Goal: Task Accomplishment & Management: Use online tool/utility

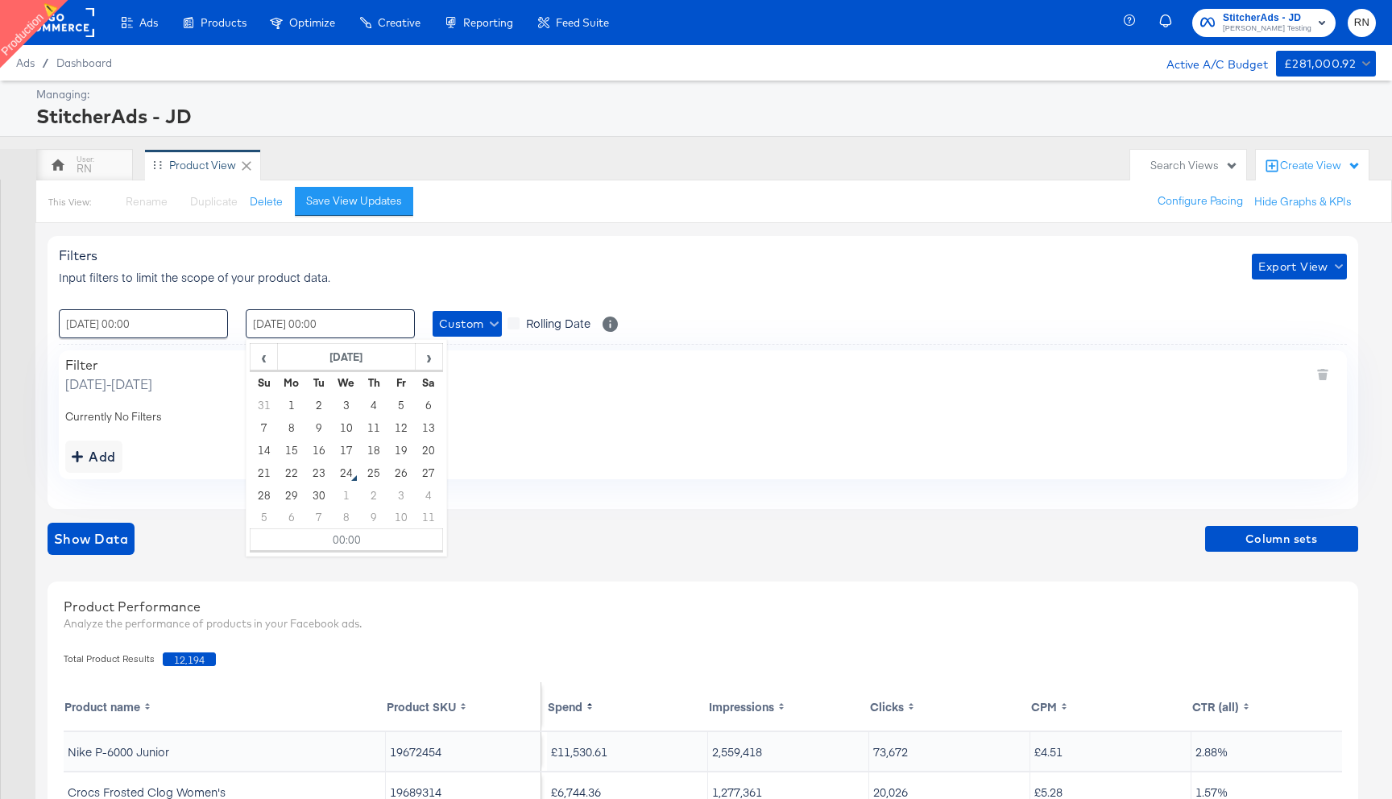
click at [365, 327] on input "15 / September / 2025 00:00" at bounding box center [330, 323] width 169 height 29
click at [271, 361] on span "‹" at bounding box center [263, 357] width 25 height 24
click at [398, 447] on td "15" at bounding box center [401, 450] width 27 height 23
click at [214, 533] on div "Show Data Column sets" at bounding box center [703, 539] width 1311 height 32
click at [105, 539] on span "Show Data" at bounding box center [91, 539] width 74 height 23
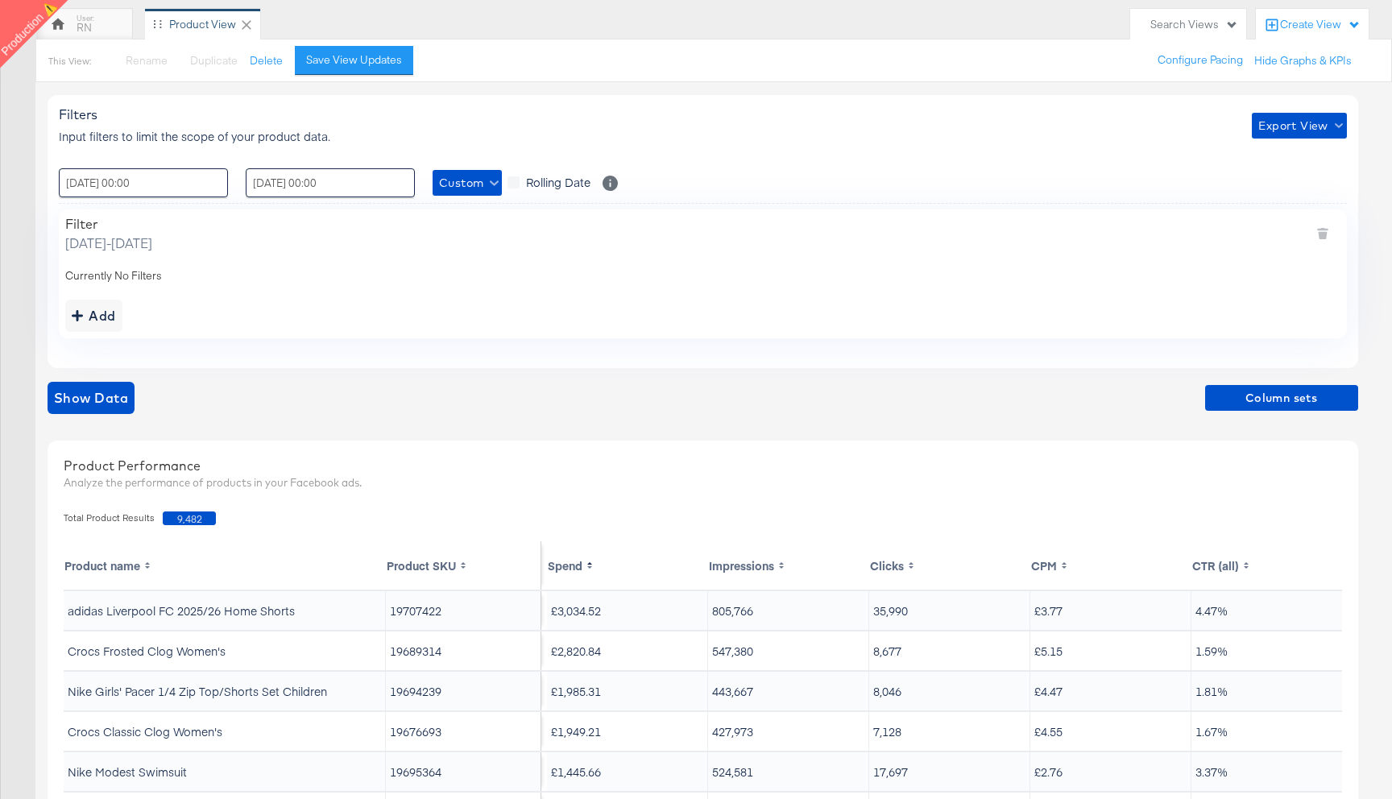
scroll to position [143, 0]
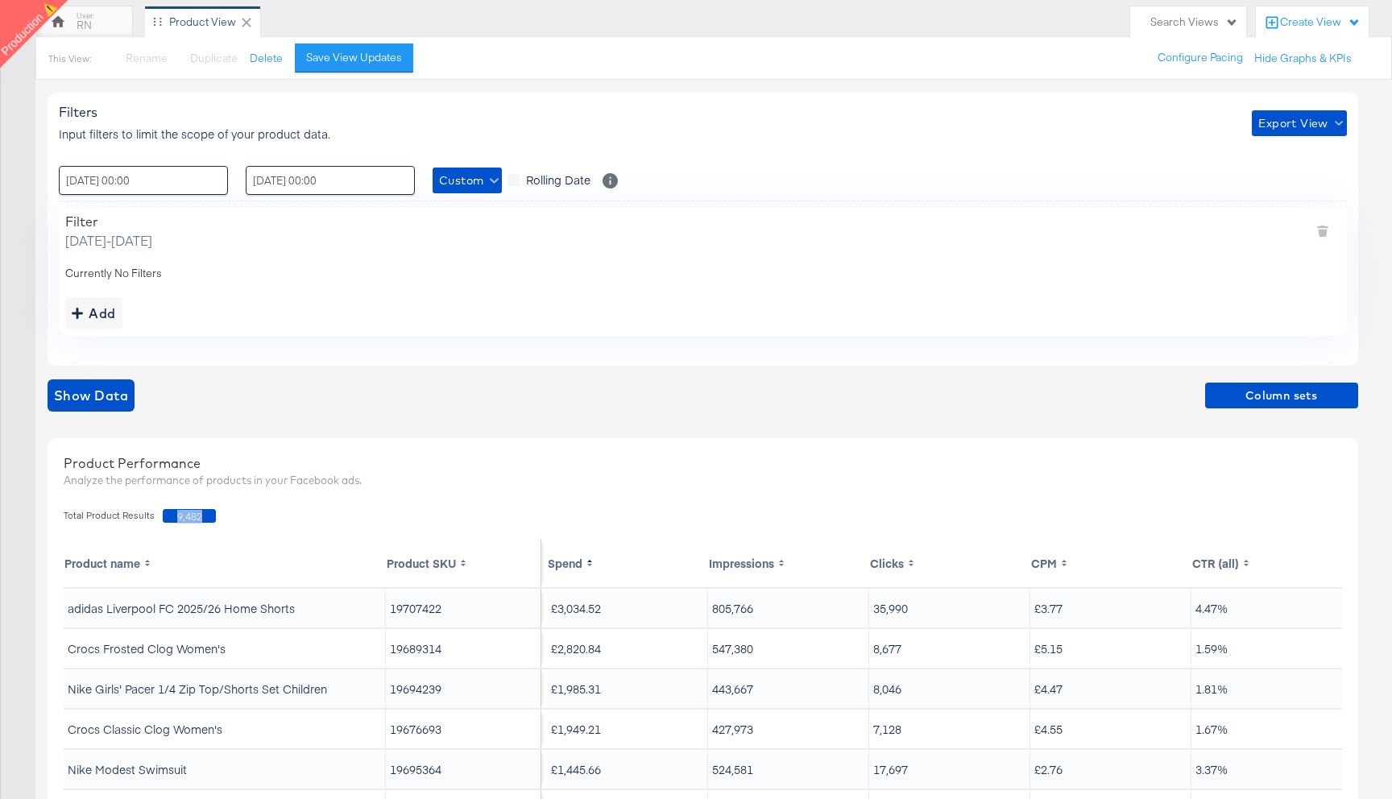
drag, startPoint x: 169, startPoint y: 516, endPoint x: 213, endPoint y: 516, distance: 44.3
click at [214, 516] on div "Total Product Results 9,482" at bounding box center [703, 516] width 1295 height 30
click at [277, 180] on input "15 / August / 2025 00:00" at bounding box center [330, 180] width 169 height 29
click at [375, 284] on td "7" at bounding box center [373, 284] width 27 height 23
click at [114, 400] on span "Show Data" at bounding box center [91, 395] width 74 height 23
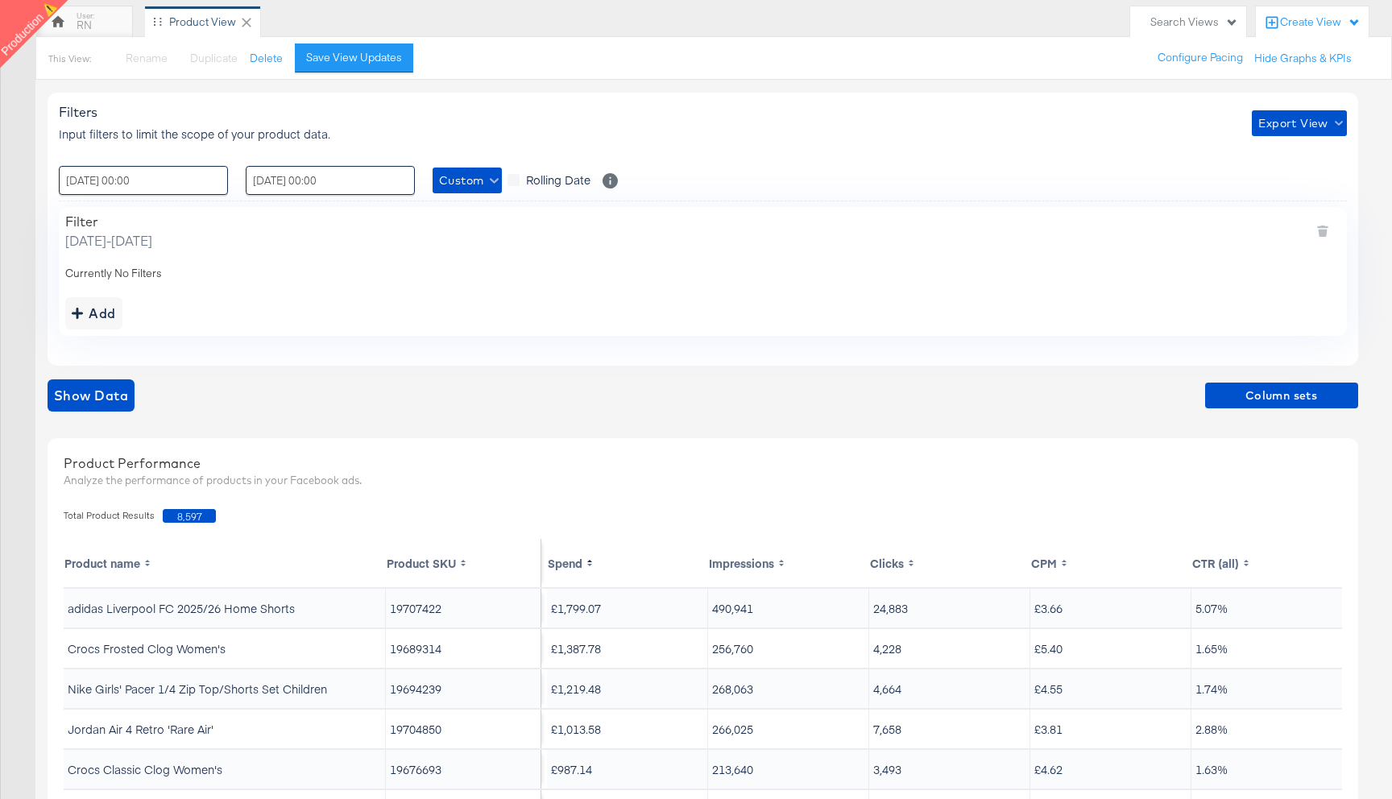
click at [305, 205] on div "Filters Input filters to limit the scope of your product data. Export View : 01…" at bounding box center [703, 229] width 1311 height 272
click at [119, 396] on span "Show Data" at bounding box center [91, 395] width 74 height 23
click at [104, 318] on div "Add" at bounding box center [94, 313] width 44 height 23
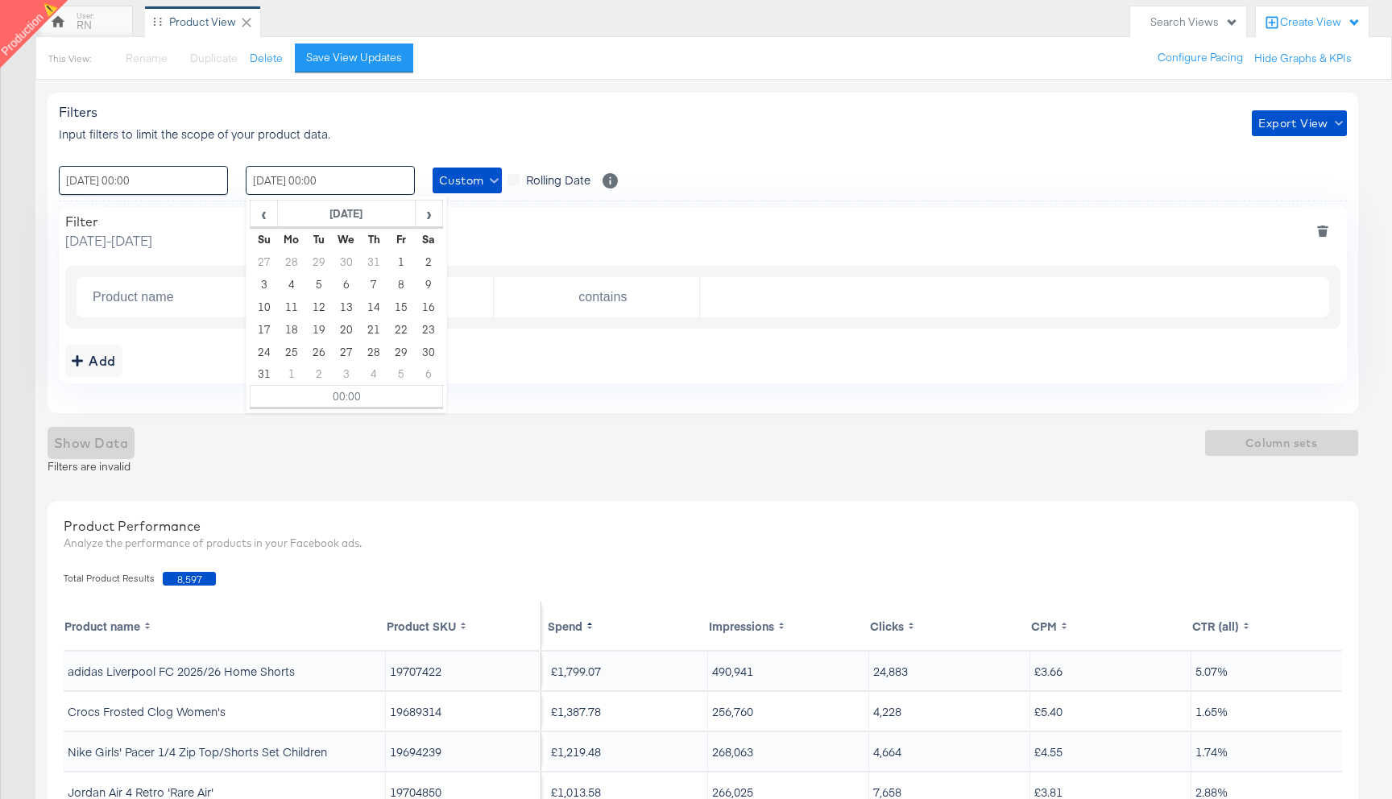
click at [292, 184] on input "07 / August / 2025 00:00" at bounding box center [330, 180] width 169 height 29
click at [197, 376] on div "Add" at bounding box center [702, 361] width 1275 height 32
click at [1324, 229] on icon "deletefilters" at bounding box center [1322, 231] width 11 height 11
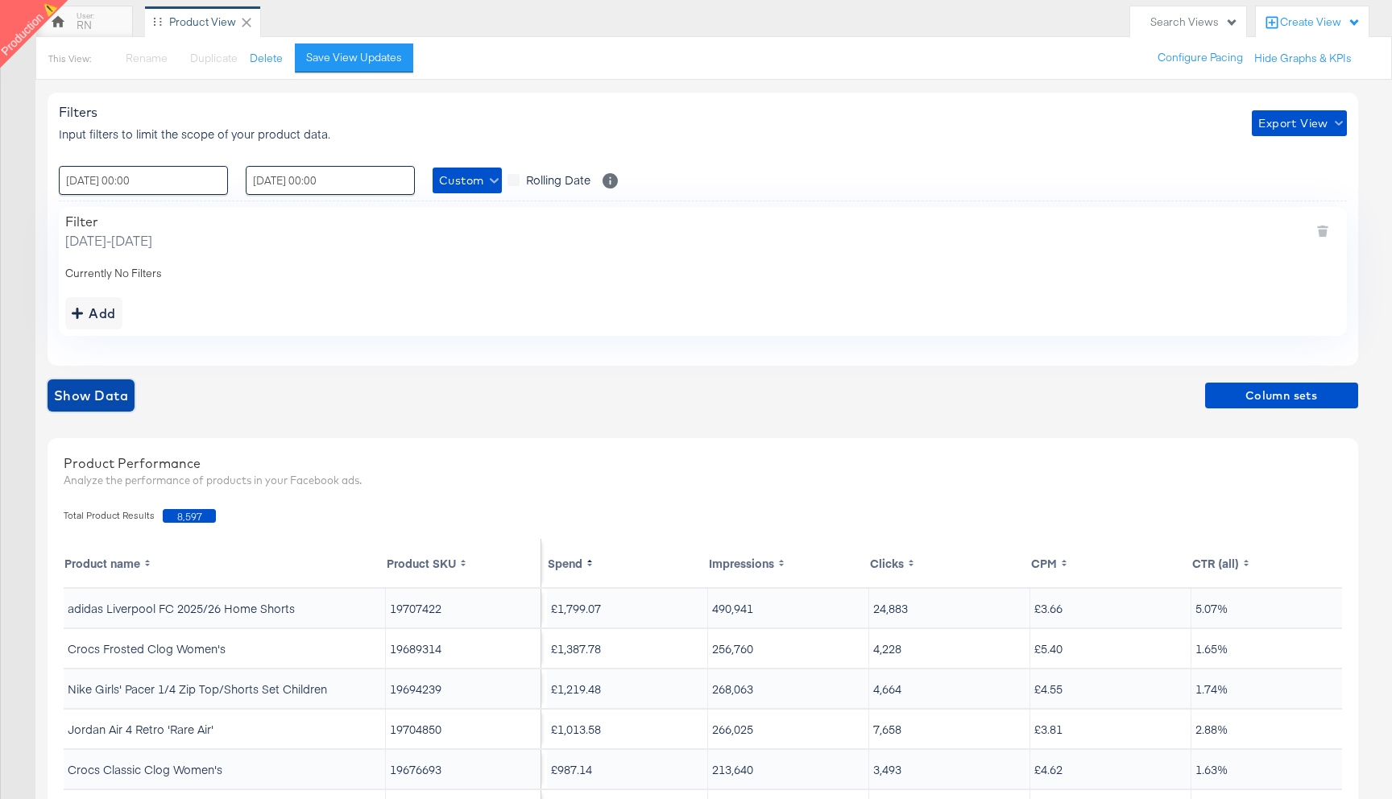
click at [93, 390] on span "Show Data" at bounding box center [91, 395] width 74 height 23
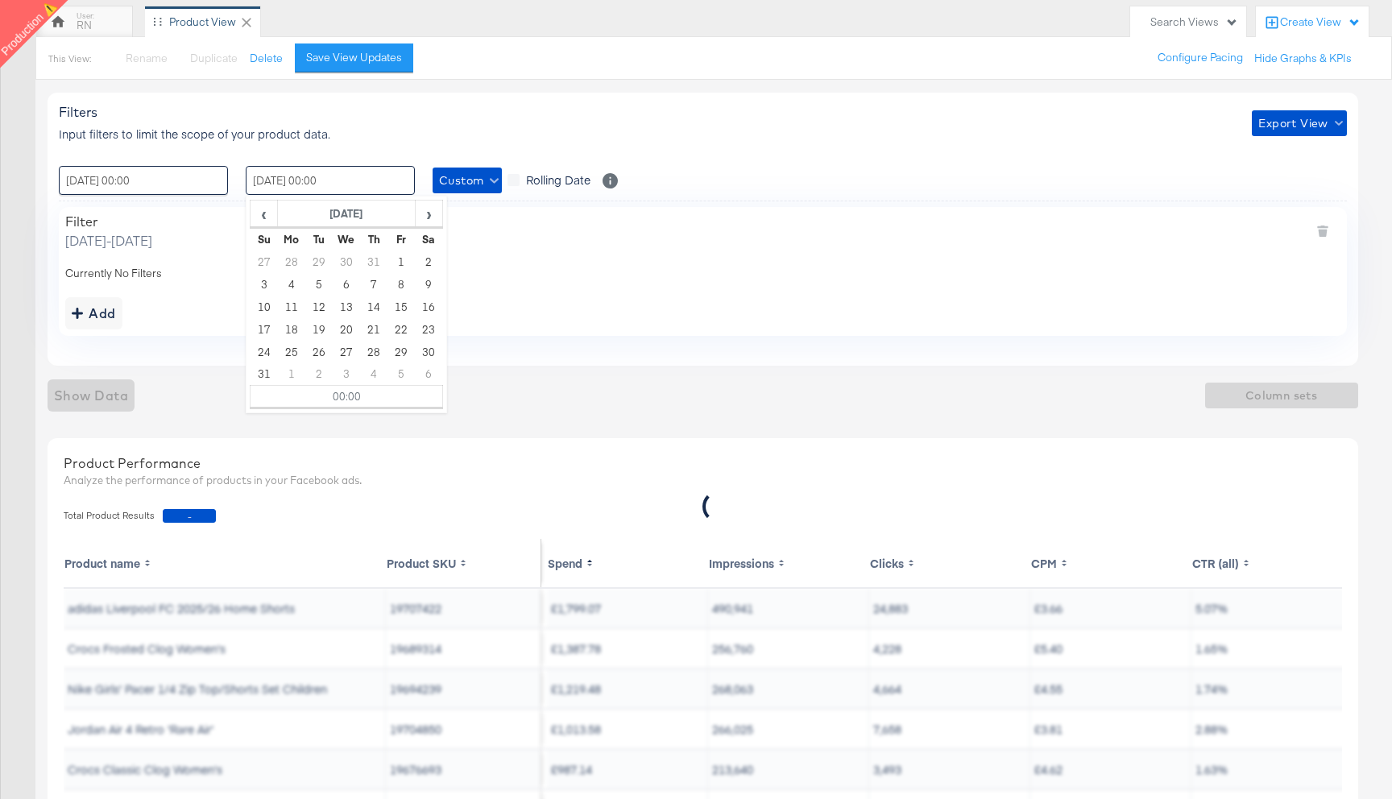
click at [305, 182] on input "07 / August / 2025 00:00" at bounding box center [330, 180] width 169 height 29
click at [404, 310] on td "15" at bounding box center [401, 307] width 27 height 23
type input "15 / August / 2025 00:00"
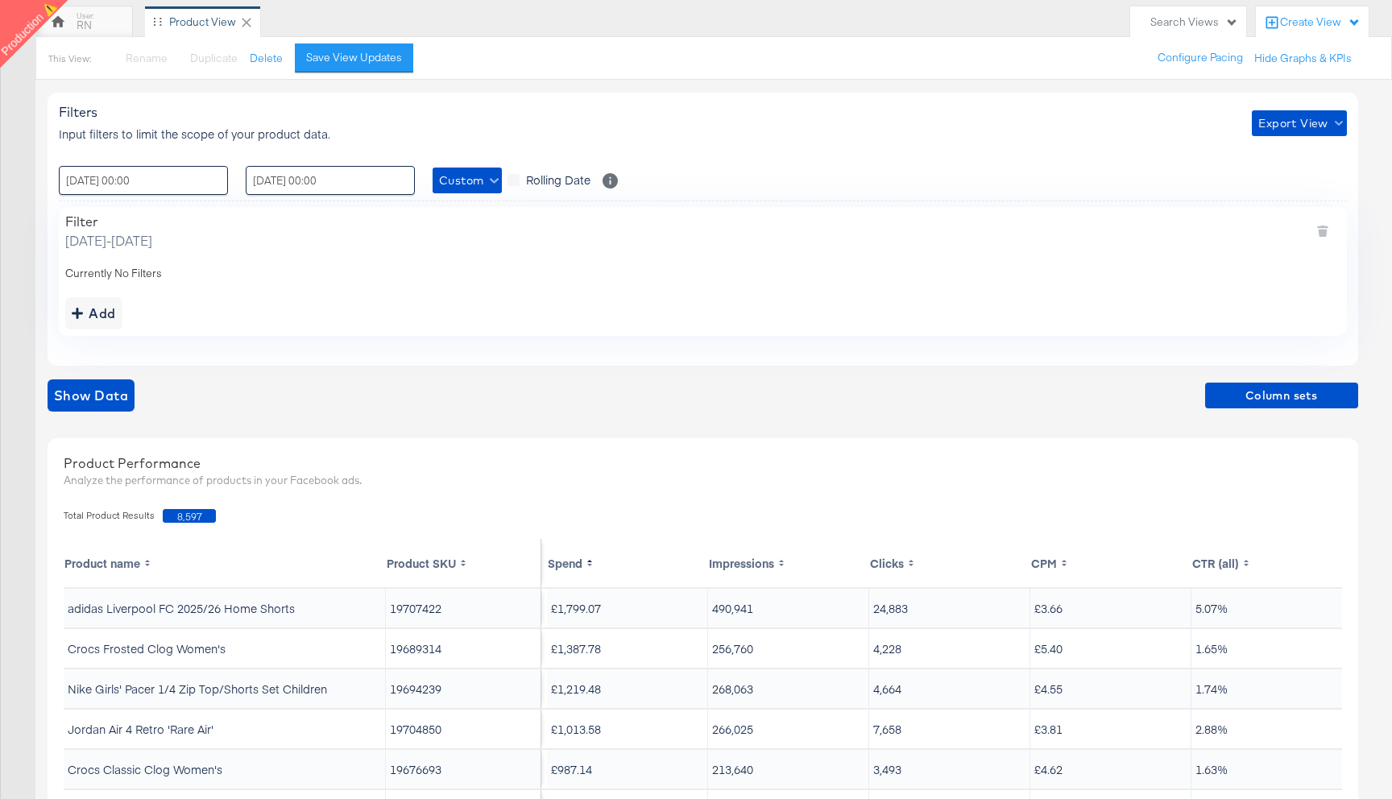
click at [196, 335] on div "Filter Friday, August 1 2025 - Friday, August 15 2025 Currently No Filters Add" at bounding box center [703, 271] width 1288 height 128
click at [110, 393] on span "Show Data" at bounding box center [91, 395] width 74 height 23
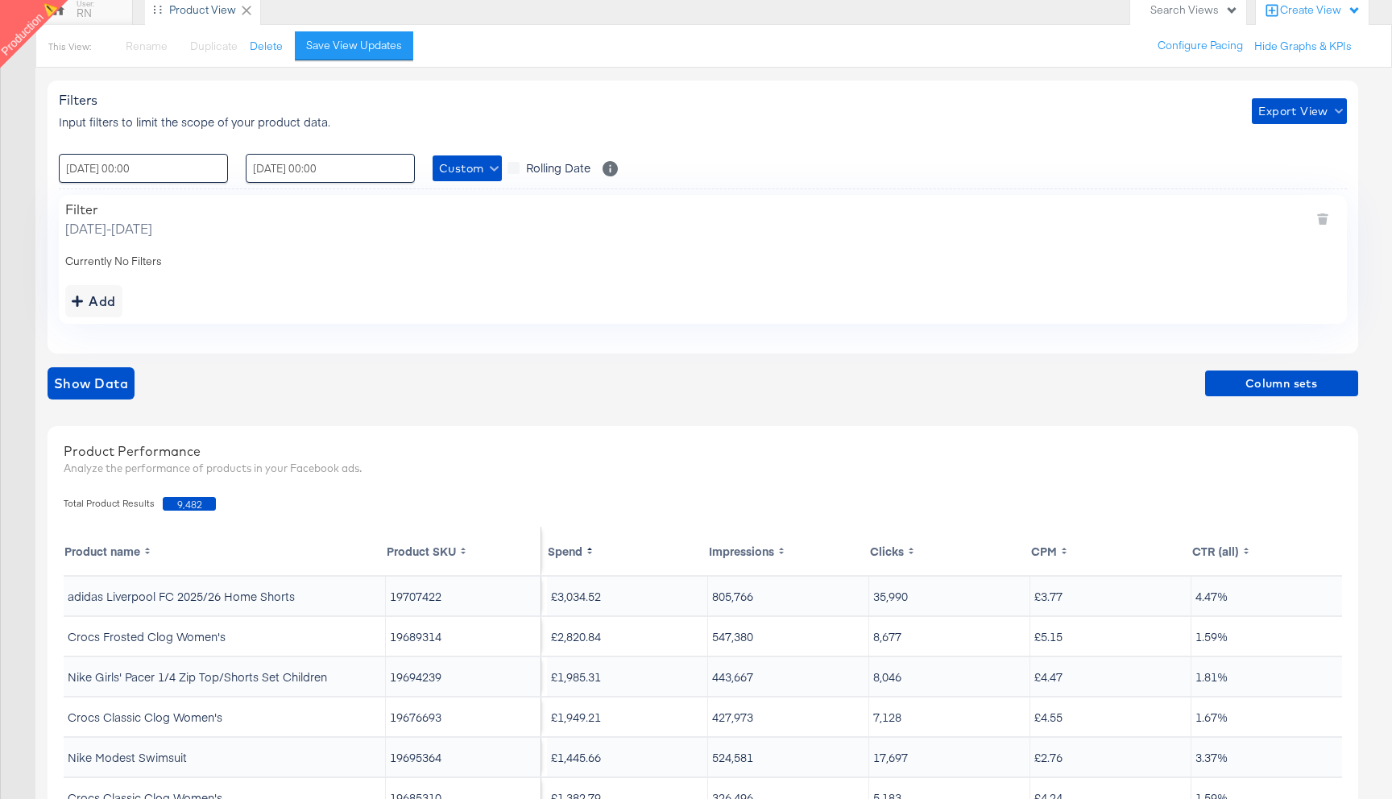
scroll to position [0, 0]
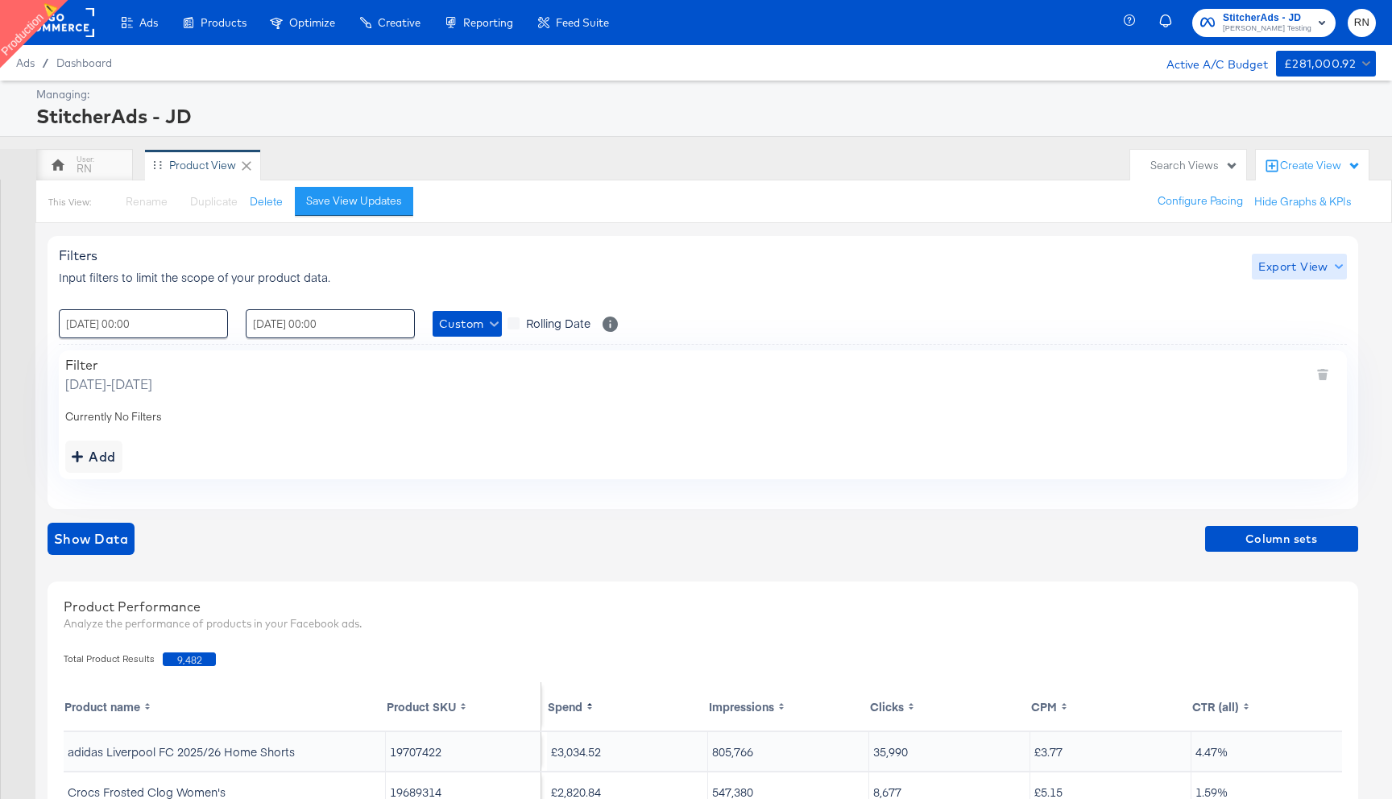
click at [1286, 263] on span "Export View" at bounding box center [1298, 267] width 81 height 20
click at [1320, 167] on div at bounding box center [696, 399] width 1392 height 799
click at [1320, 167] on div "Create View" at bounding box center [1320, 166] width 81 height 16
click at [1036, 328] on div ": 01 / August / 2025 00:00 ‹ August 2025 › Su Mo Tu We Th Fr Sa 27 28 29 30 31 …" at bounding box center [703, 323] width 1288 height 29
click at [1304, 262] on span "Export View" at bounding box center [1298, 267] width 81 height 20
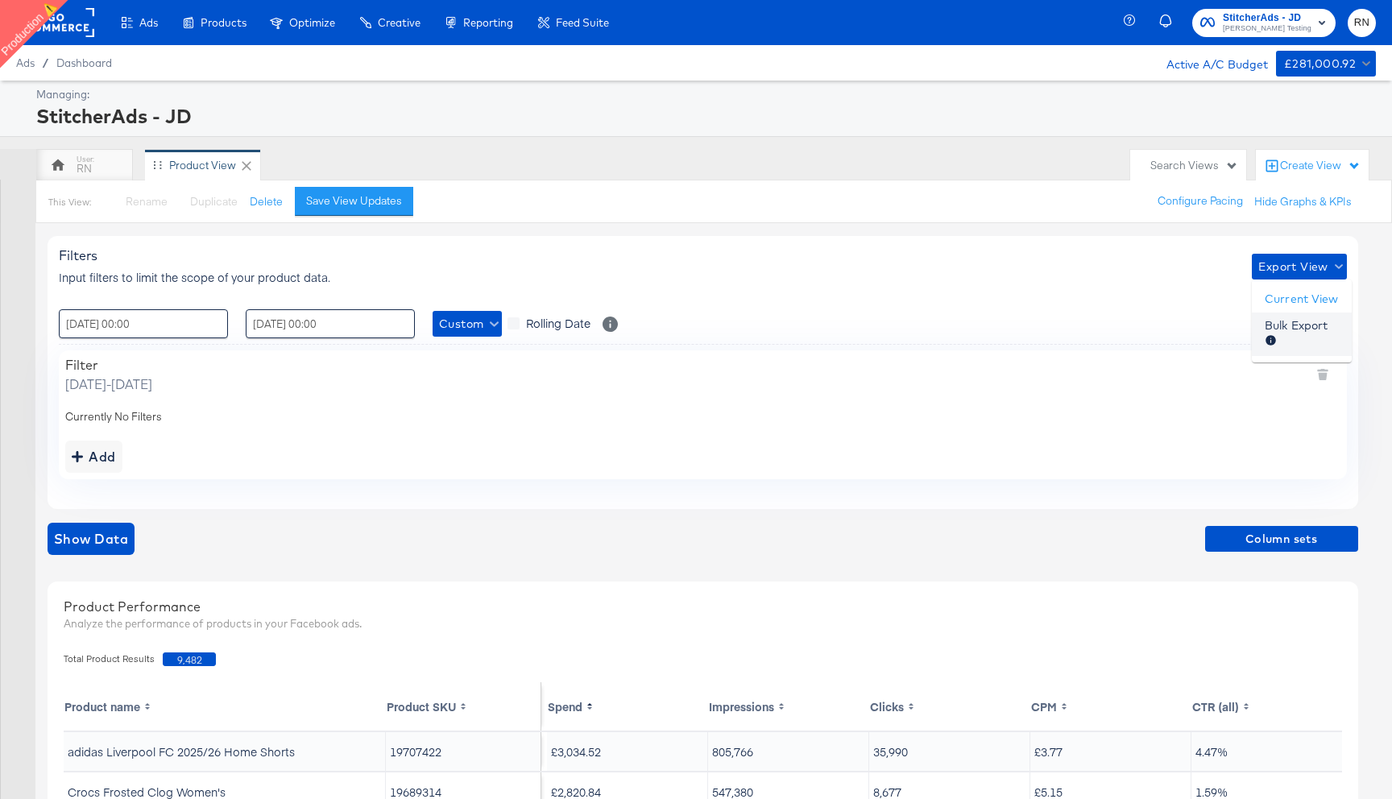
click at [1297, 330] on span "Bulk Export" at bounding box center [1296, 334] width 63 height 34
click at [1065, 465] on div "Add" at bounding box center [702, 457] width 1275 height 32
click at [83, 170] on div "RN" at bounding box center [84, 168] width 15 height 15
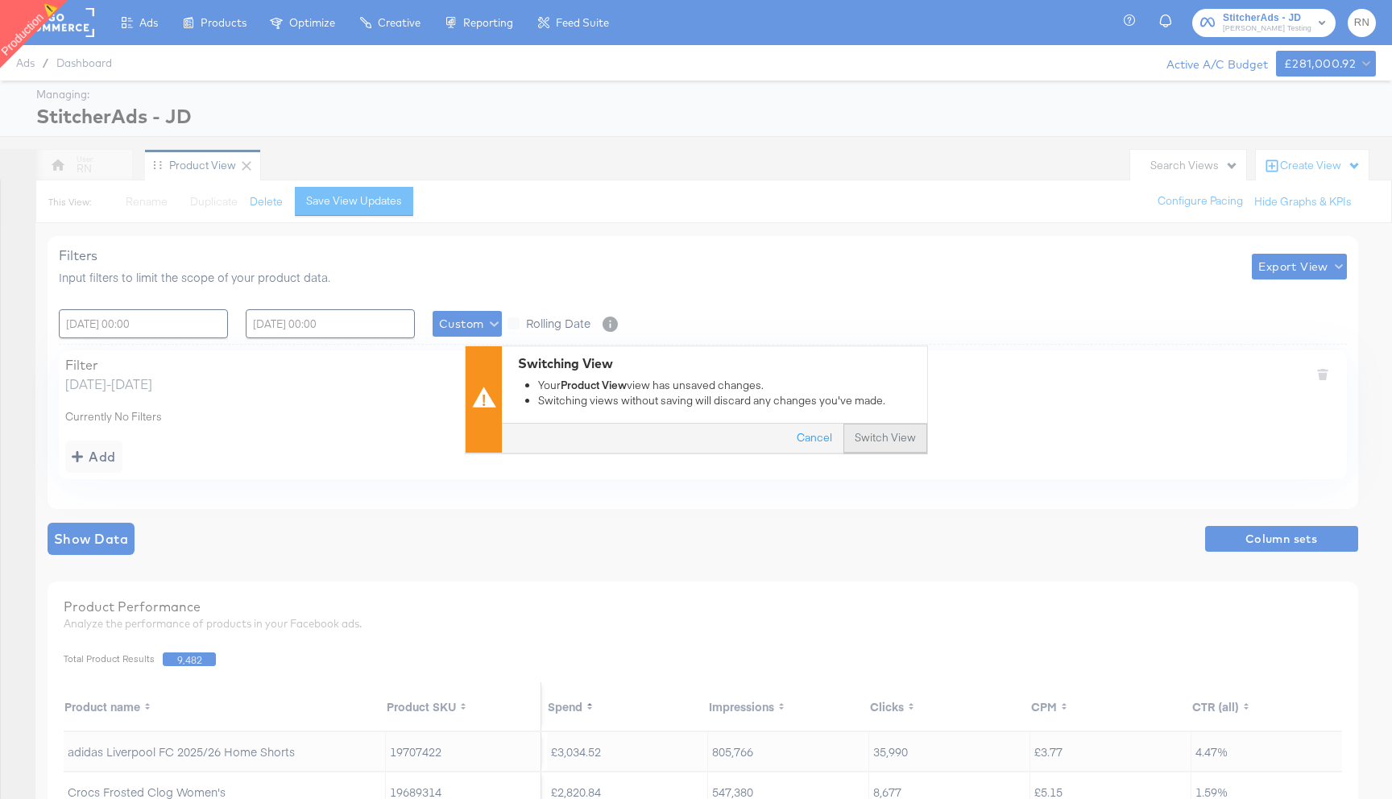
click at [883, 440] on button "Switch View" at bounding box center [886, 439] width 84 height 29
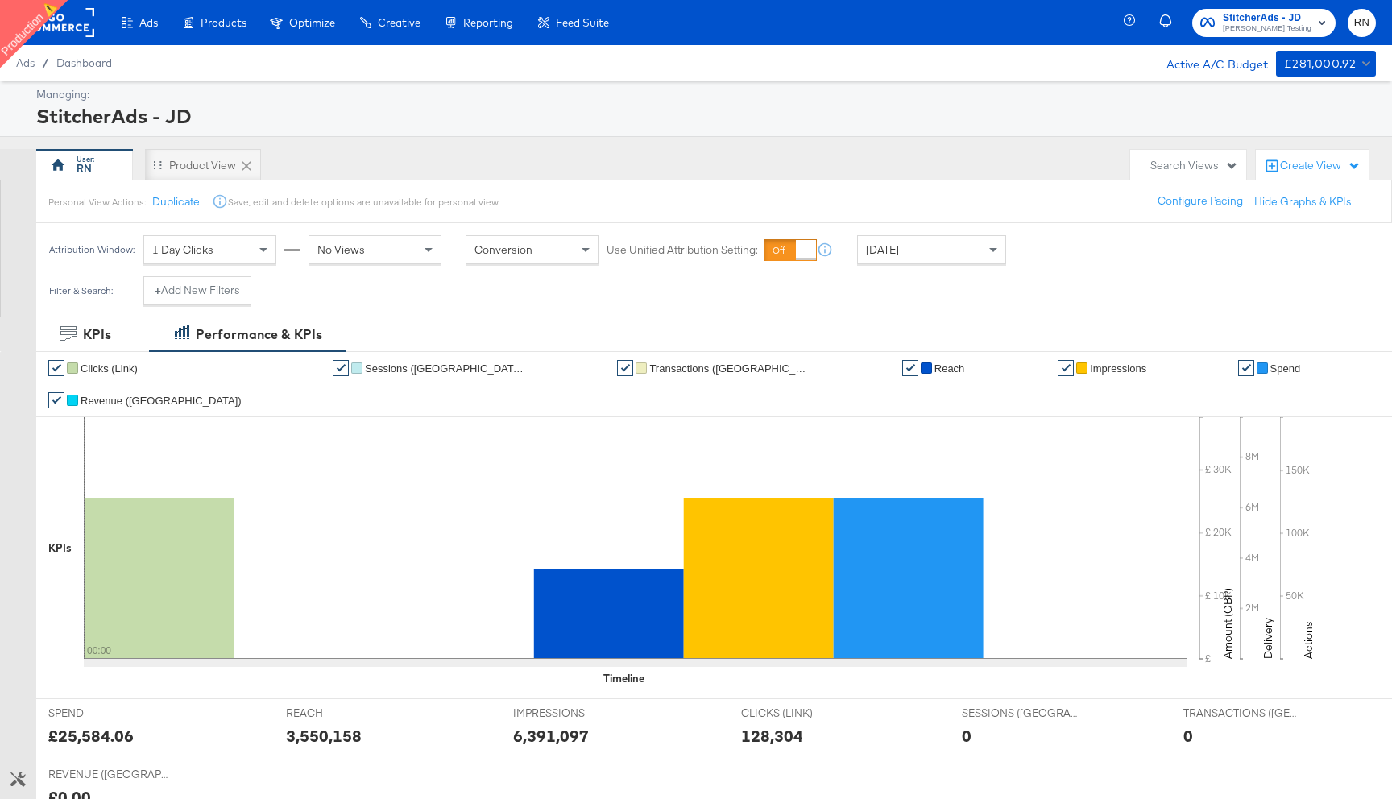
click at [913, 255] on div "Yesterday" at bounding box center [931, 249] width 147 height 27
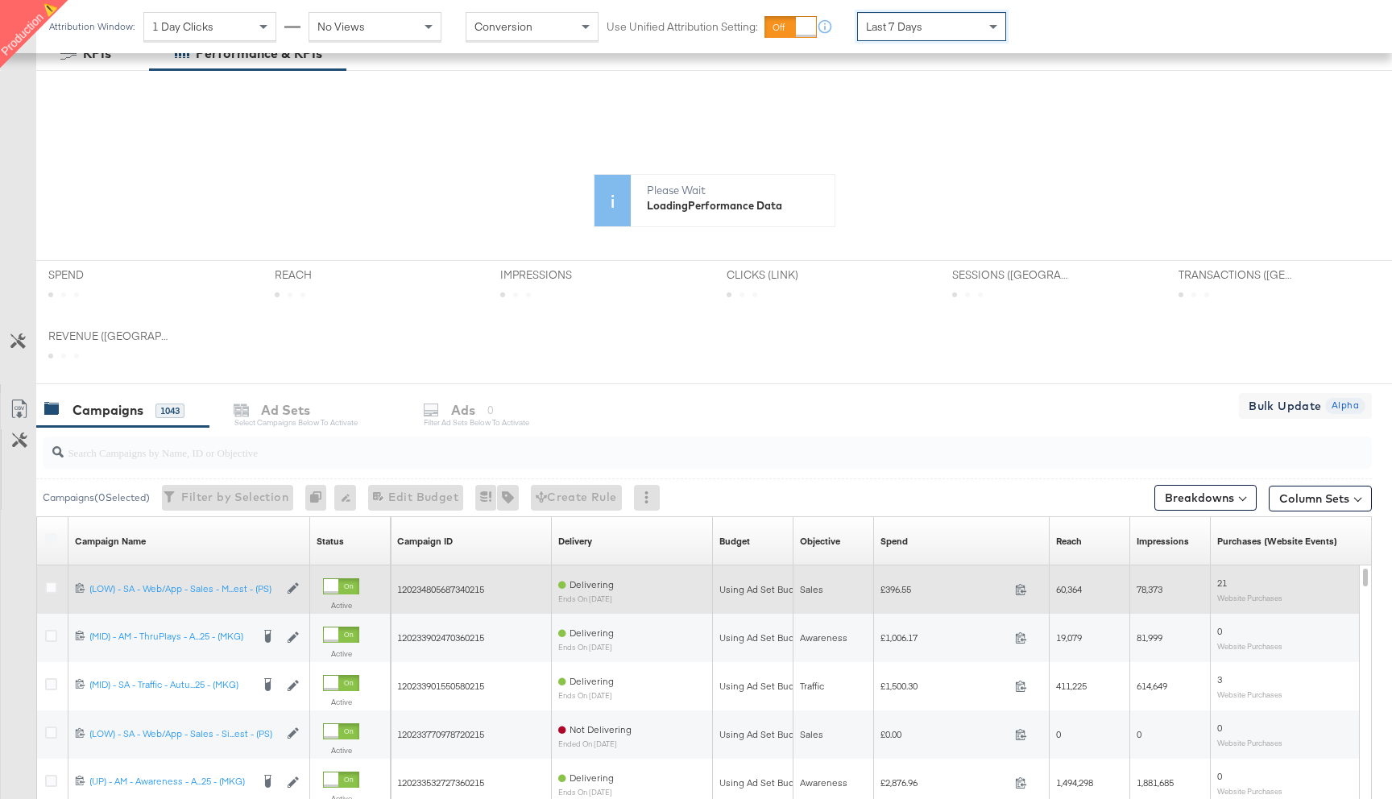
scroll to position [310, 0]
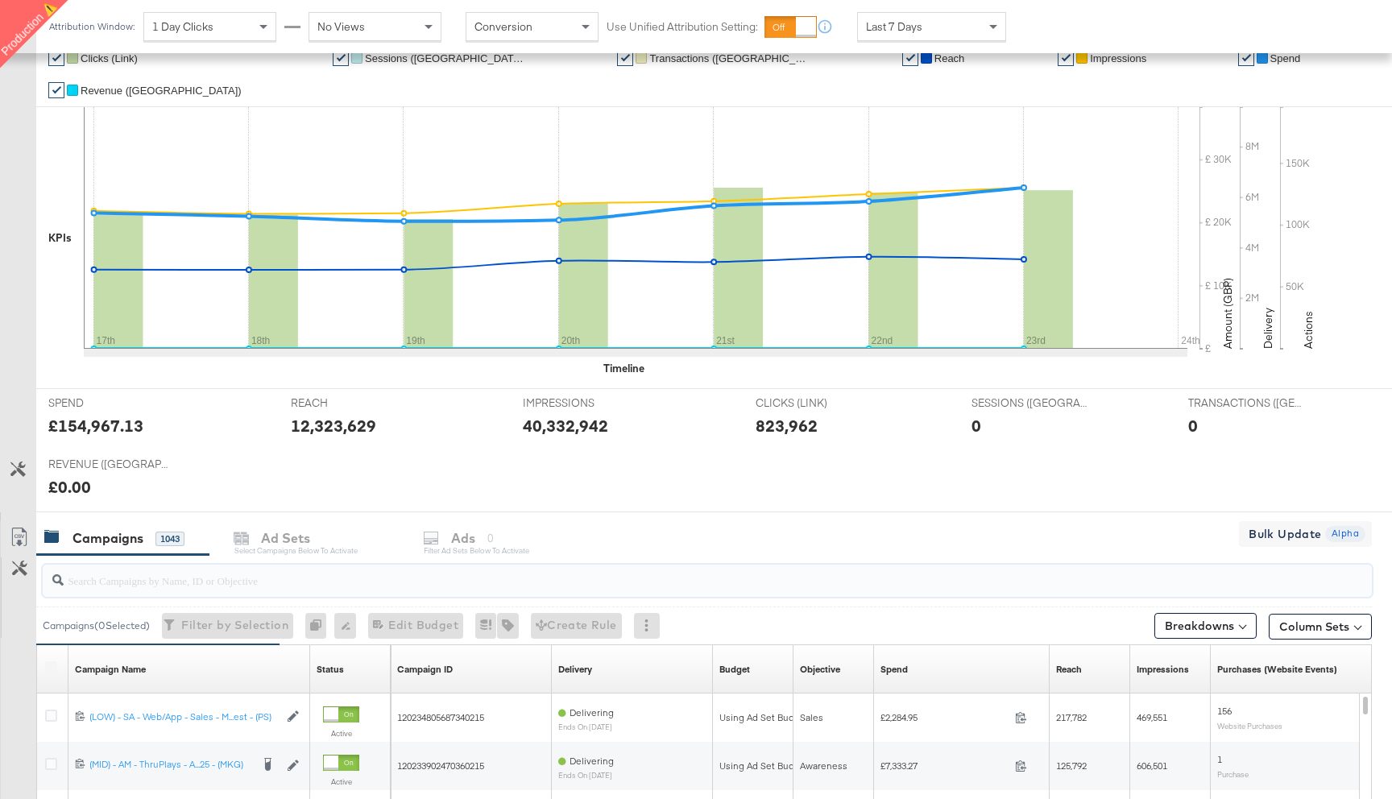
click at [139, 584] on input "search" at bounding box center [658, 573] width 1188 height 31
paste input "120234805687340215"
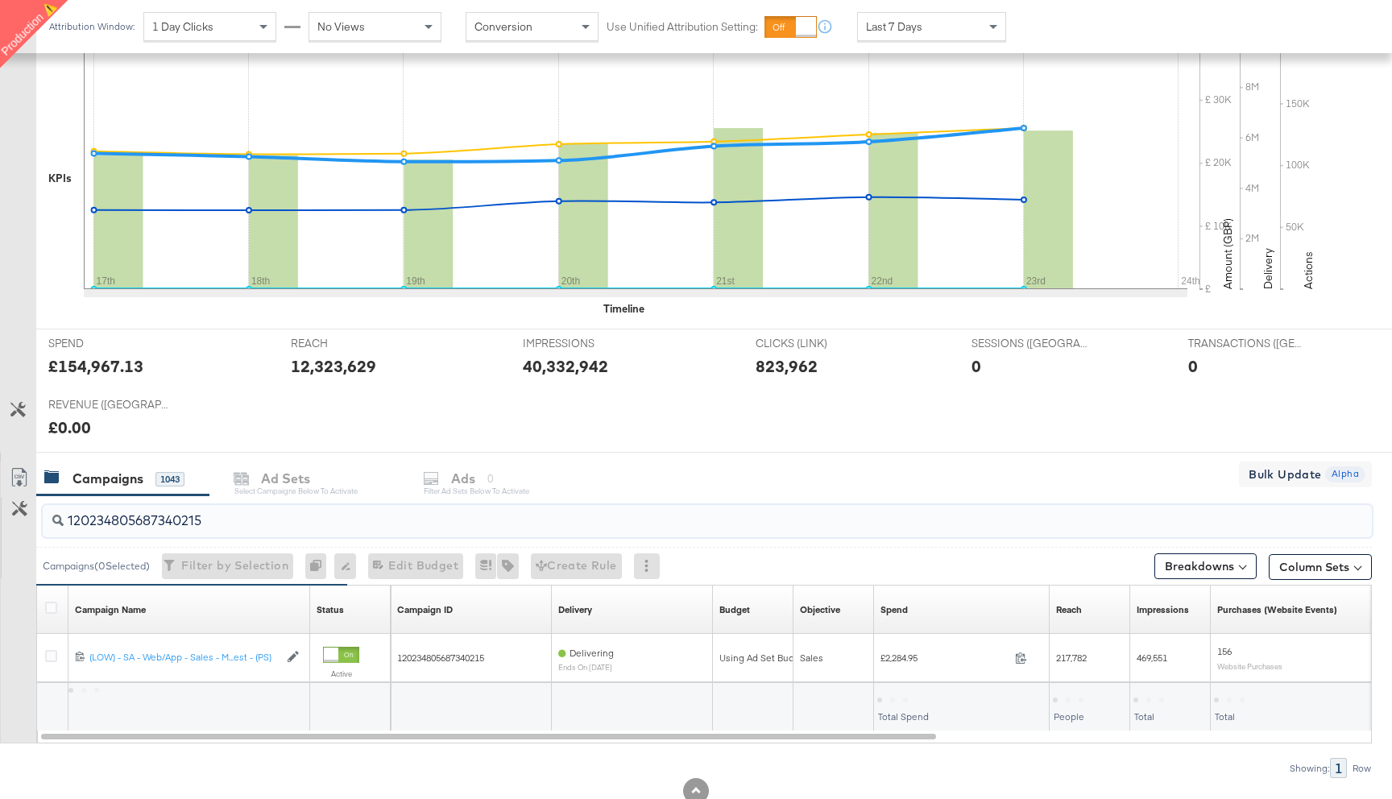
scroll to position [383, 0]
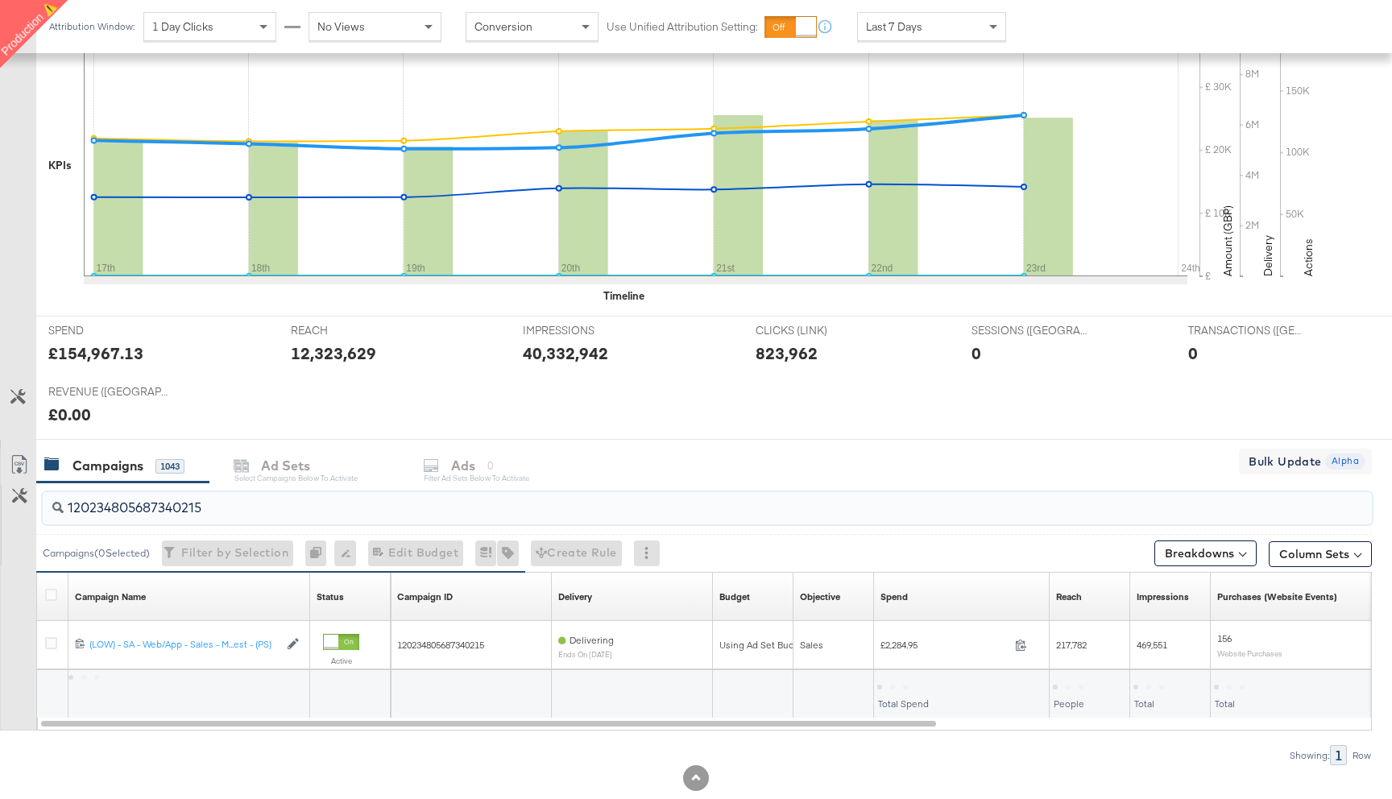
type input "120234805687340215"
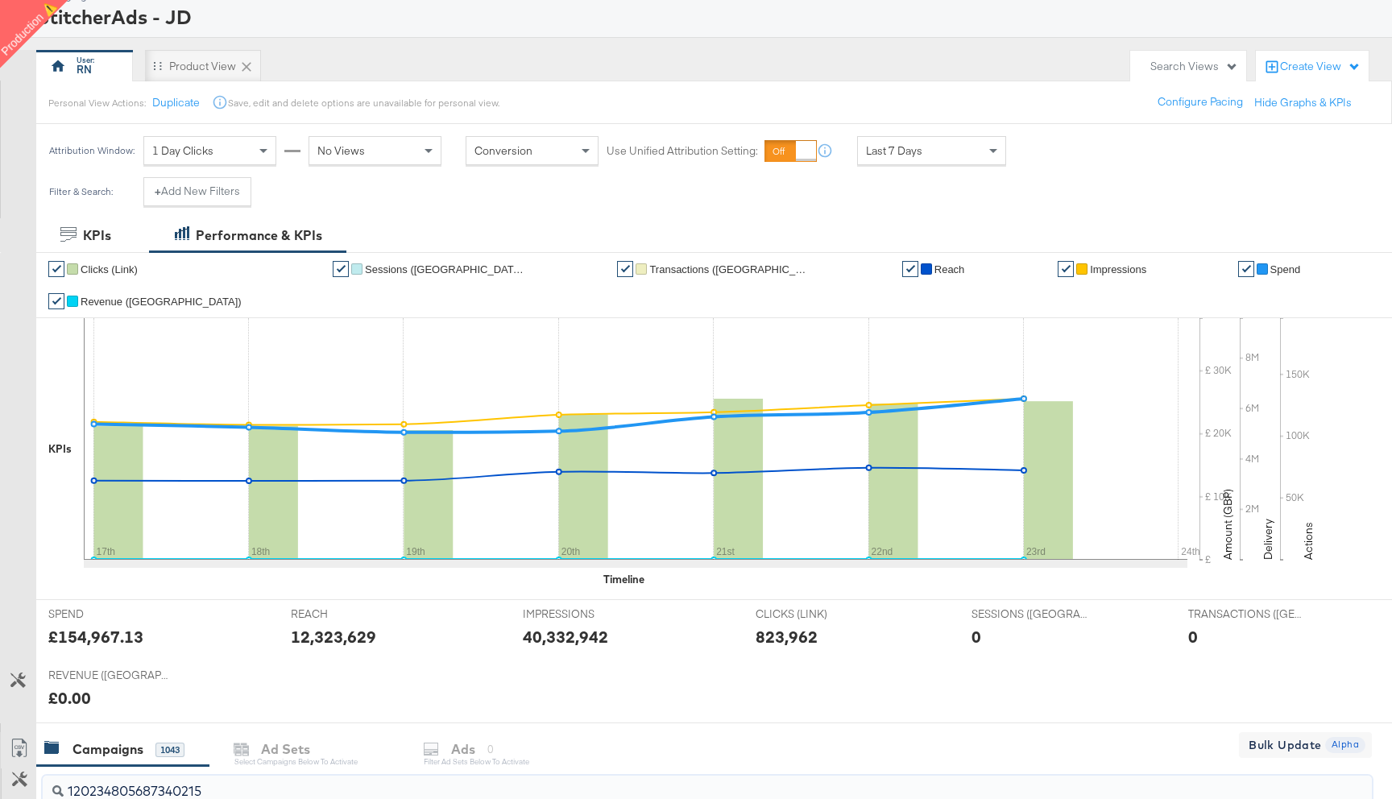
scroll to position [0, 0]
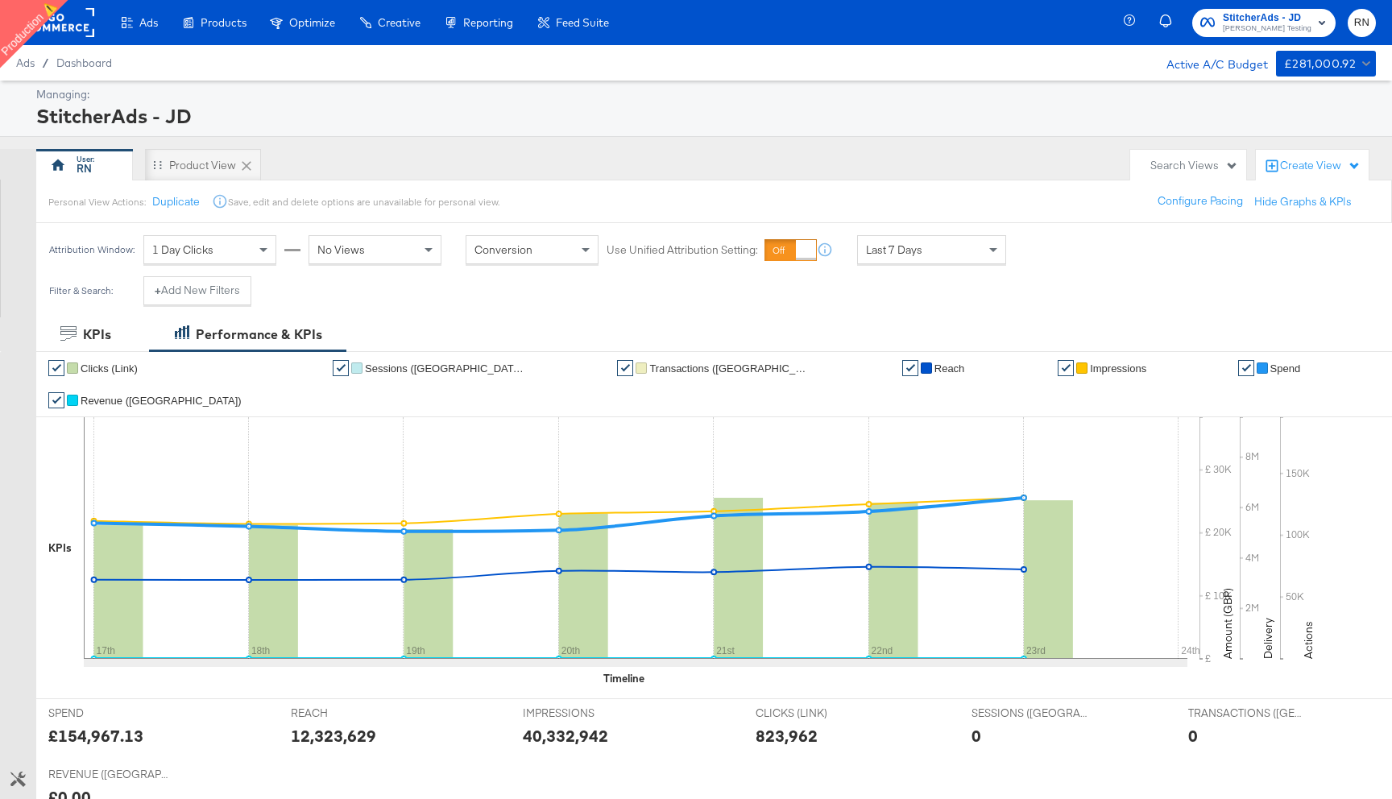
click at [68, 23] on rect at bounding box center [57, 22] width 74 height 29
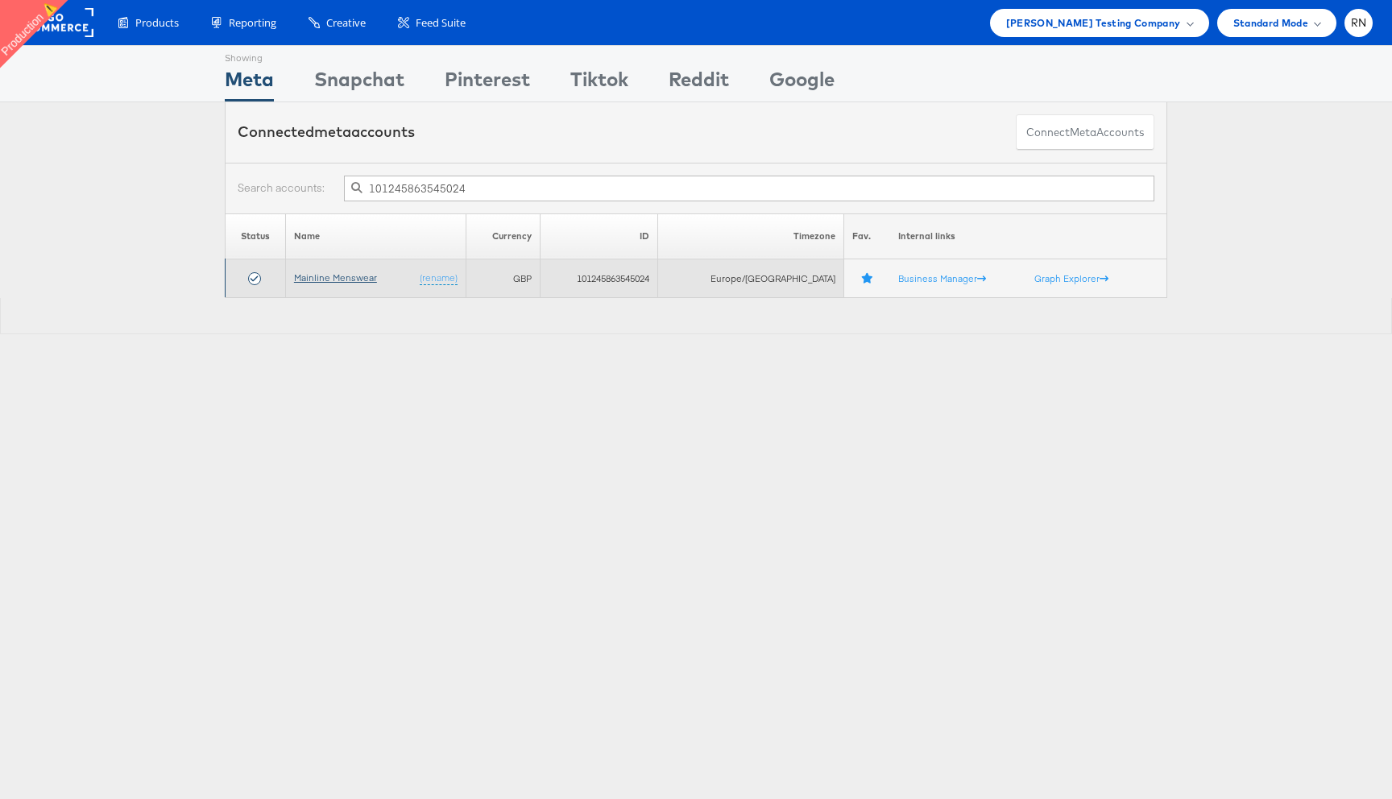
type input "101245863545024"
click at [352, 281] on link "Mainline Menswear" at bounding box center [335, 278] width 83 height 12
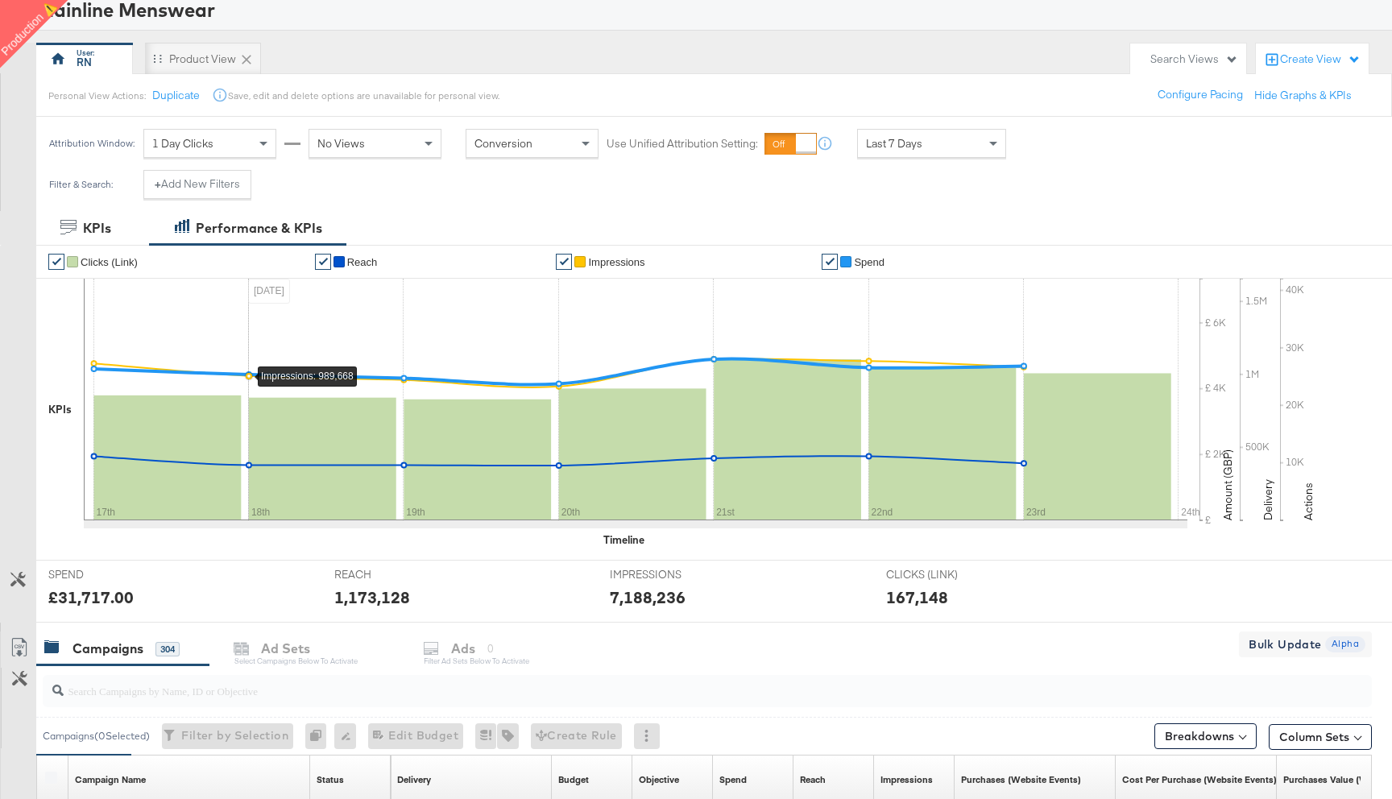
scroll to position [111, 0]
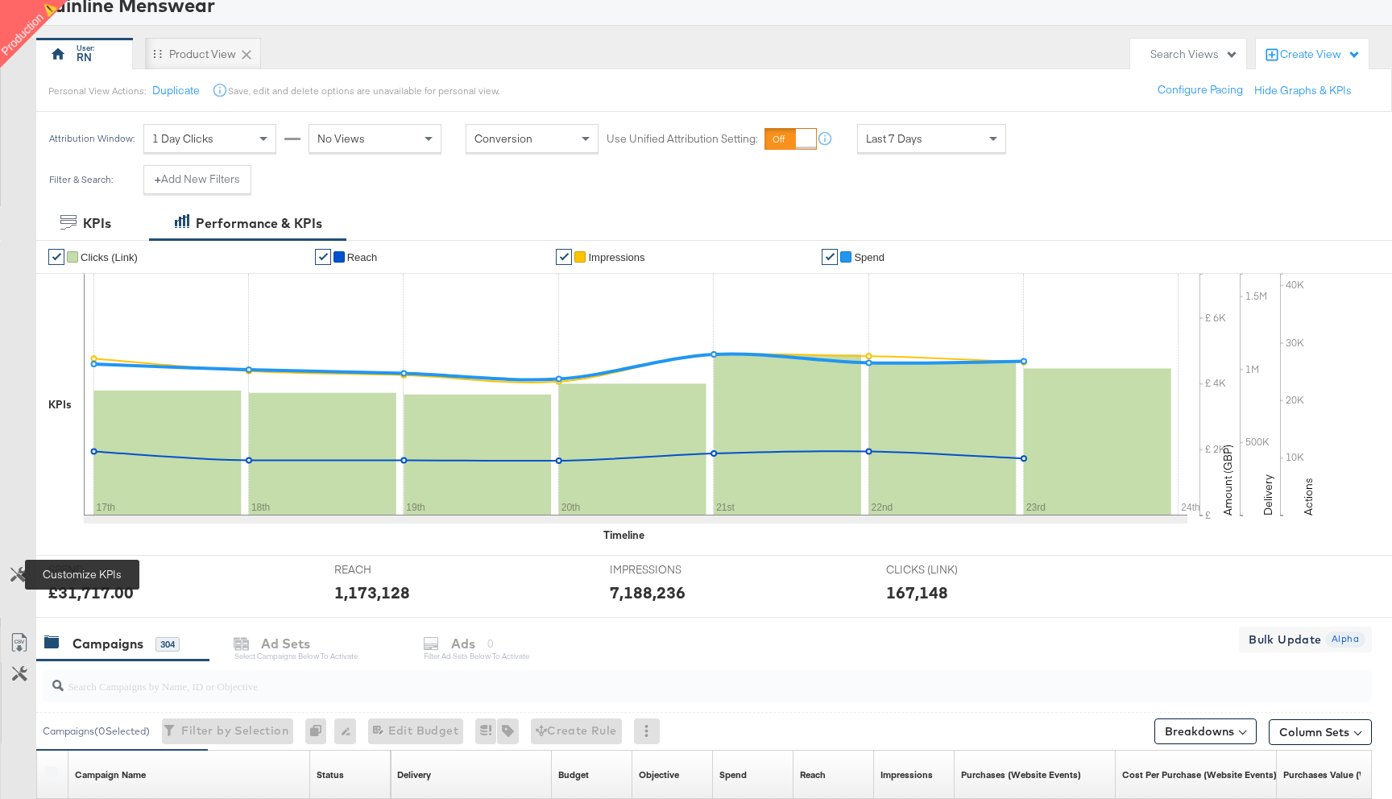
click at [15, 578] on icon at bounding box center [17, 574] width 15 height 15
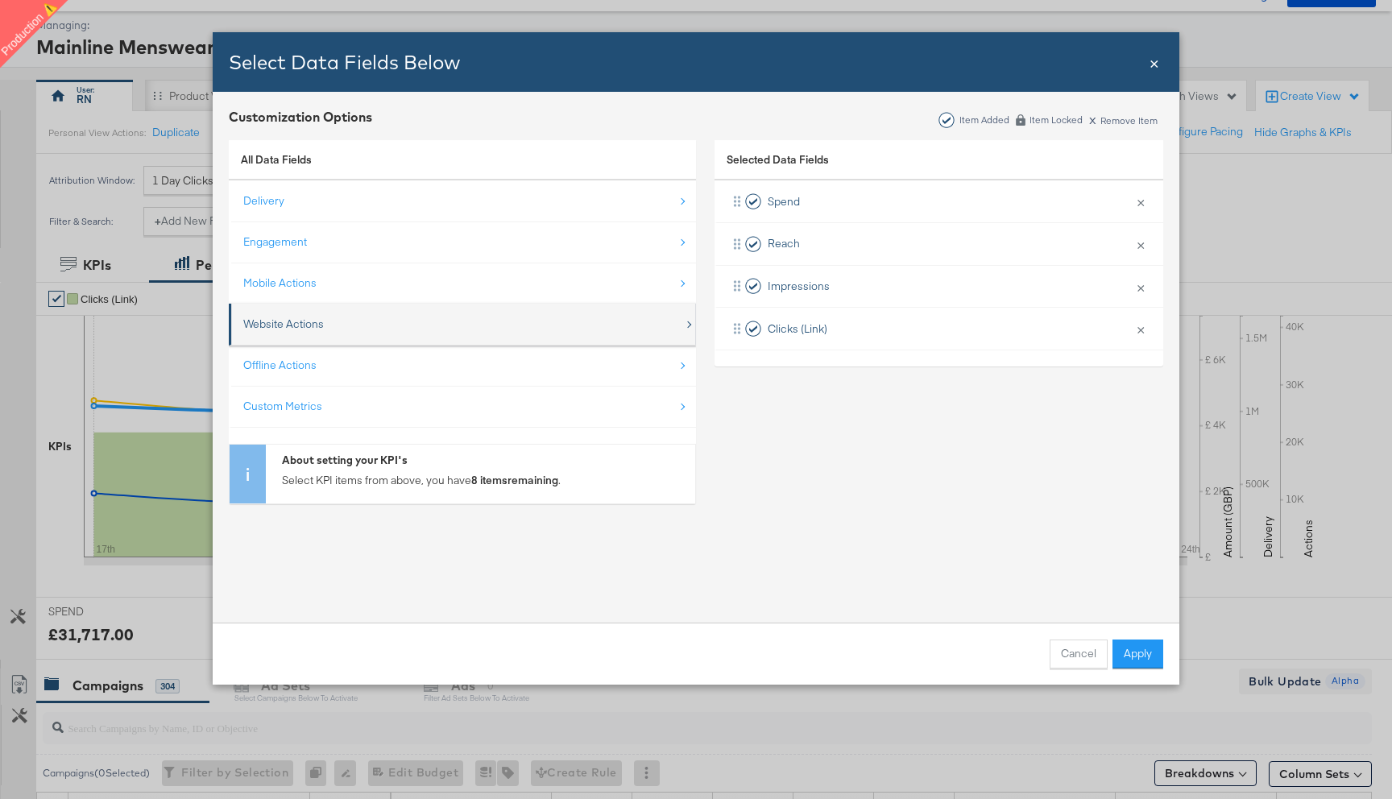
scroll to position [68, 0]
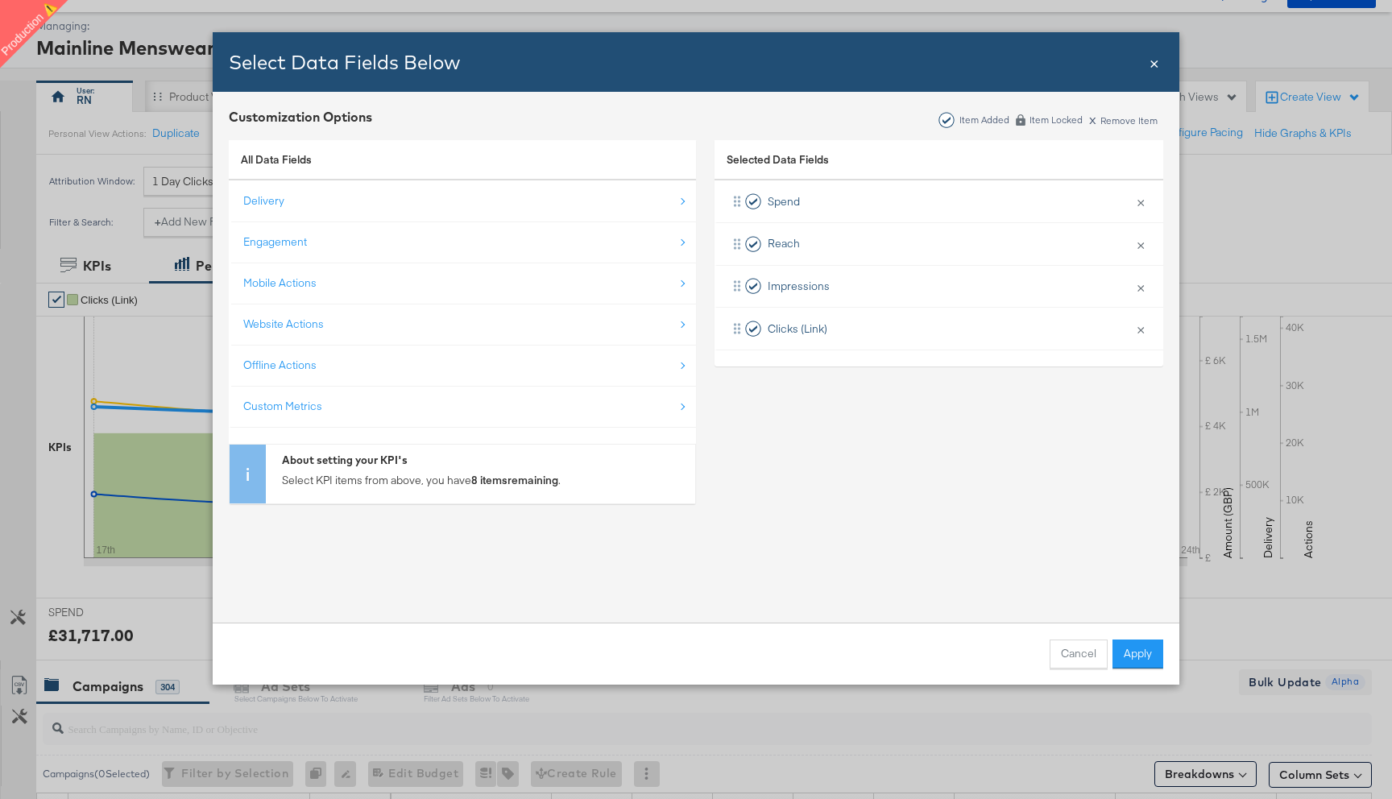
click at [1156, 61] on span "×" at bounding box center [1155, 62] width 10 height 22
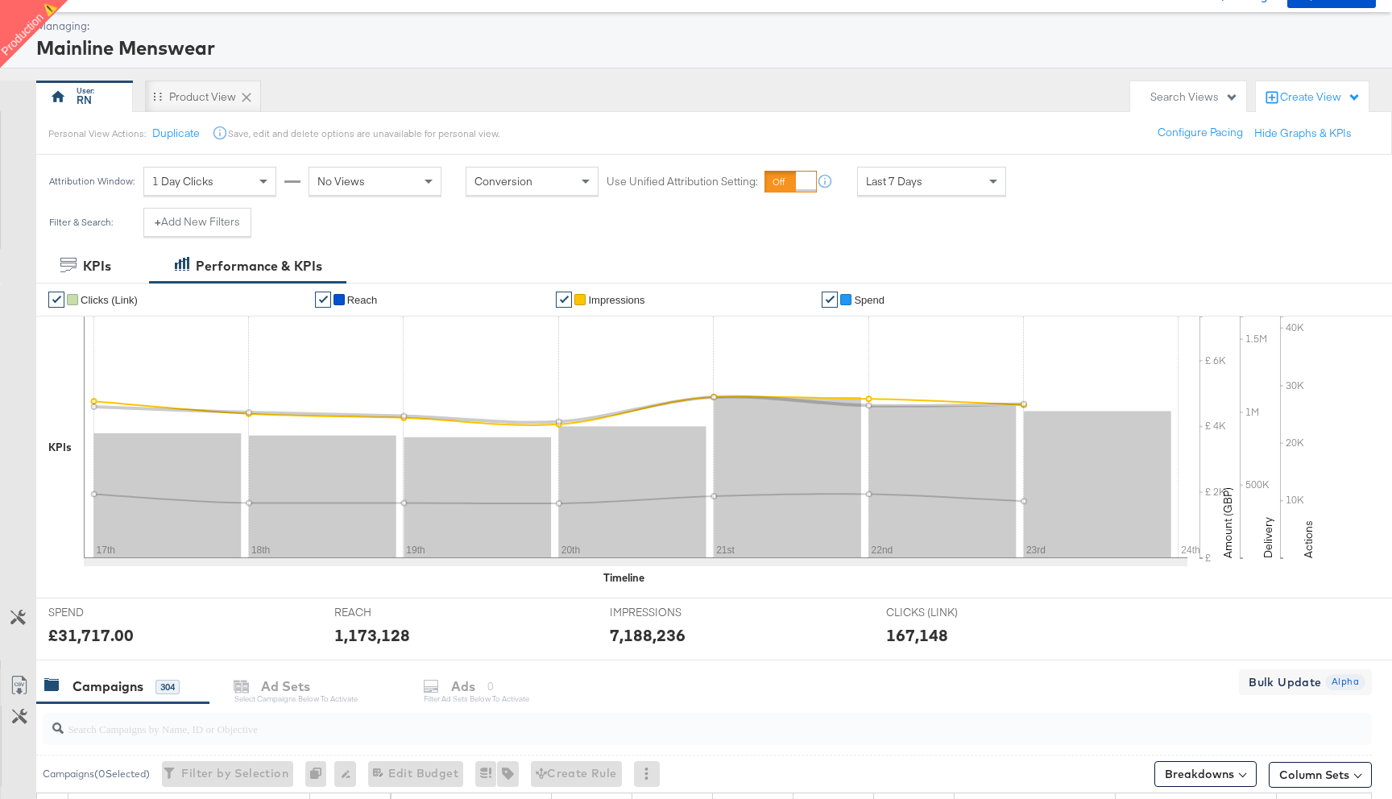
scroll to position [0, 0]
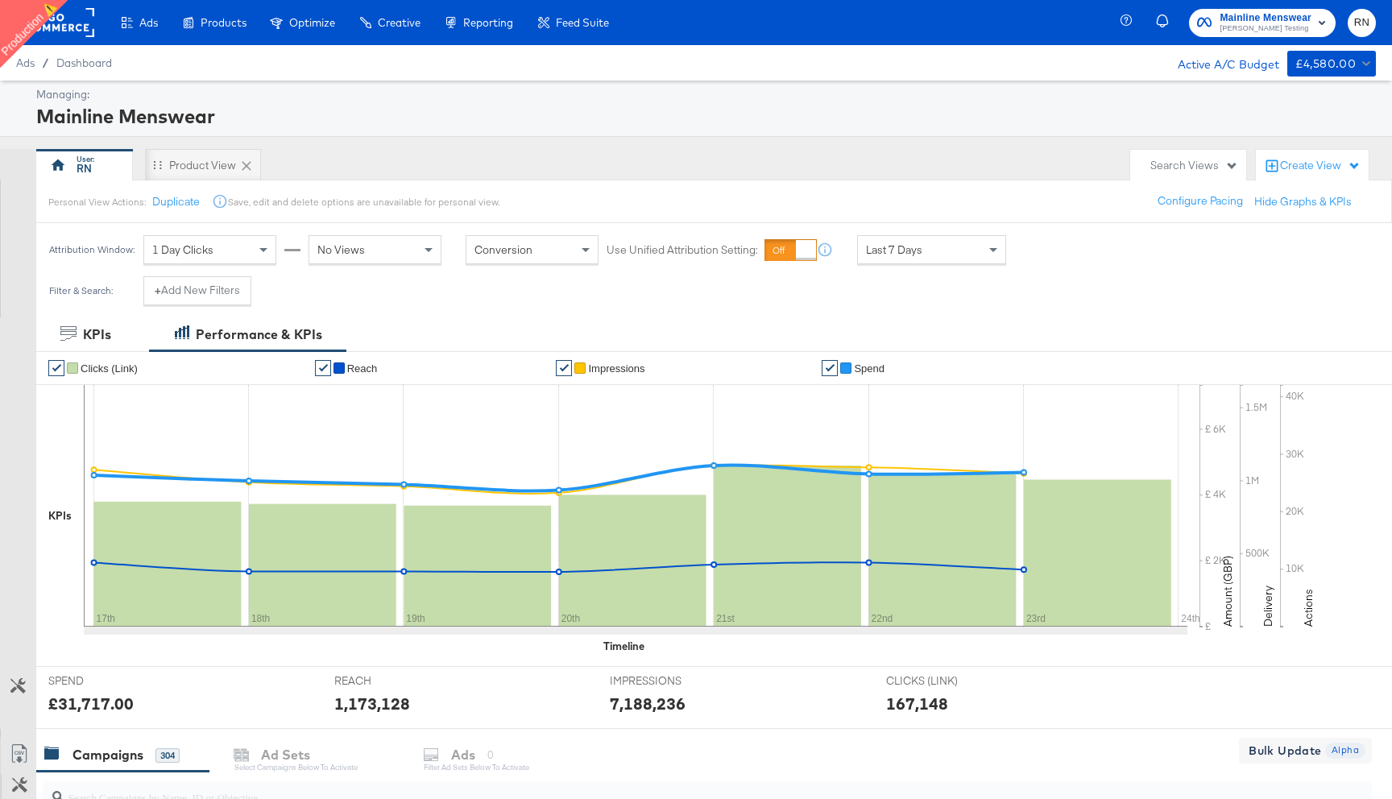
click at [66, 27] on rect at bounding box center [57, 22] width 74 height 29
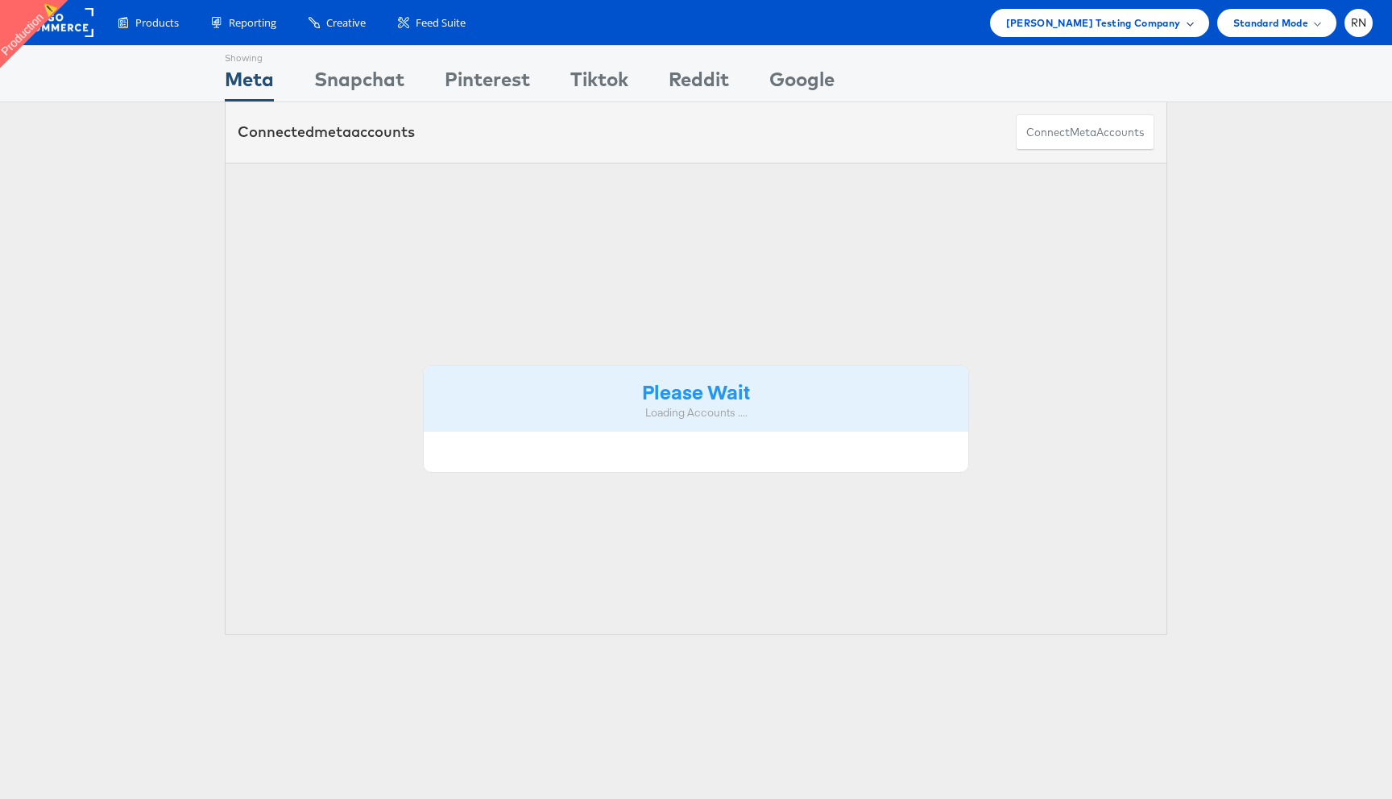
click at [1143, 28] on span "Colin Clarke Testing Company" at bounding box center [1093, 23] width 175 height 17
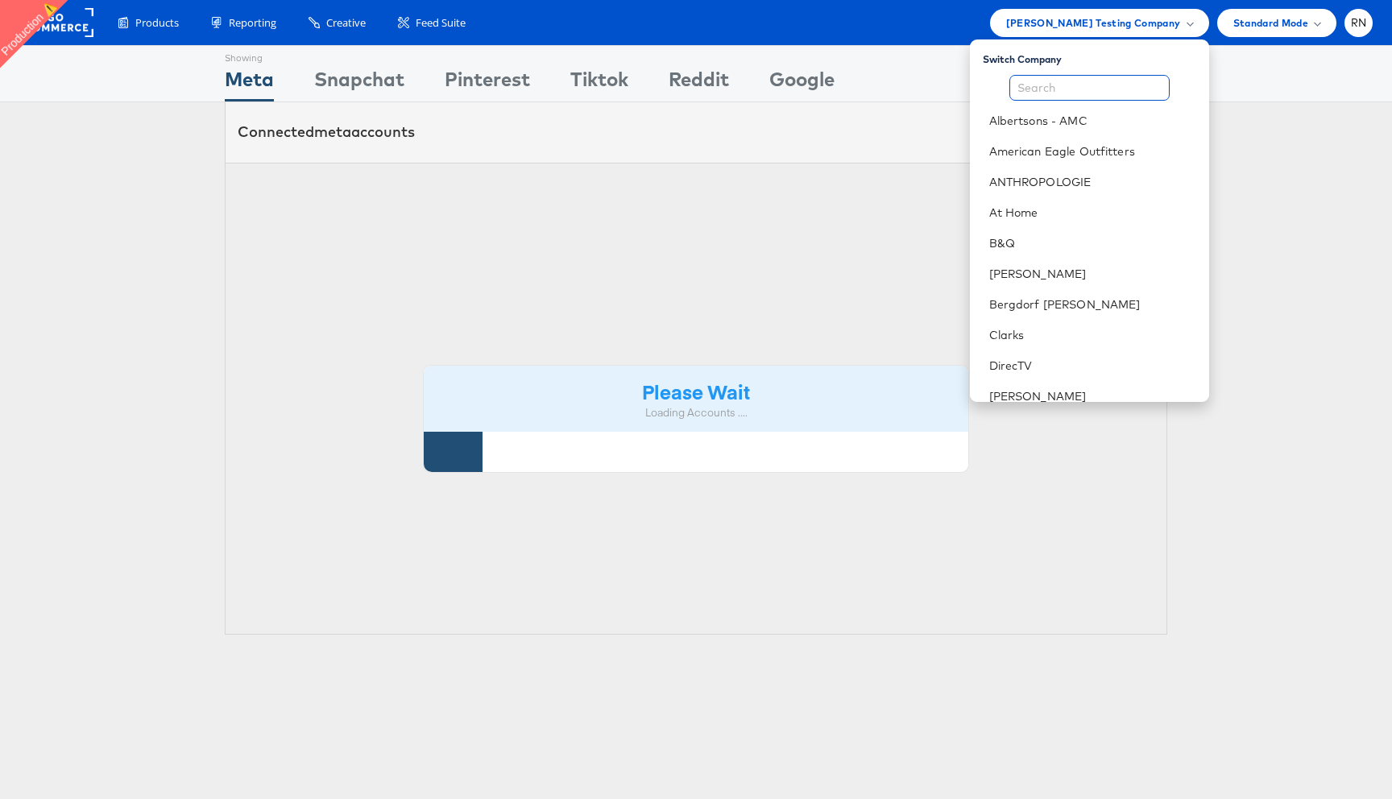
click at [1079, 95] on input "text" at bounding box center [1089, 88] width 160 height 26
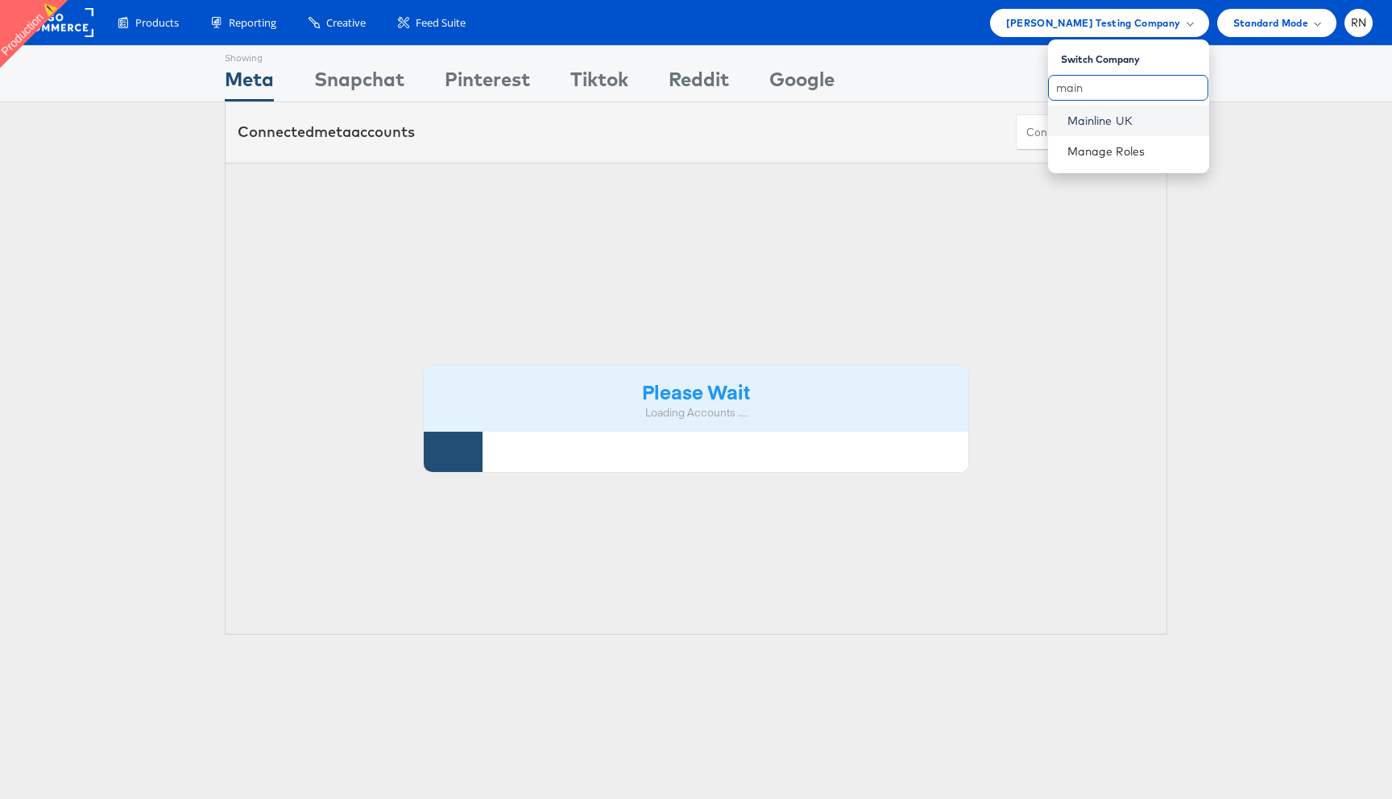
type input "main"
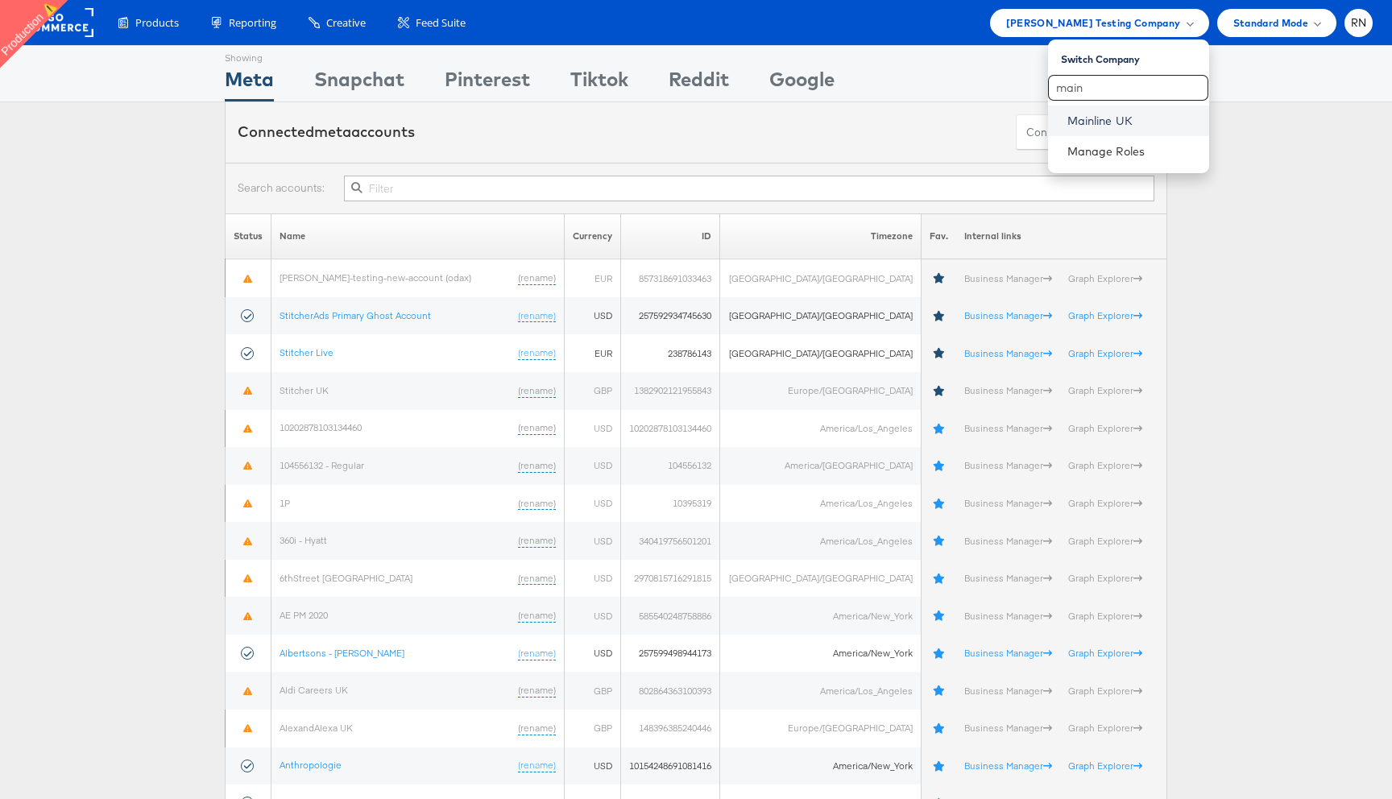
click at [1092, 119] on link "Mainline UK" at bounding box center [1131, 121] width 129 height 16
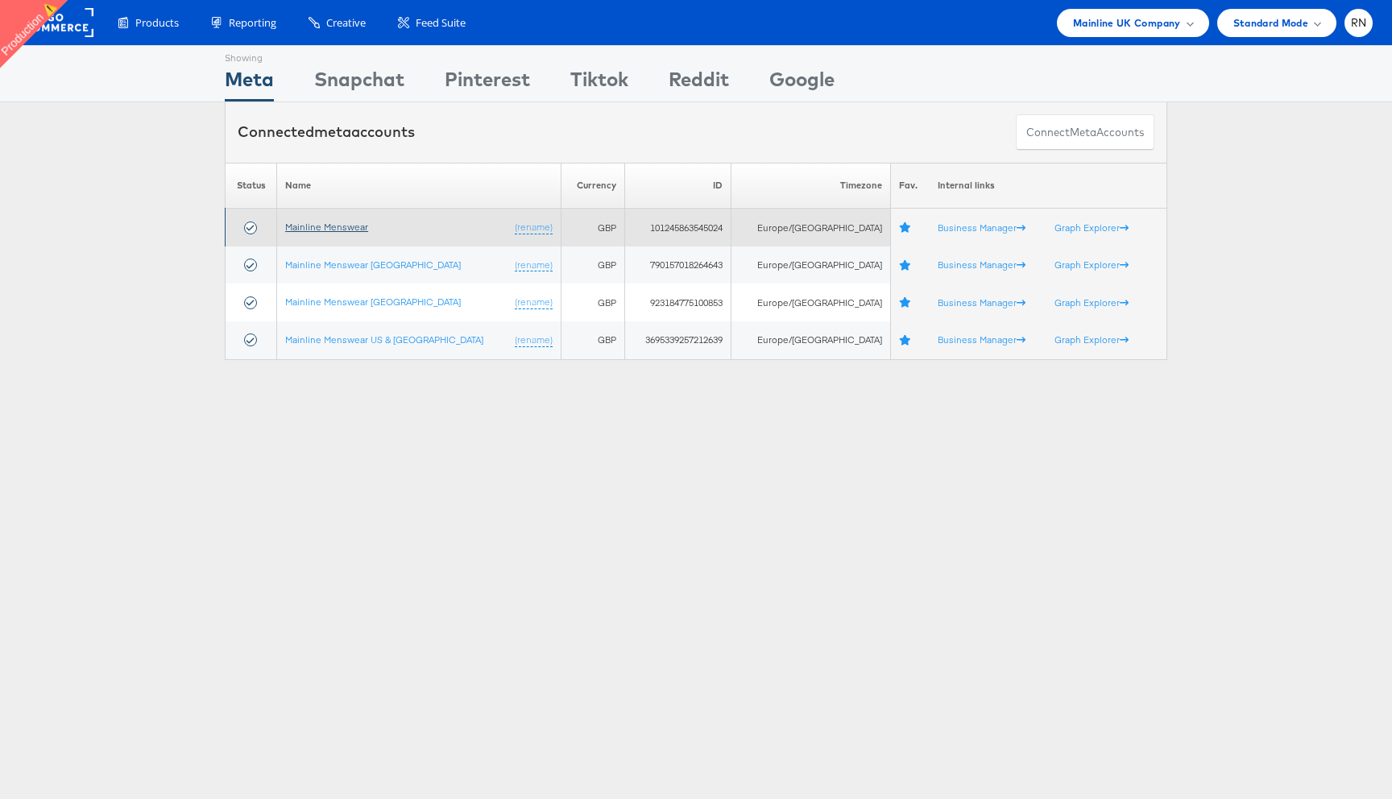
click at [354, 231] on link "Mainline Menswear" at bounding box center [326, 227] width 83 height 12
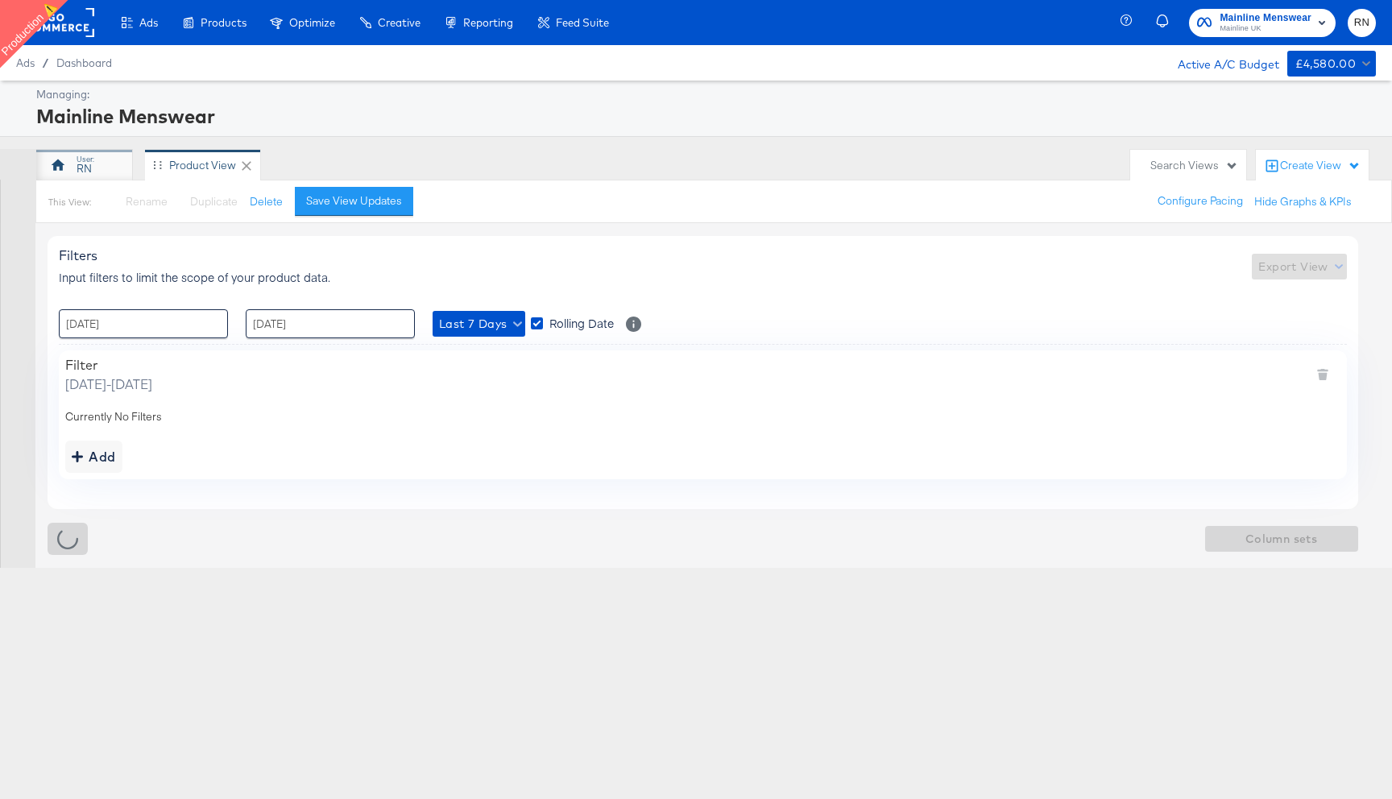
click at [97, 167] on div "RN" at bounding box center [84, 165] width 97 height 32
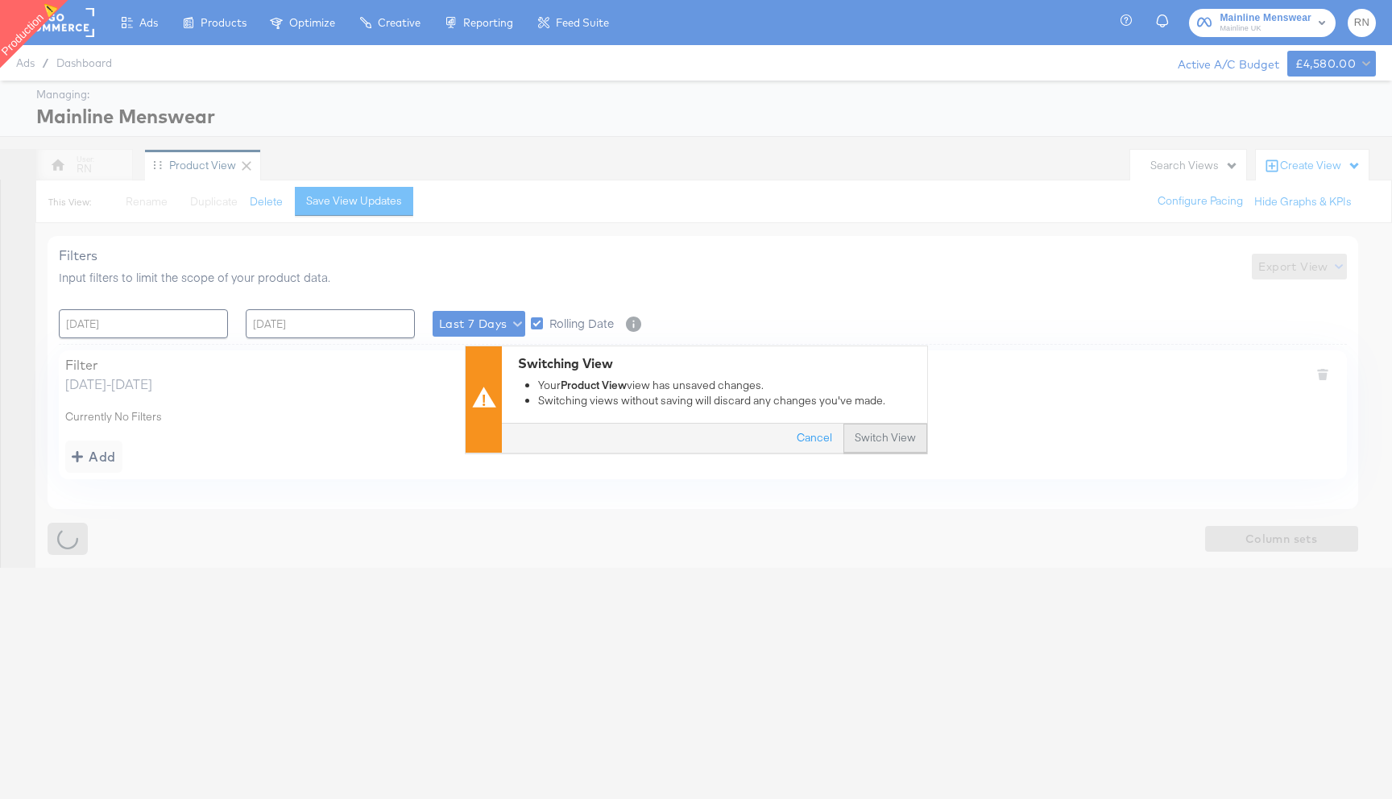
click at [889, 433] on button "Switch View" at bounding box center [886, 439] width 84 height 29
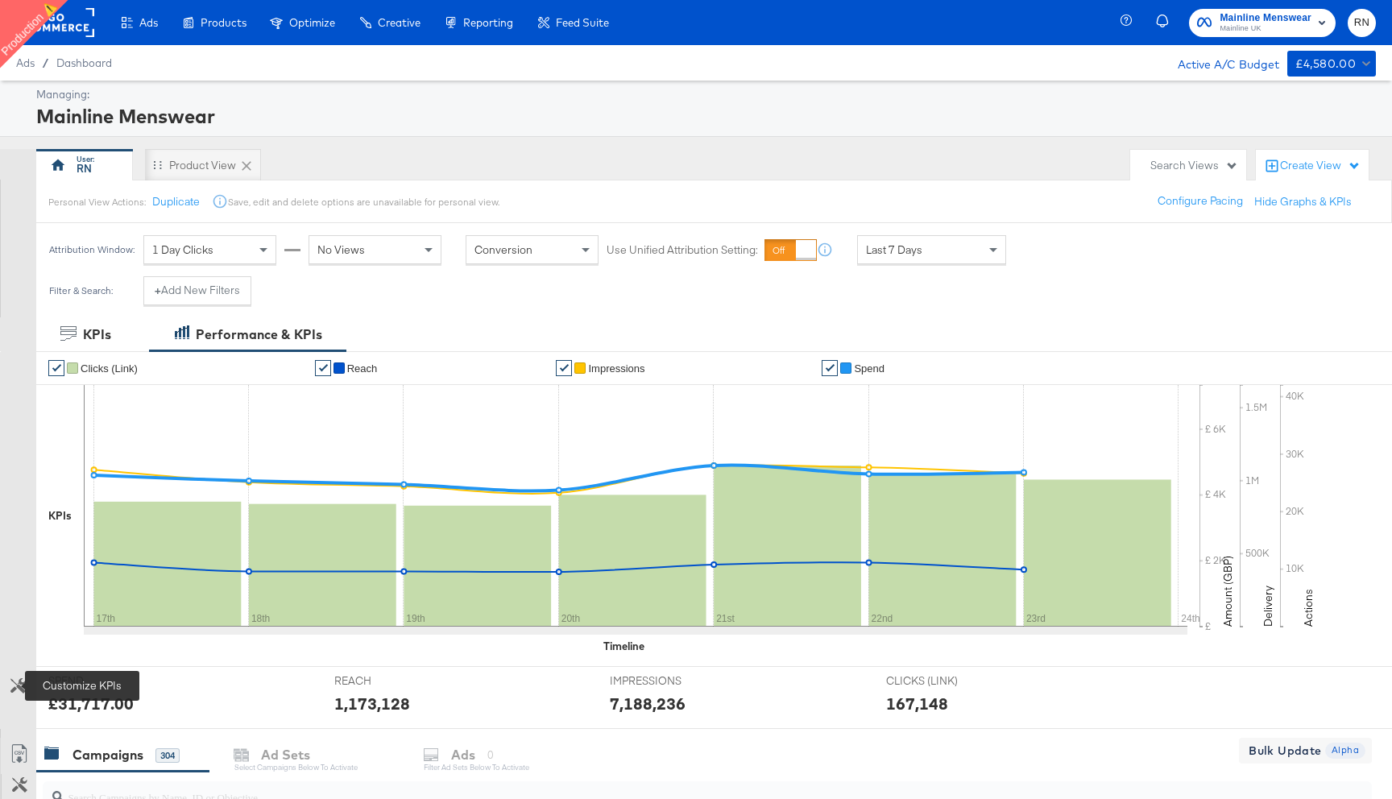
click at [15, 680] on icon at bounding box center [17, 685] width 15 height 15
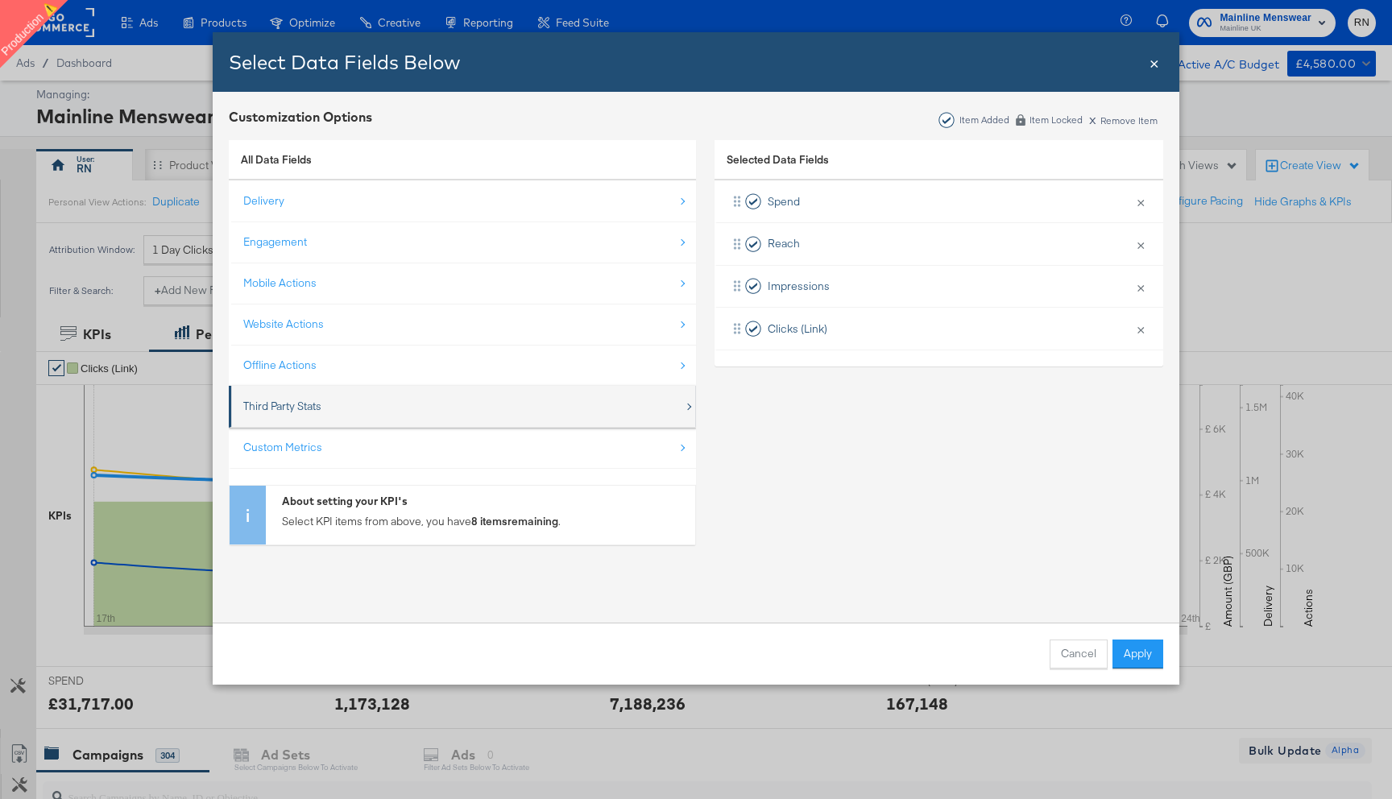
click at [349, 408] on div "Third Party Stats" at bounding box center [463, 406] width 441 height 33
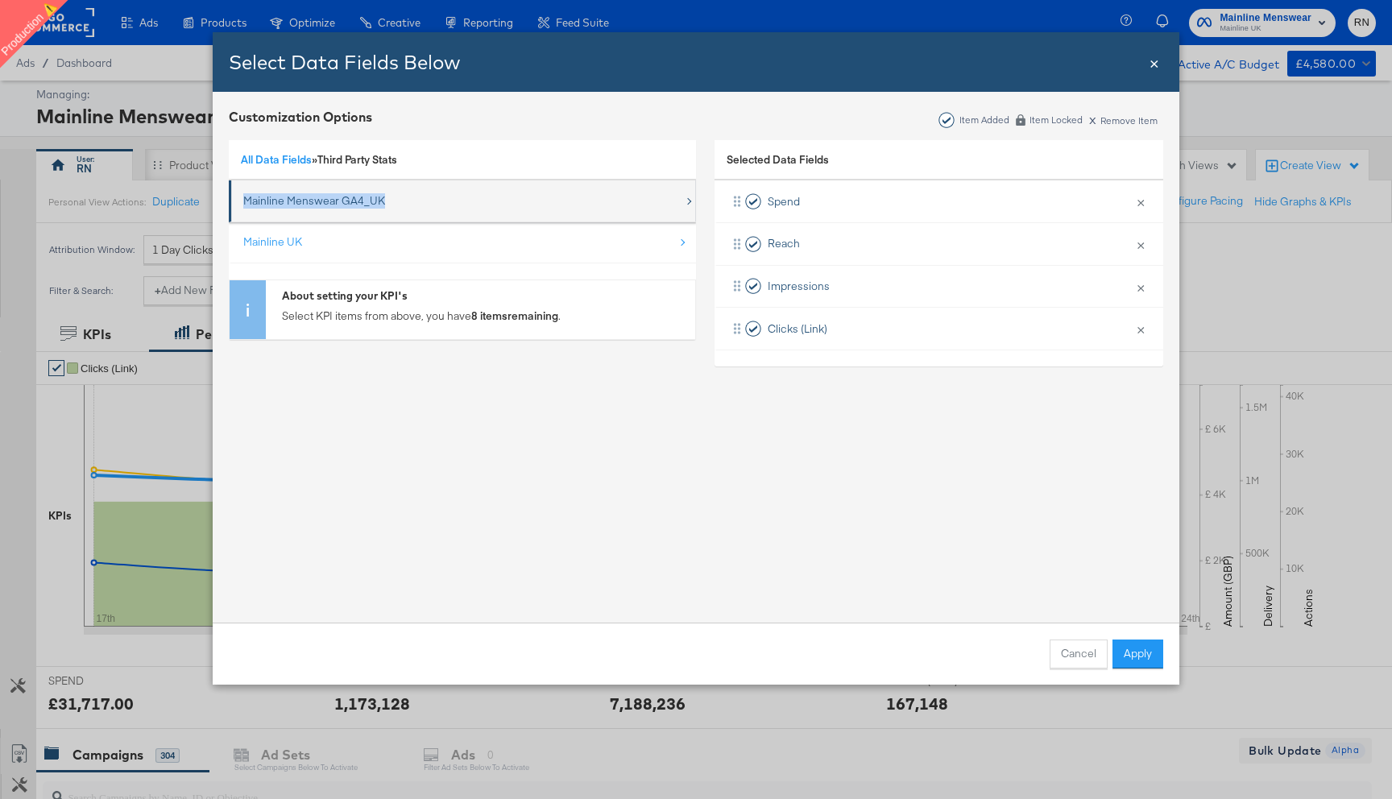
drag, startPoint x: 395, startPoint y: 205, endPoint x: 244, endPoint y: 201, distance: 150.7
click at [244, 201] on div "Mainline Menswear GA4_UK" at bounding box center [463, 200] width 441 height 33
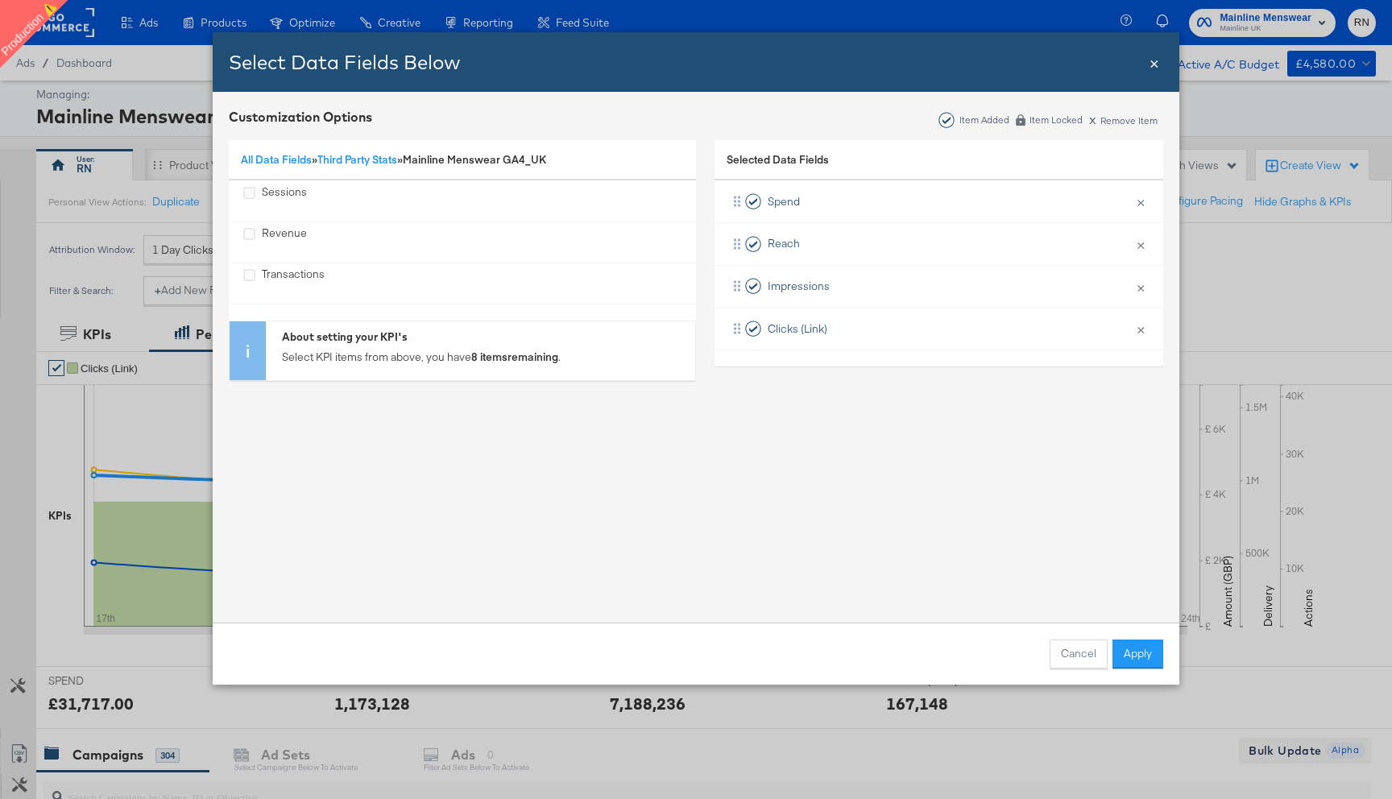
copy div "Mainline Menswear GA4_UK"
drag, startPoint x: 567, startPoint y: 160, endPoint x: 417, endPoint y: 157, distance: 150.7
click at [417, 157] on div "All Data Fields » Third Party Stats » Mainline Menswear GA4_UK" at bounding box center [462, 160] width 467 height 41
copy span "Mainline Menswear GA4_UK"
click at [371, 162] on link "Third Party Stats" at bounding box center [357, 159] width 80 height 15
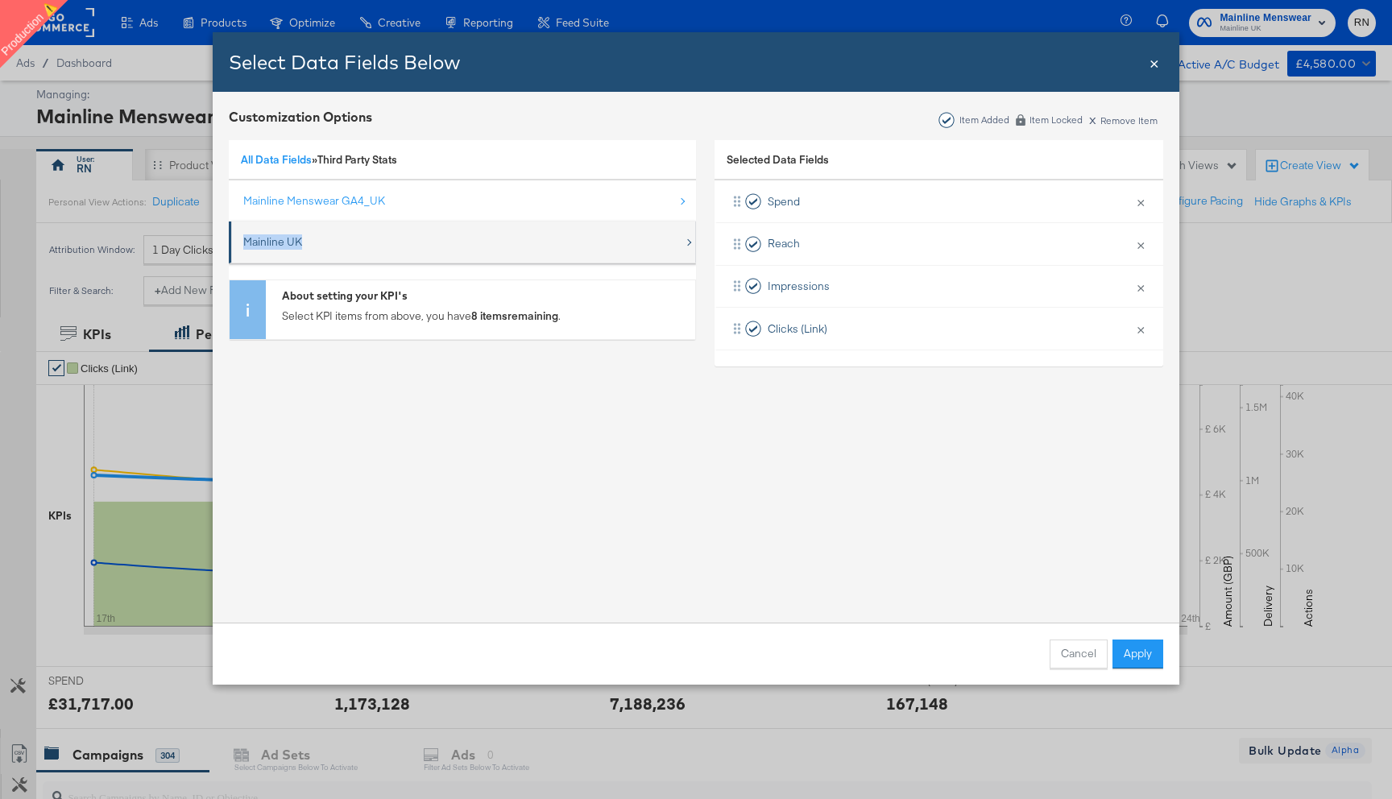
drag, startPoint x: 313, startPoint y: 246, endPoint x: 244, endPoint y: 244, distance: 69.3
click at [244, 244] on div "Mainline UK" at bounding box center [463, 242] width 441 height 33
copy div "Mainline UK"
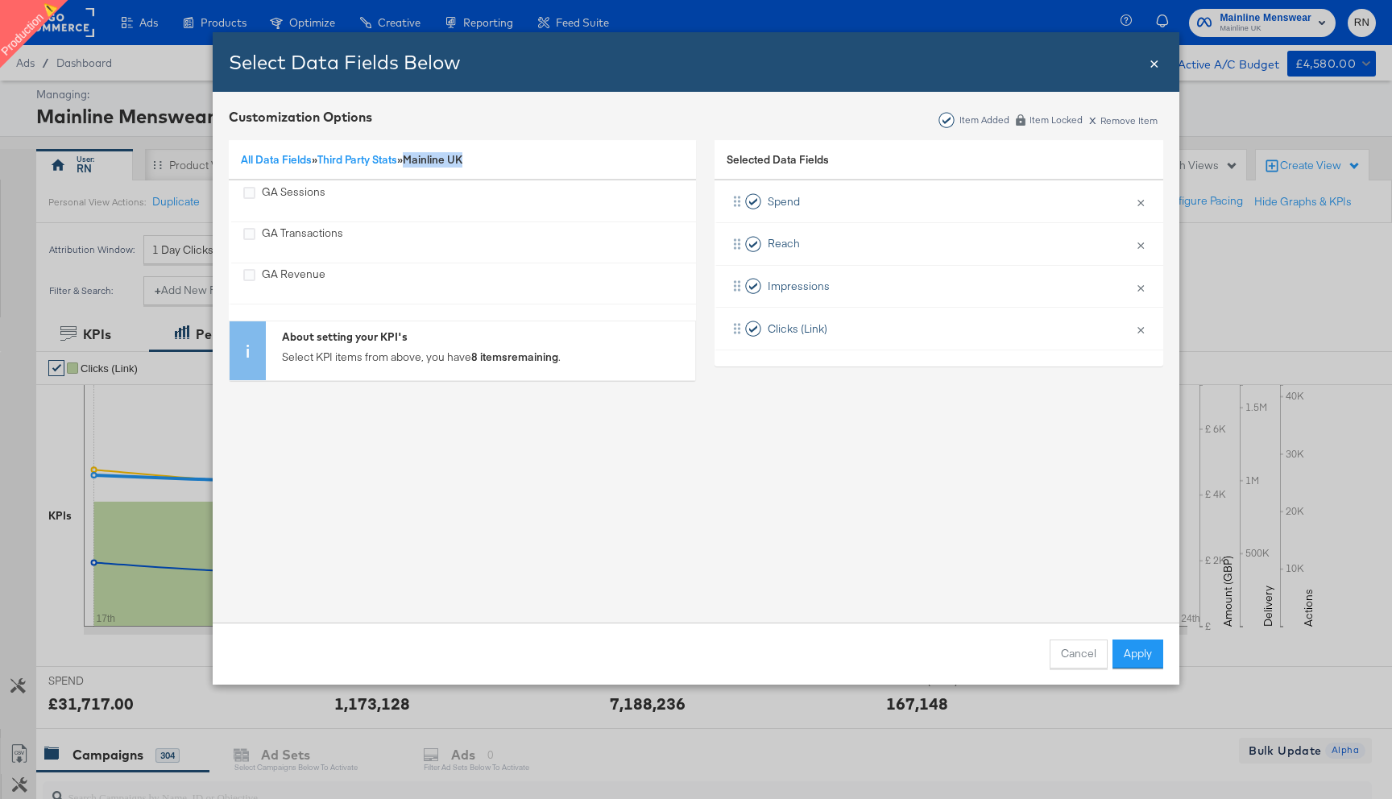
drag, startPoint x: 489, startPoint y: 160, endPoint x: 416, endPoint y: 160, distance: 73.3
click at [416, 160] on div "All Data Fields » Third Party Stats » Mainline UK" at bounding box center [462, 160] width 467 height 41
copy span "Mainline UK"
click at [1156, 69] on span "×" at bounding box center [1155, 62] width 10 height 22
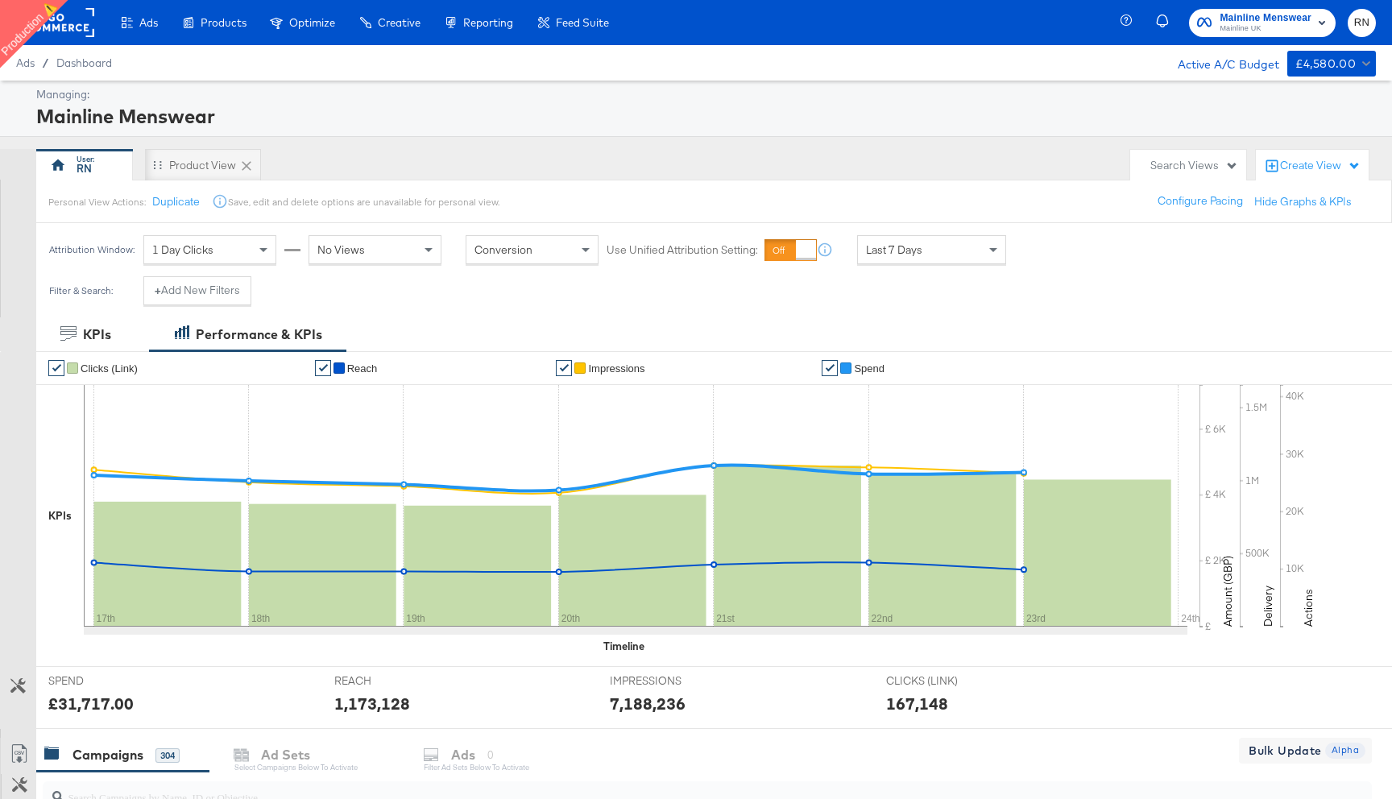
click at [80, 34] on rect at bounding box center [57, 22] width 74 height 29
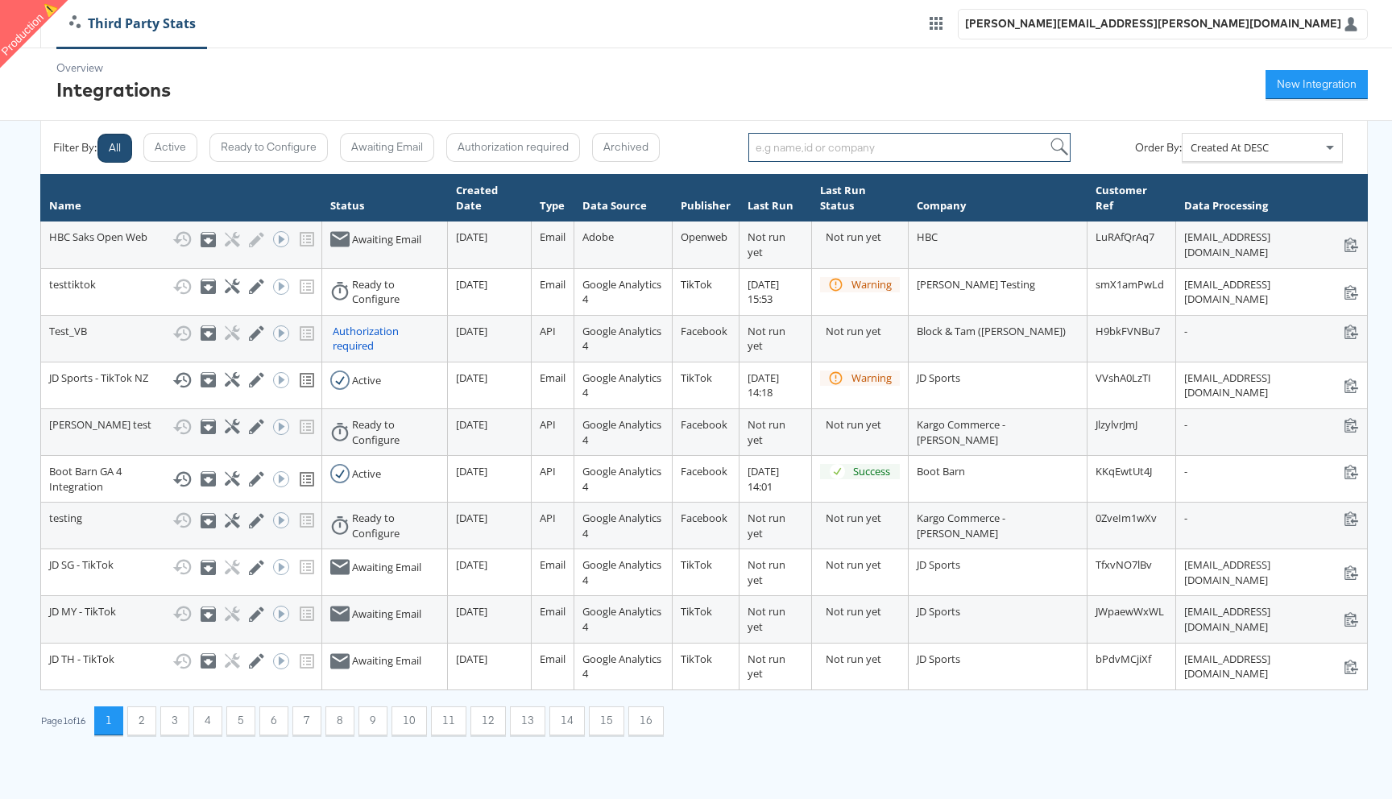
click at [844, 151] on input "search" at bounding box center [909, 147] width 322 height 29
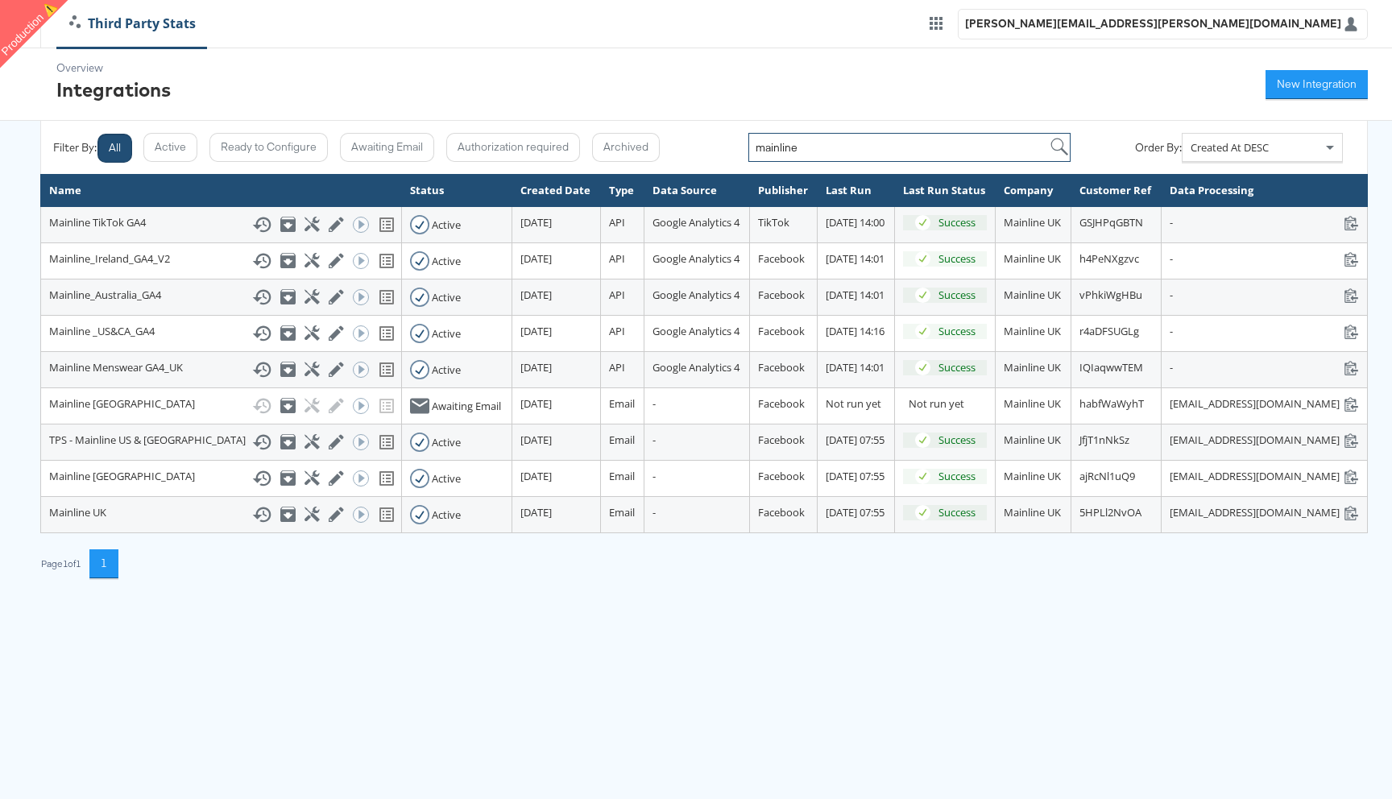
click at [786, 149] on input "mainline" at bounding box center [909, 147] width 322 height 29
paste input "101245863545024"
type input "101245863545024"
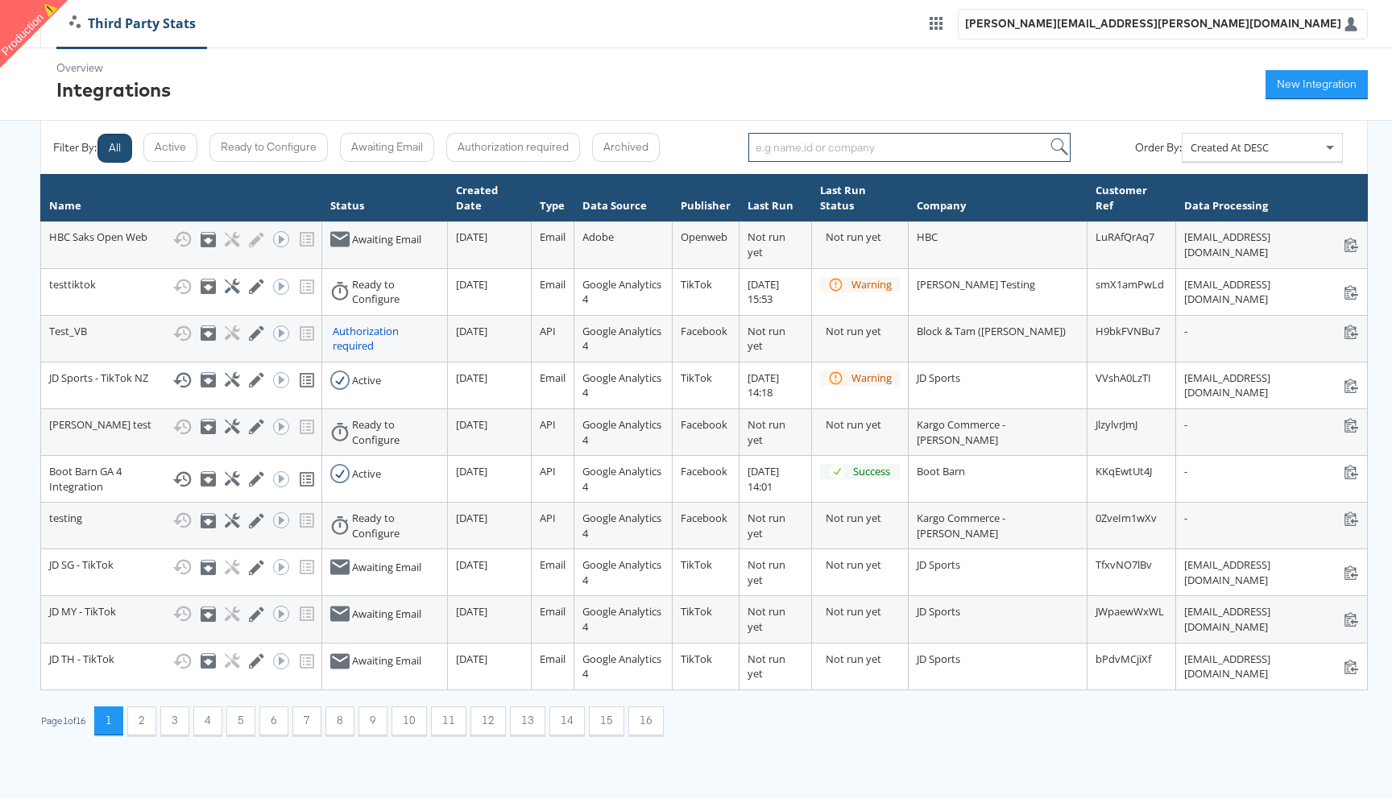
click at [819, 148] on input "search" at bounding box center [909, 147] width 322 height 29
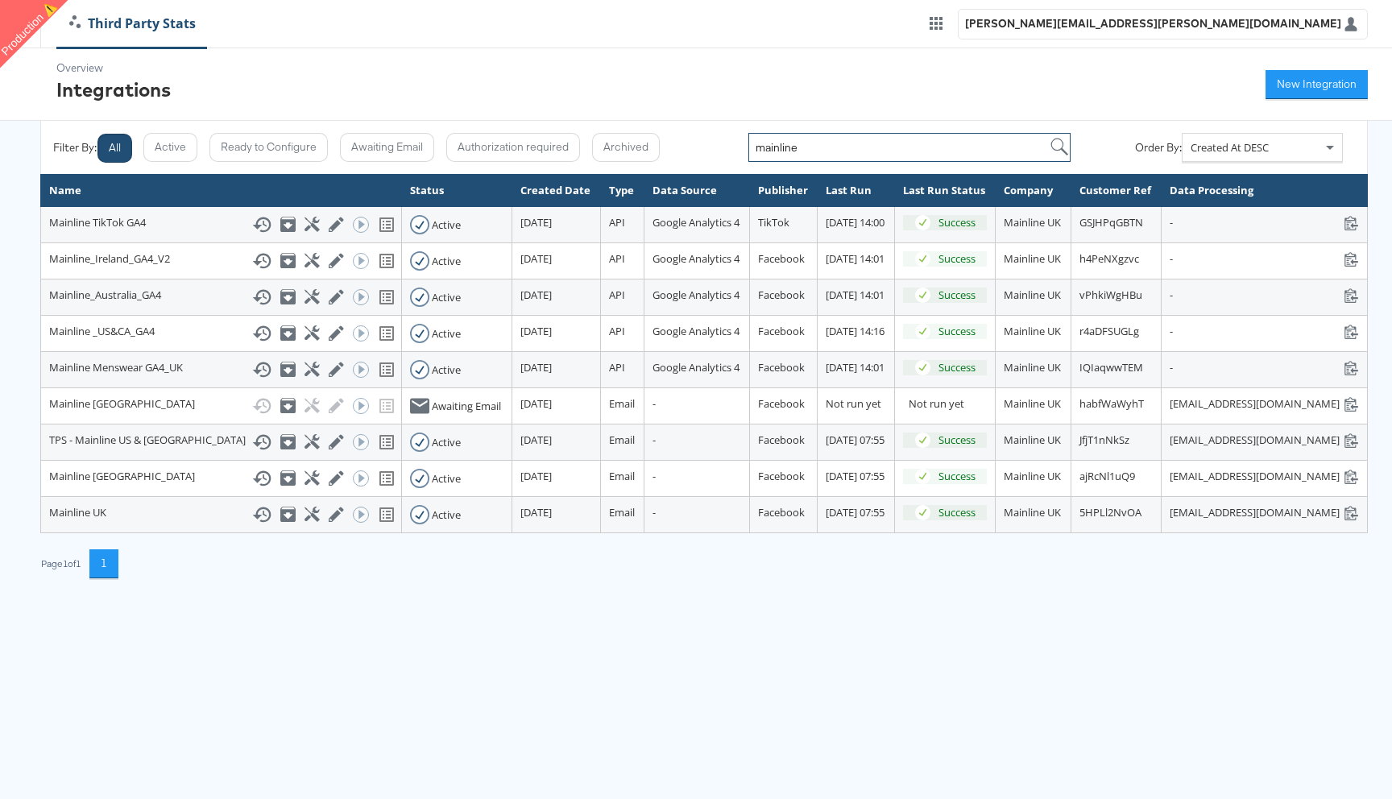
click at [784, 147] on input "mainline" at bounding box center [909, 147] width 322 height 29
paste input "Mainline Menswear GA4_UK"
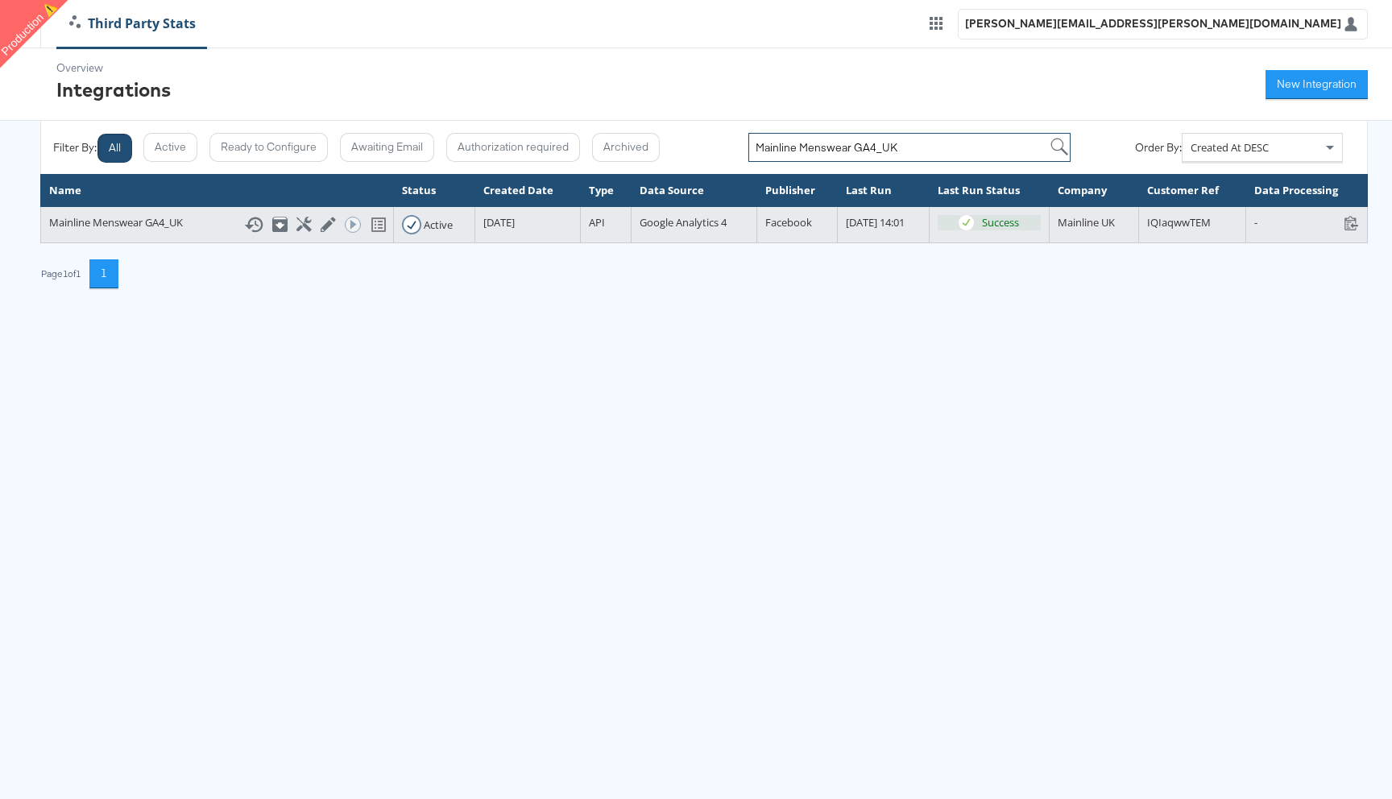
type input "Mainline Menswear GA4_UK"
click at [321, 226] on icon at bounding box center [328, 224] width 15 height 15
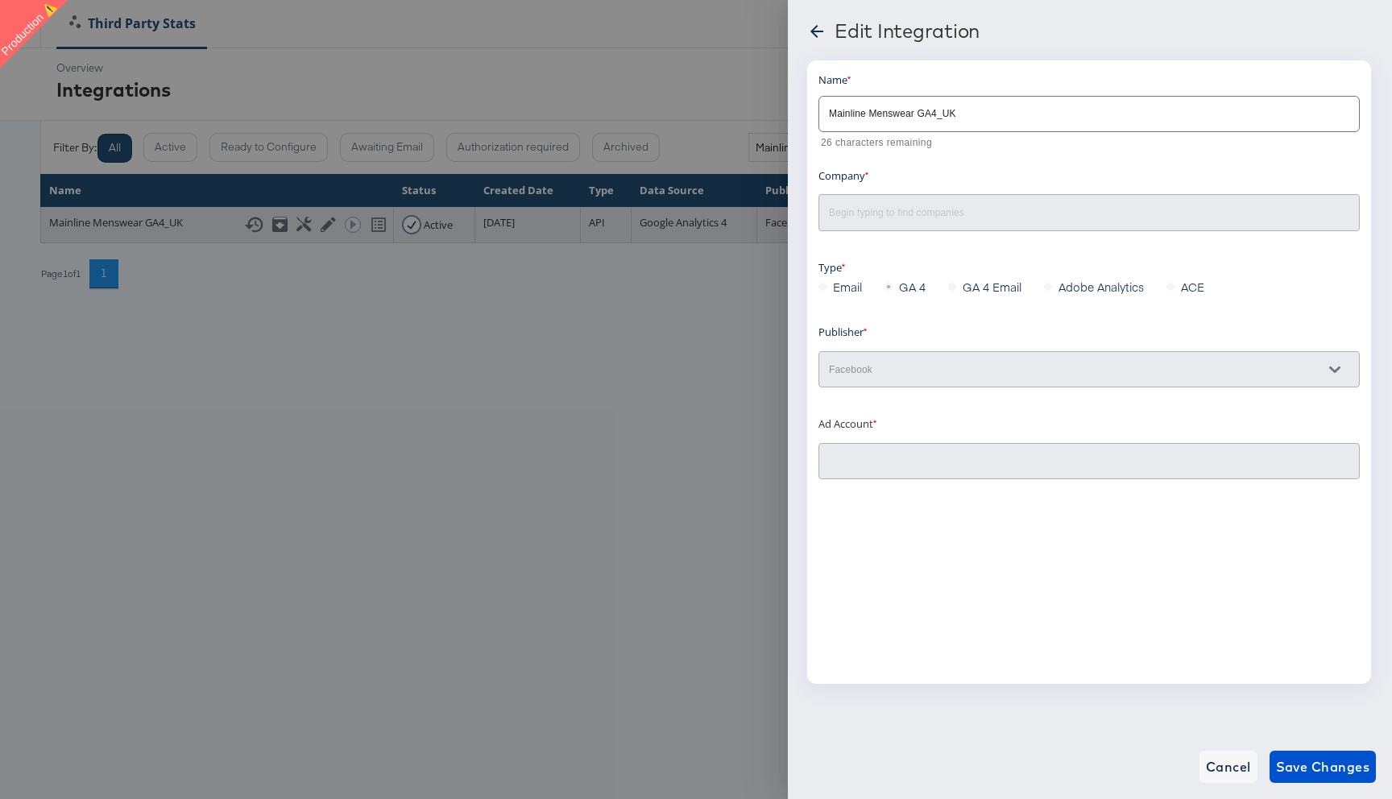
type input "Mainline Menswear: (ACT: 101245863545024)"
type input "Mainline UK"
click at [943, 114] on input "Mainline Menswear GA4_UK" at bounding box center [1089, 107] width 540 height 35
click at [541, 463] on div at bounding box center [696, 399] width 1392 height 799
click at [814, 31] on icon at bounding box center [816, 31] width 13 height 13
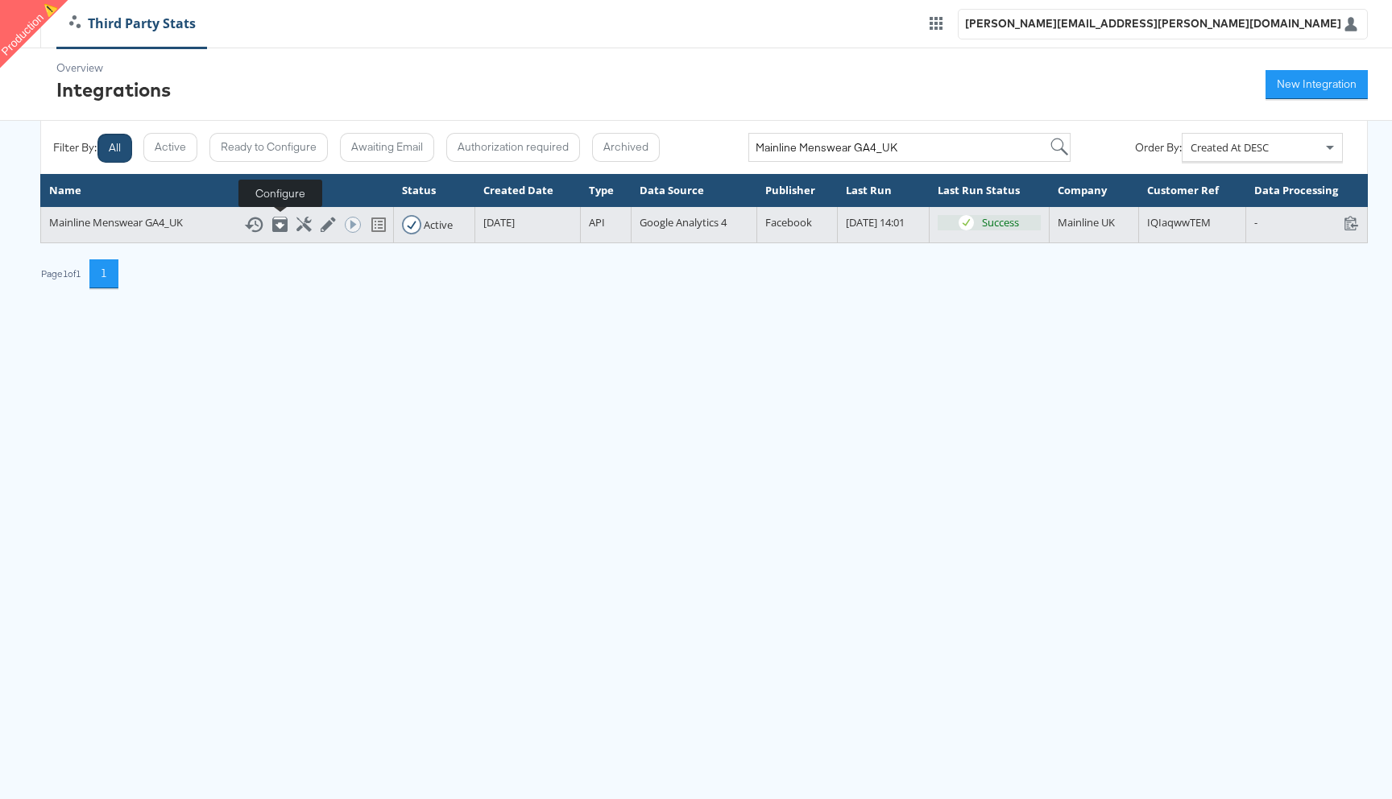
click at [296, 223] on icon at bounding box center [303, 224] width 15 height 15
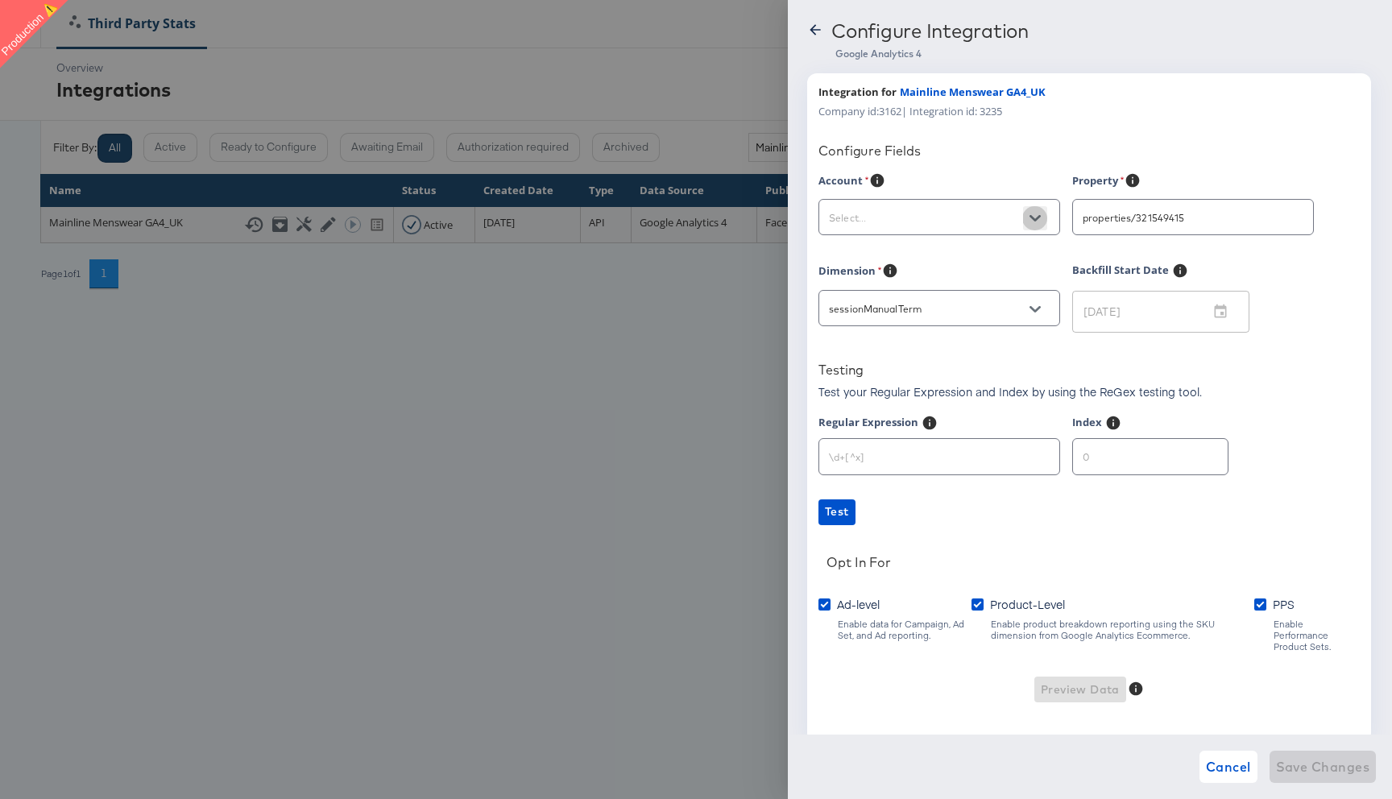
click at [1037, 217] on icon "Open" at bounding box center [1035, 218] width 11 height 6
click at [922, 155] on div "Configure Fields" at bounding box center [1089, 151] width 541 height 16
click at [903, 211] on input "text" at bounding box center [927, 218] width 202 height 19
click at [817, 25] on icon at bounding box center [815, 30] width 16 height 16
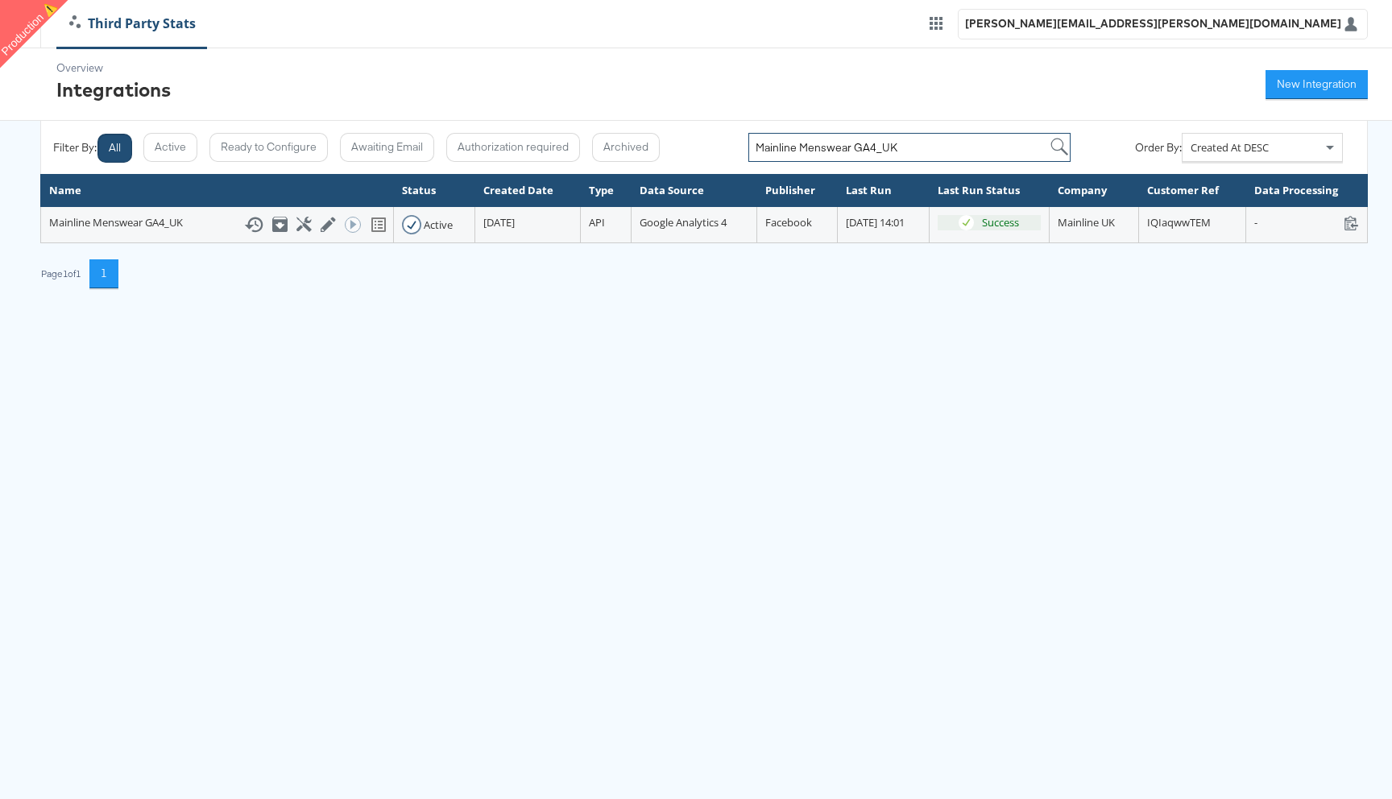
click at [848, 146] on input "Mainline Menswear GA4_UK" at bounding box center [909, 147] width 322 height 29
paste input "search"
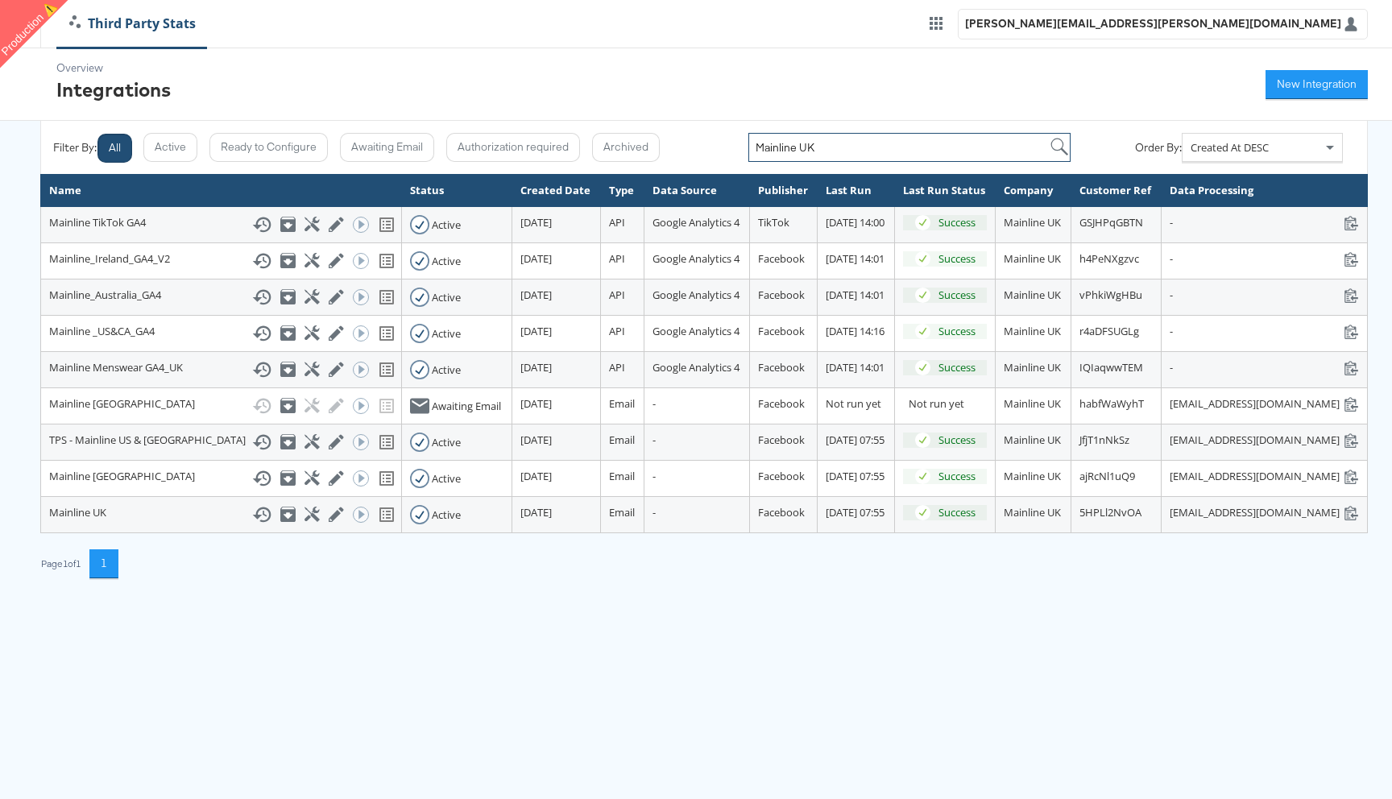
type input "Mainline UK"
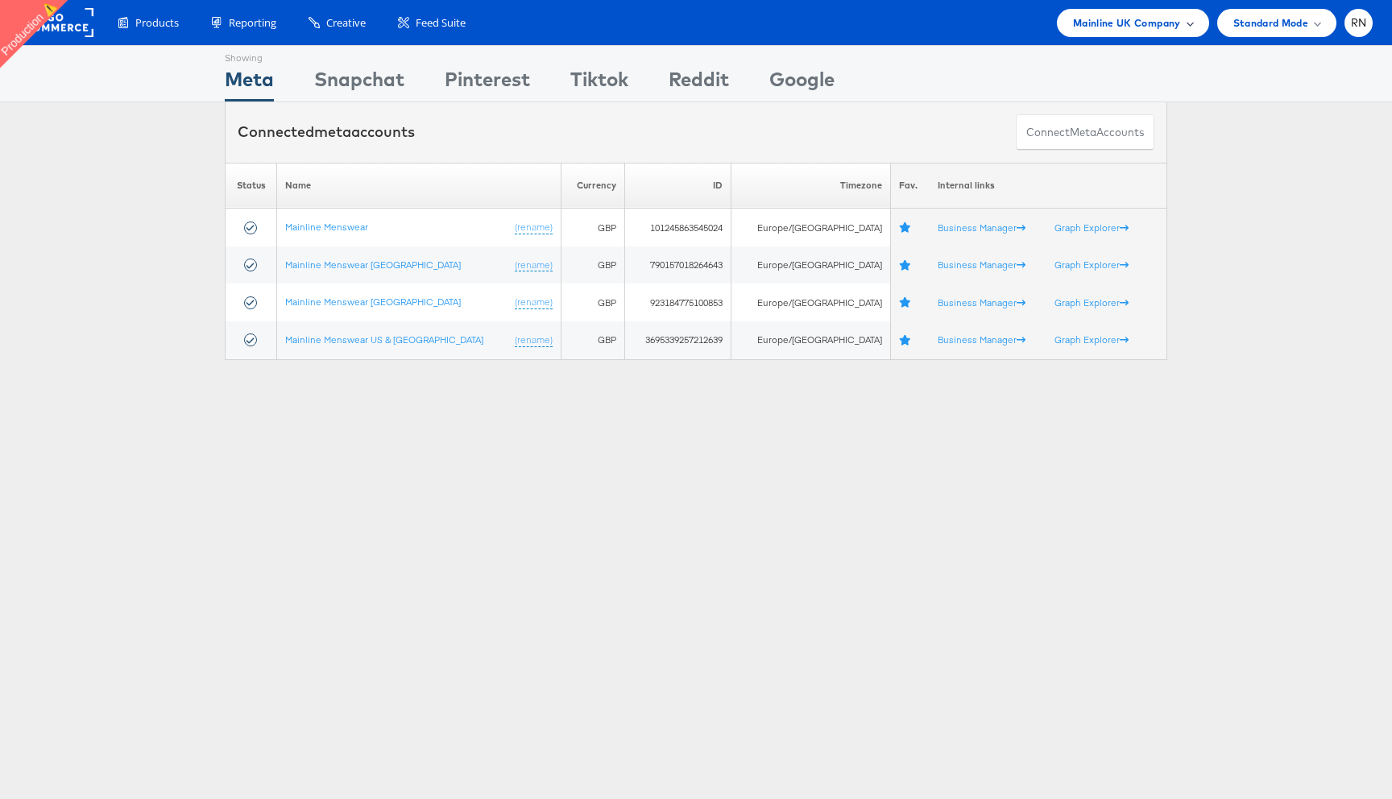
click at [1157, 27] on span "Mainline UK Company" at bounding box center [1127, 23] width 108 height 17
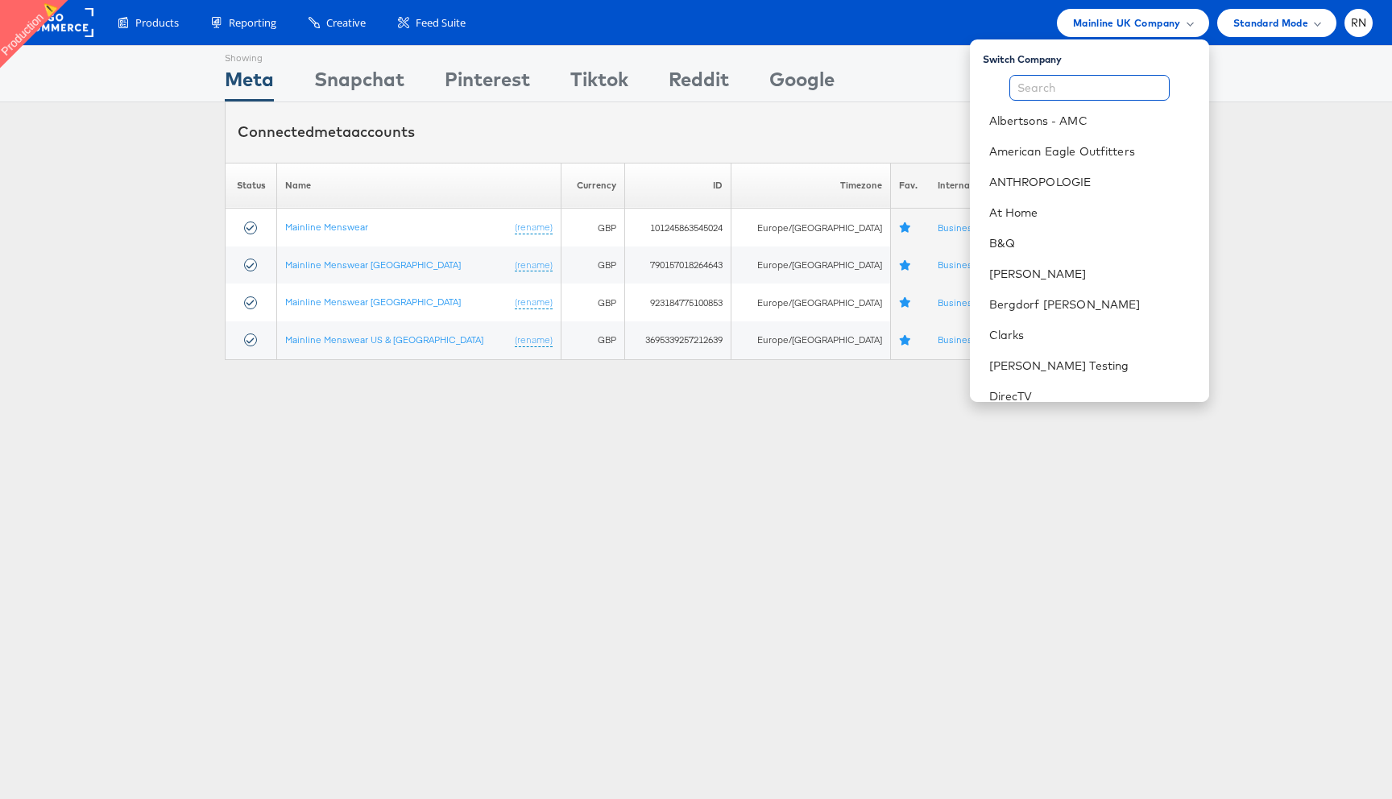
click at [1051, 94] on input "text" at bounding box center [1089, 88] width 160 height 26
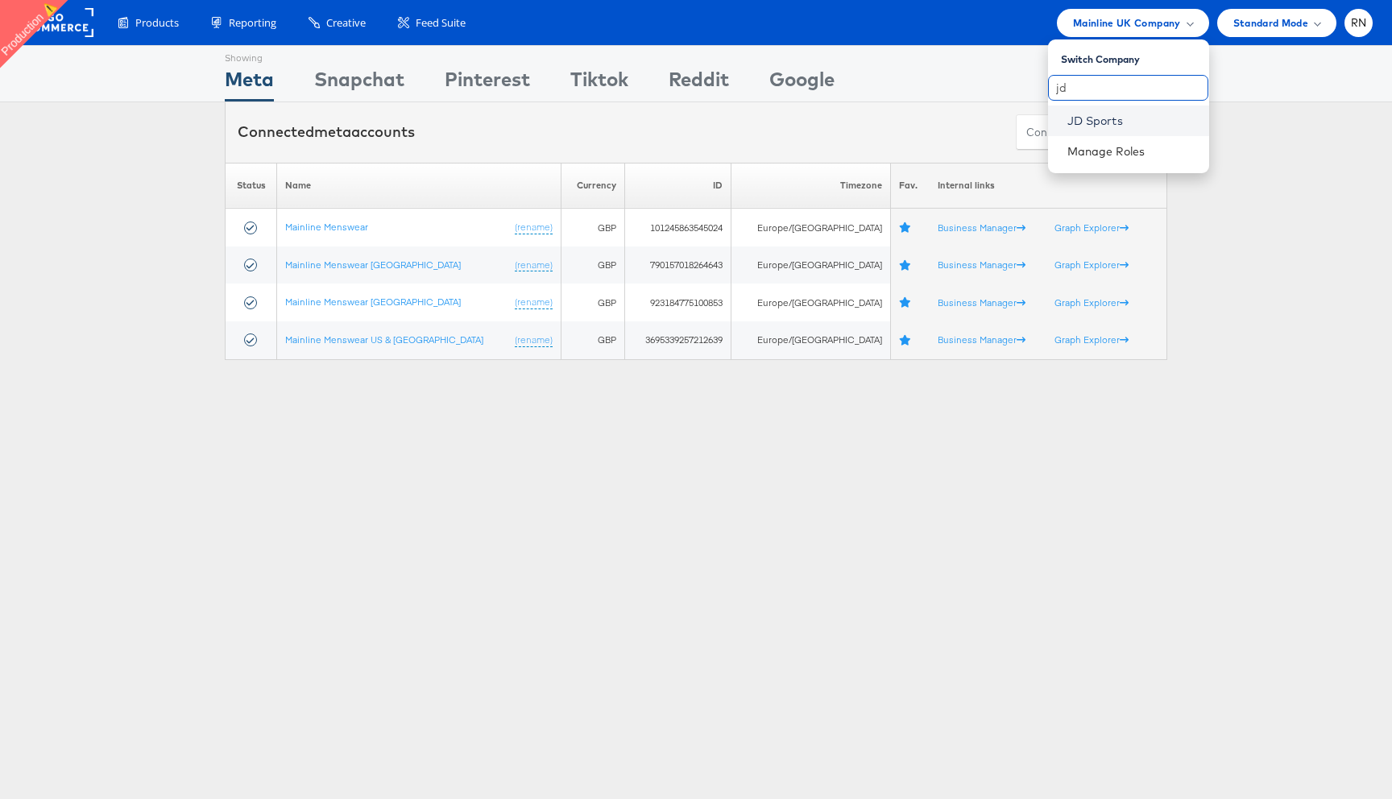
type input "jd"
click at [1089, 115] on link "JD Sports" at bounding box center [1131, 121] width 129 height 16
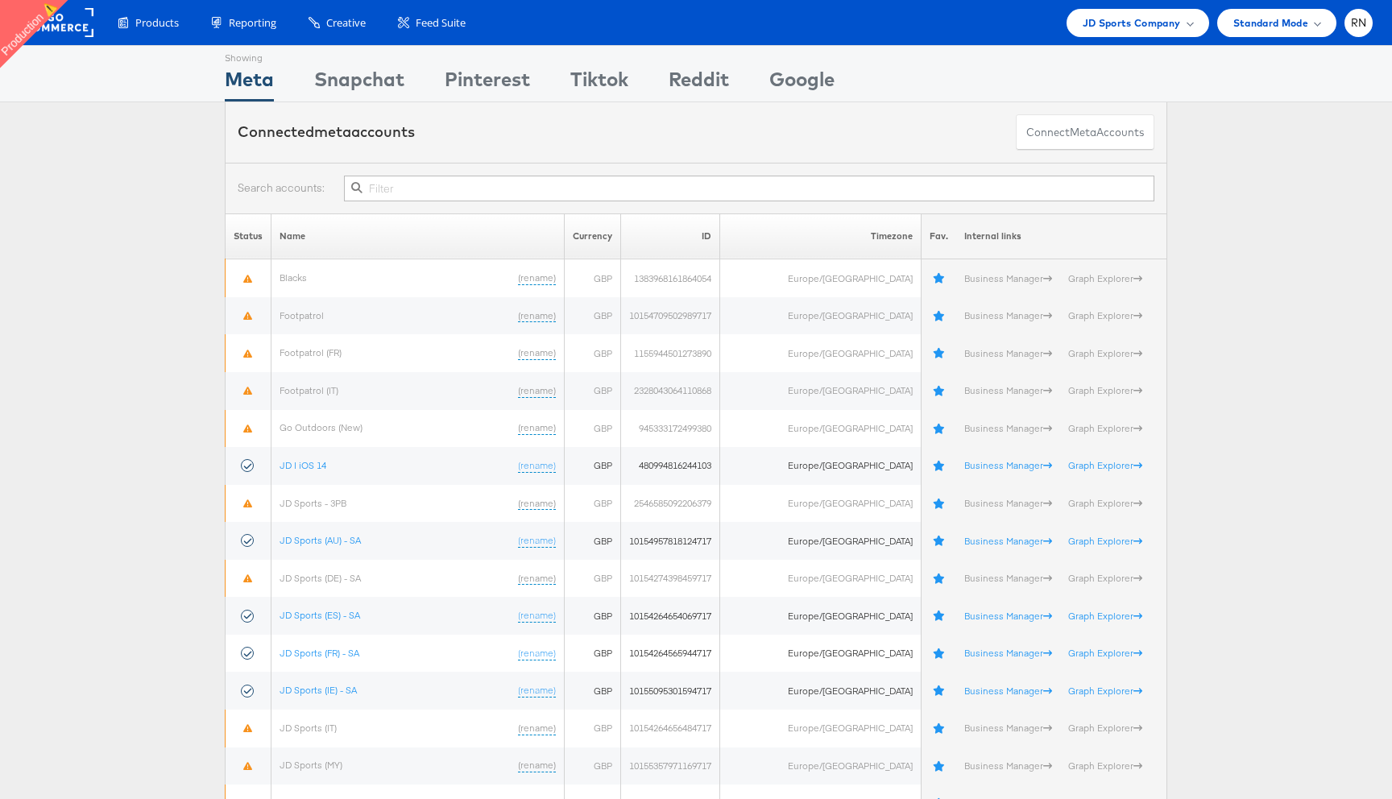
click at [396, 187] on input "text" at bounding box center [749, 189] width 810 height 26
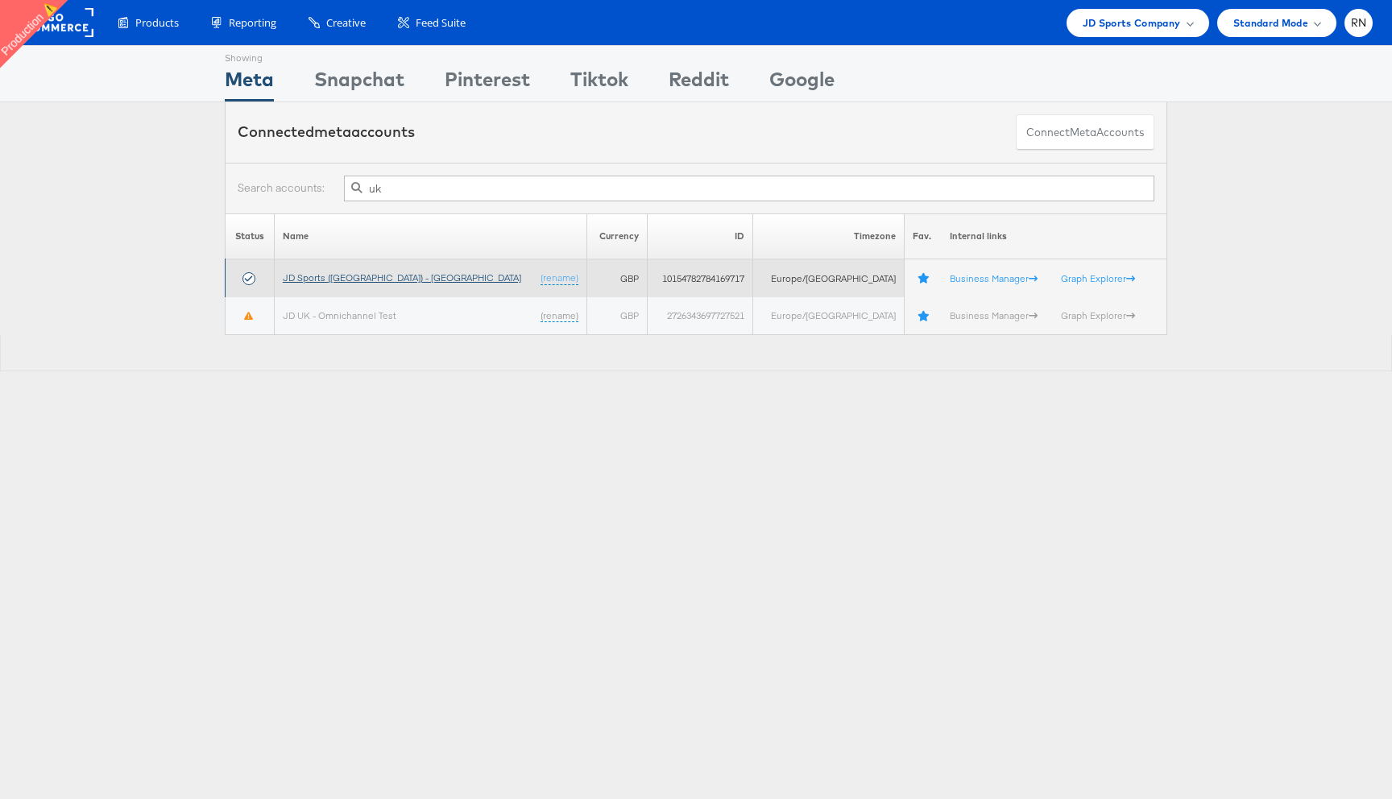
type input "uk"
click at [352, 274] on link "JD Sports (UK) - SA" at bounding box center [402, 278] width 238 height 12
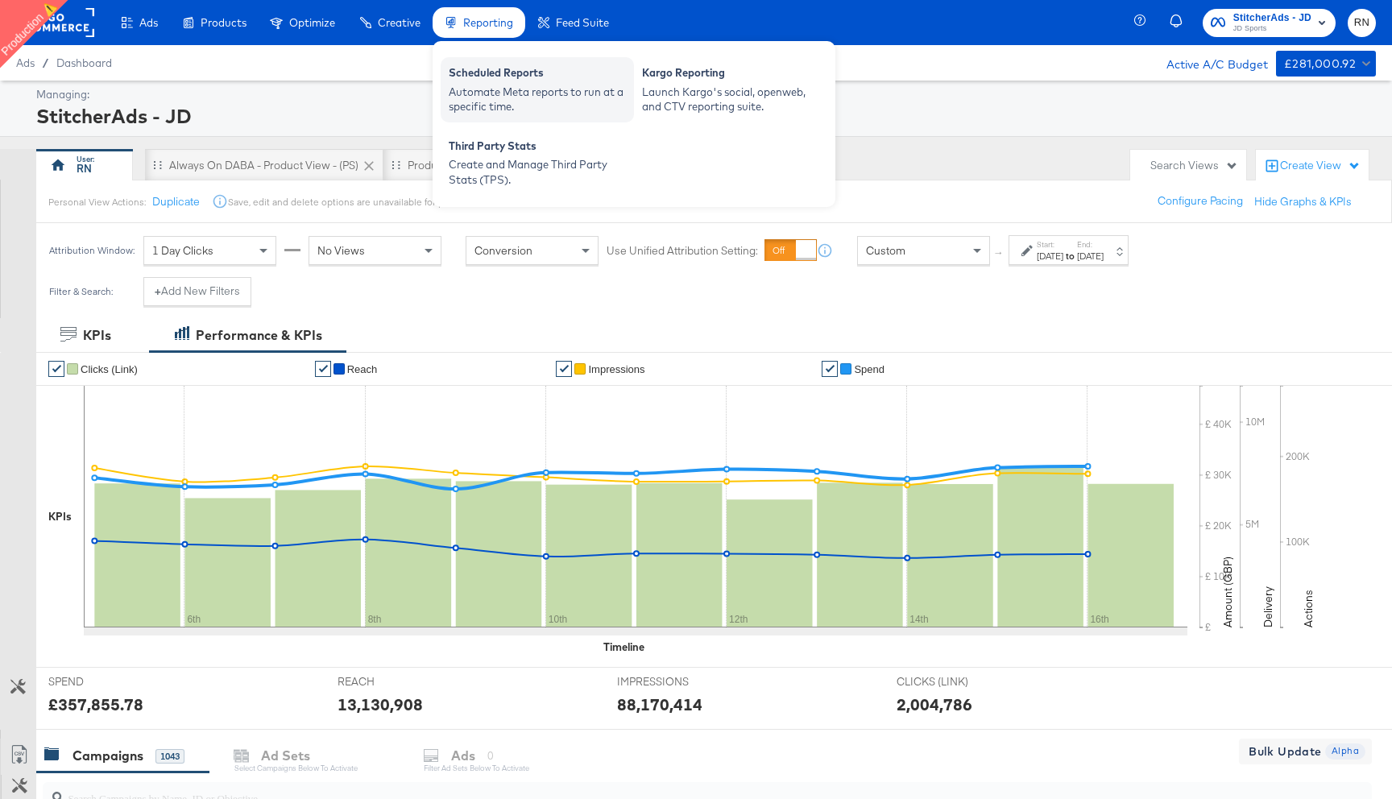
click at [499, 79] on div "Scheduled Reports" at bounding box center [537, 74] width 177 height 19
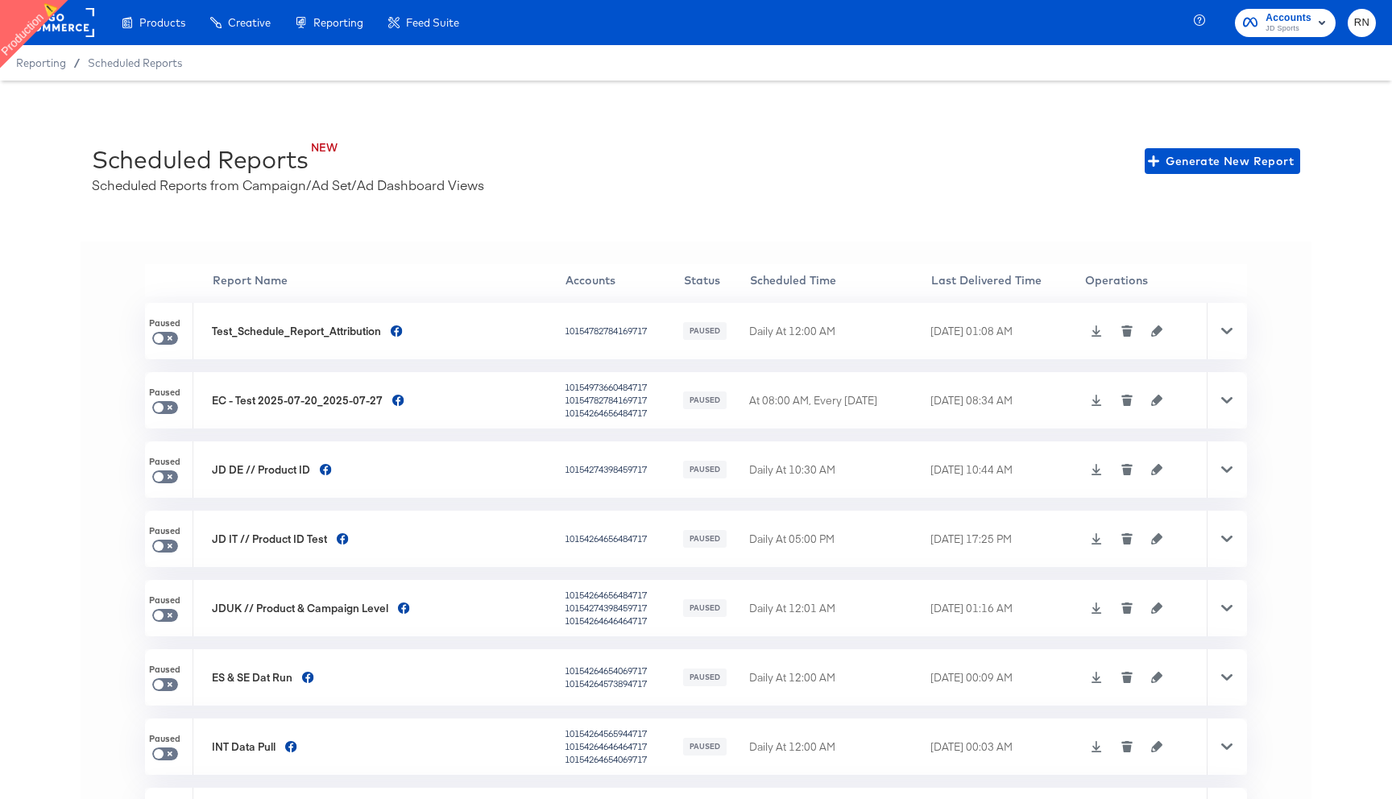
click at [66, 38] on div at bounding box center [57, 22] width 74 height 45
click at [68, 22] on rect at bounding box center [57, 22] width 74 height 29
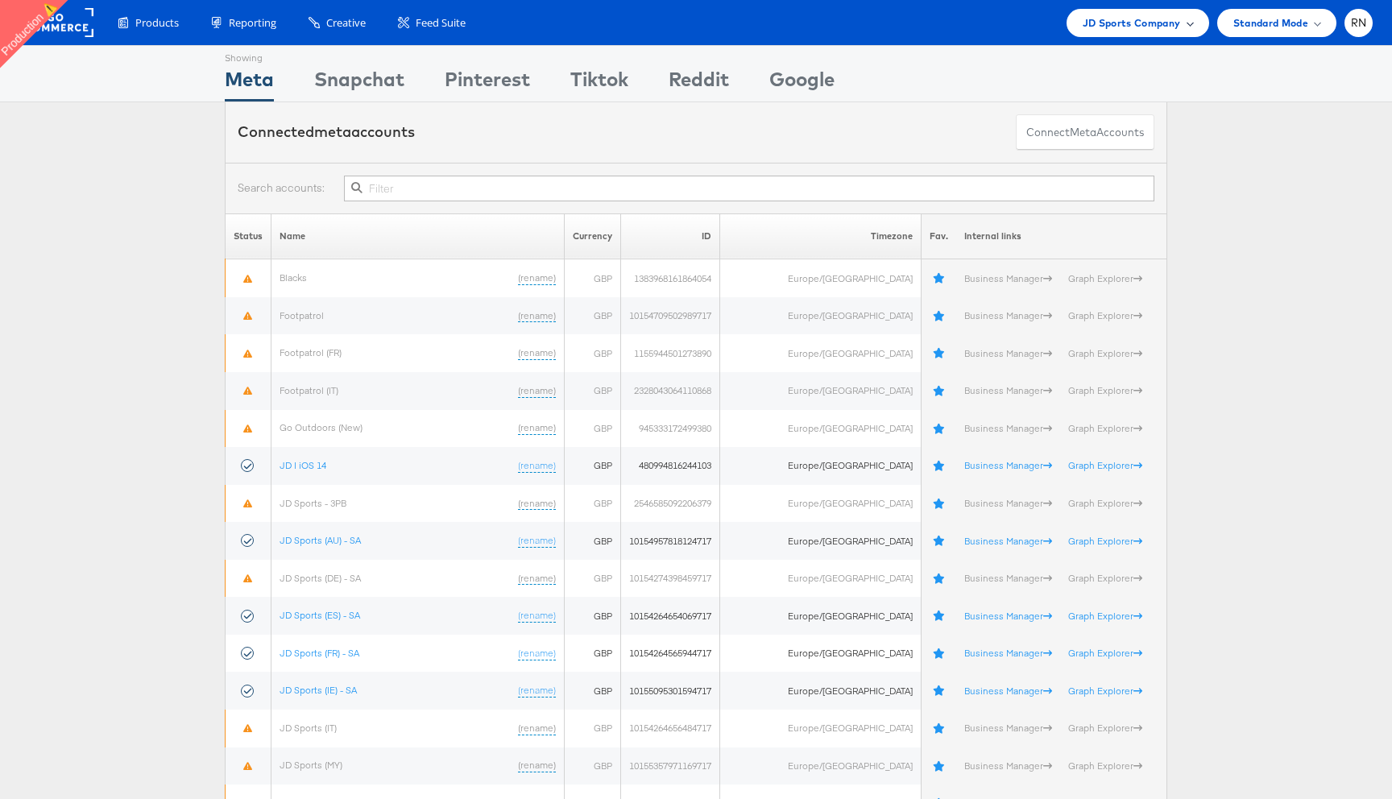
click at [1115, 21] on span "JD Sports Company" at bounding box center [1132, 23] width 98 height 17
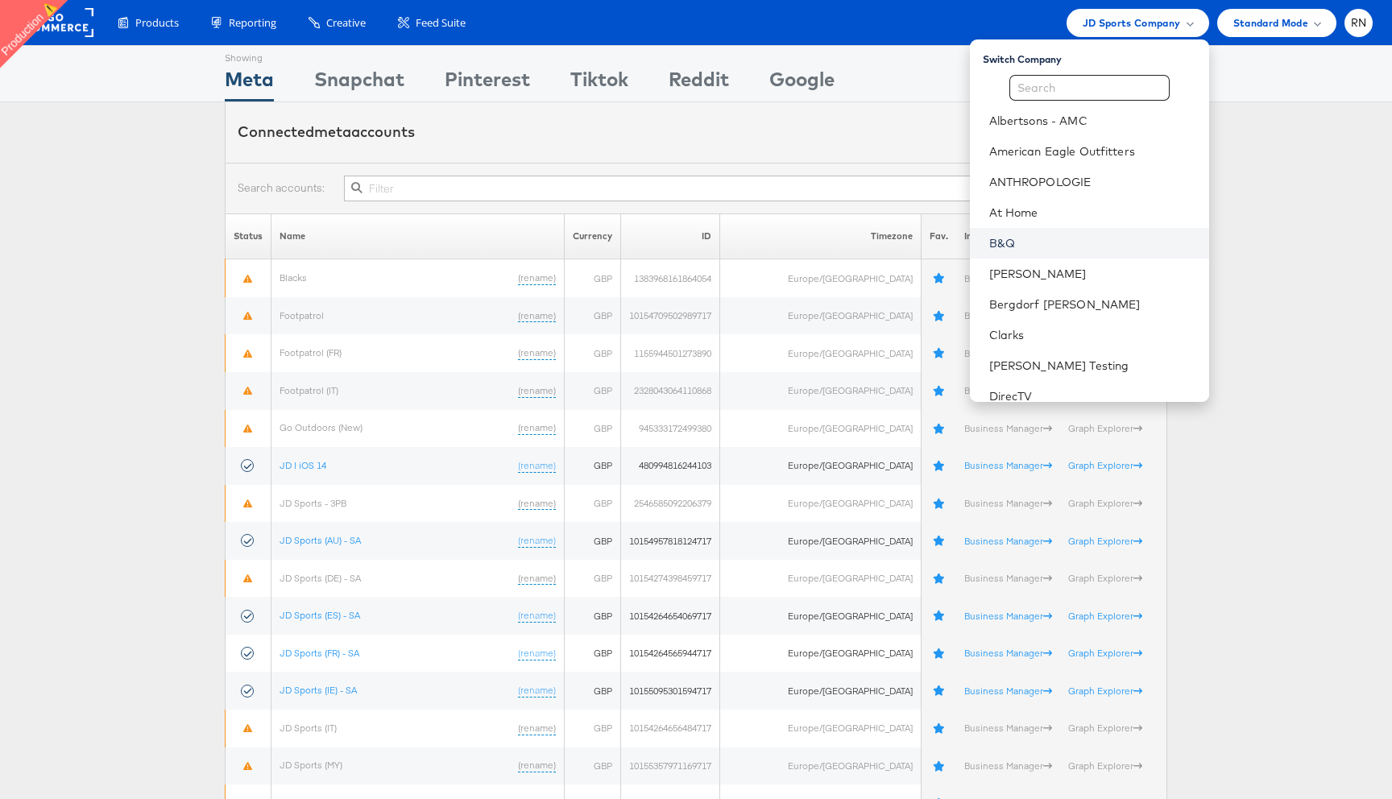
click at [1018, 235] on link "B&Q" at bounding box center [1092, 243] width 207 height 16
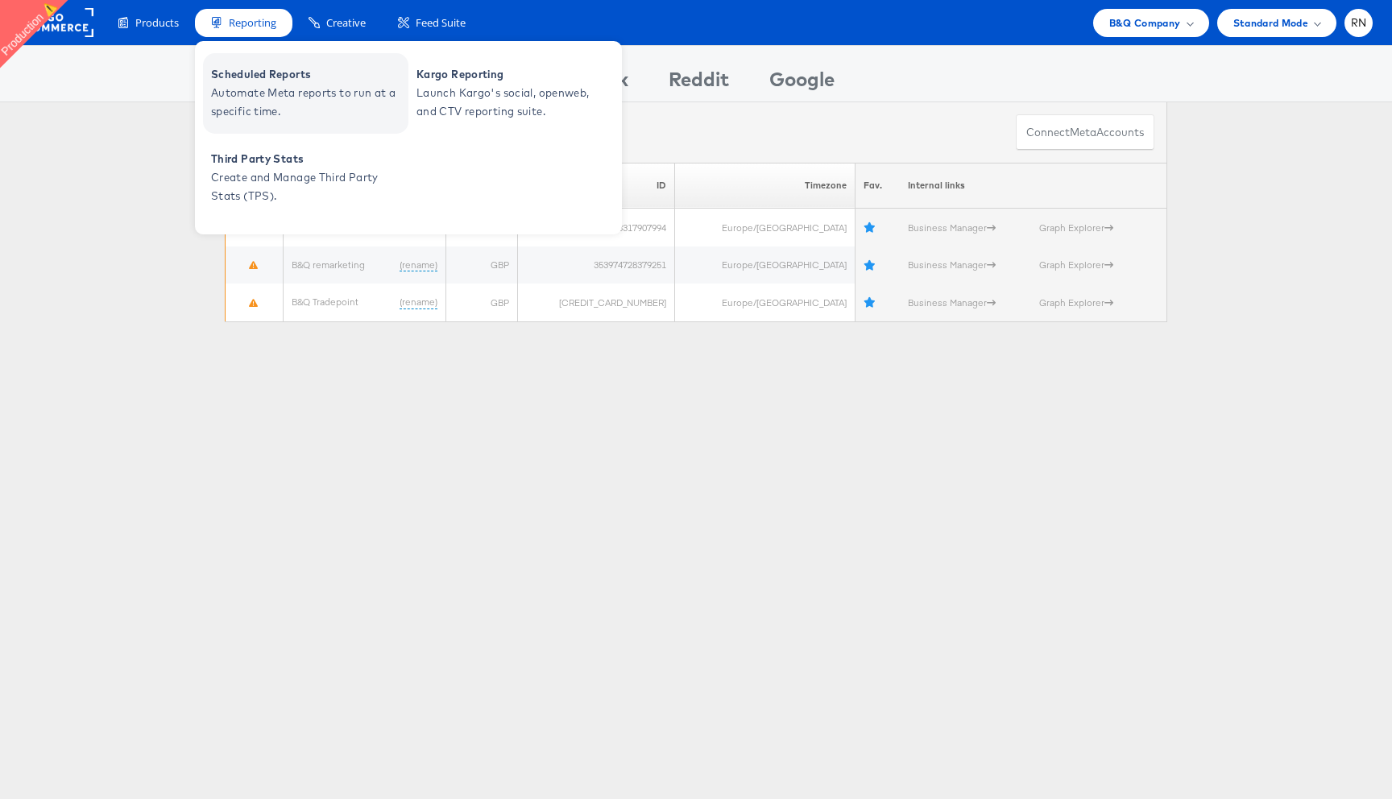
click at [285, 95] on span "Automate Meta reports to run at a specific time." at bounding box center [307, 102] width 193 height 37
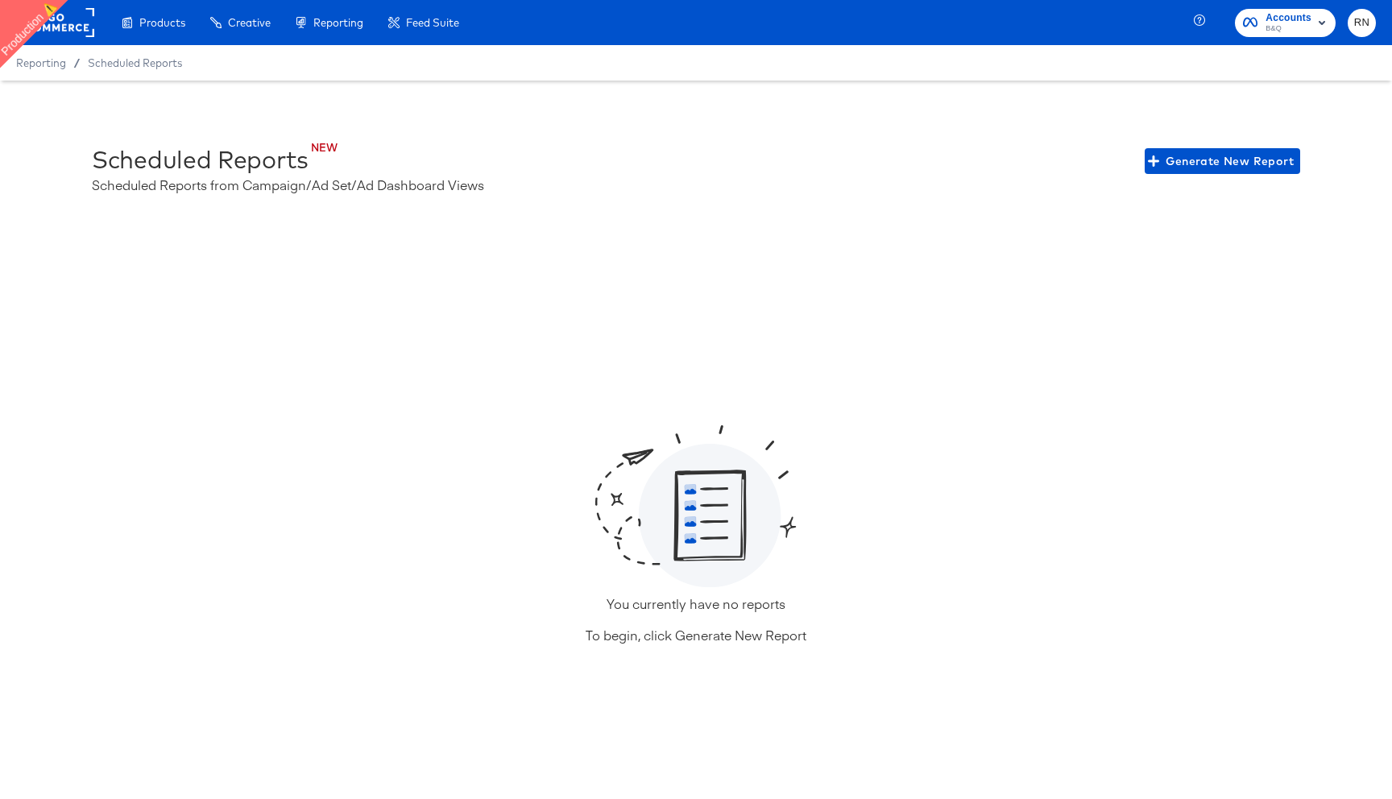
click at [75, 27] on rect at bounding box center [57, 22] width 74 height 29
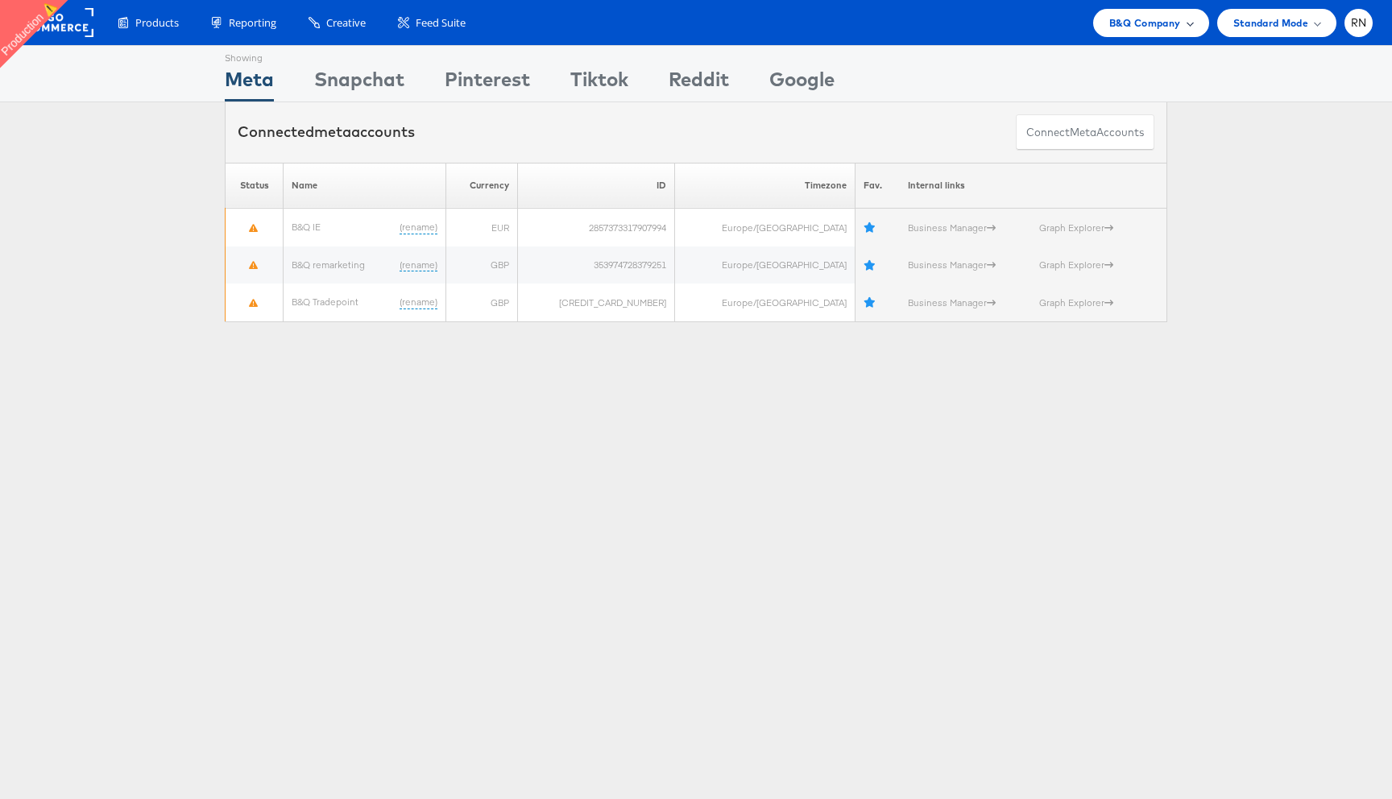
click at [1144, 28] on span "B&Q Company" at bounding box center [1145, 23] width 72 height 17
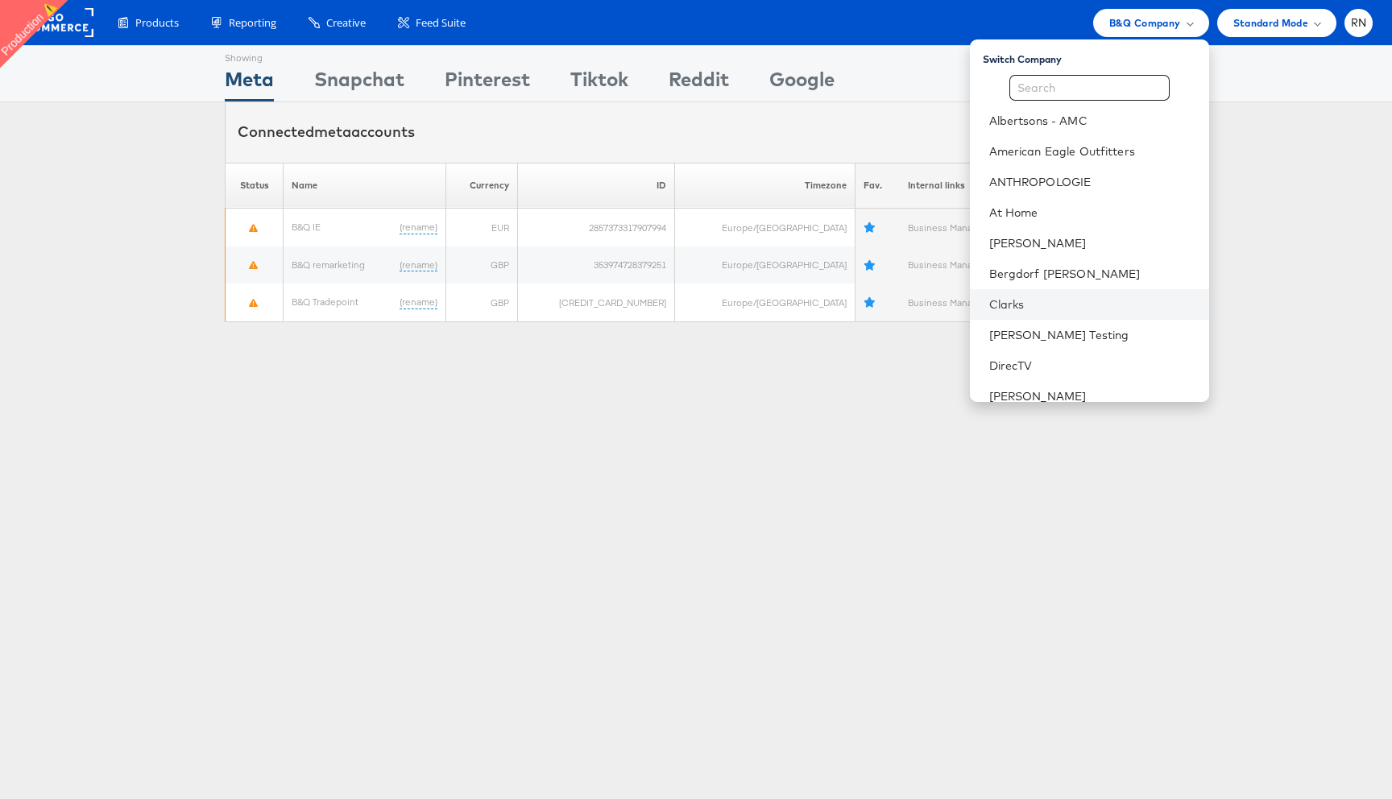
click at [1028, 313] on li "Clarks" at bounding box center [1089, 304] width 239 height 31
click at [1013, 301] on link "Clarks" at bounding box center [1092, 304] width 207 height 16
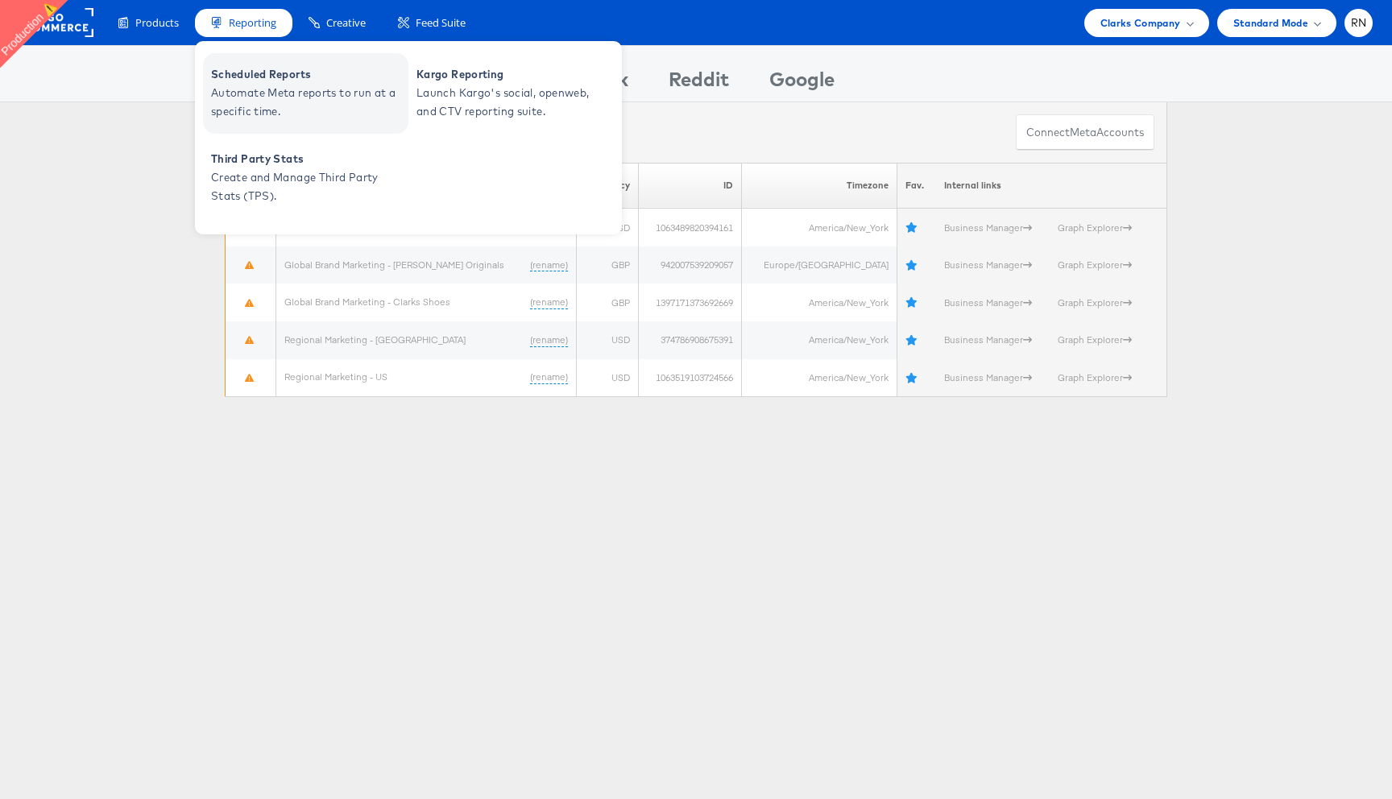
click at [275, 82] on span "Scheduled Reports" at bounding box center [307, 74] width 193 height 19
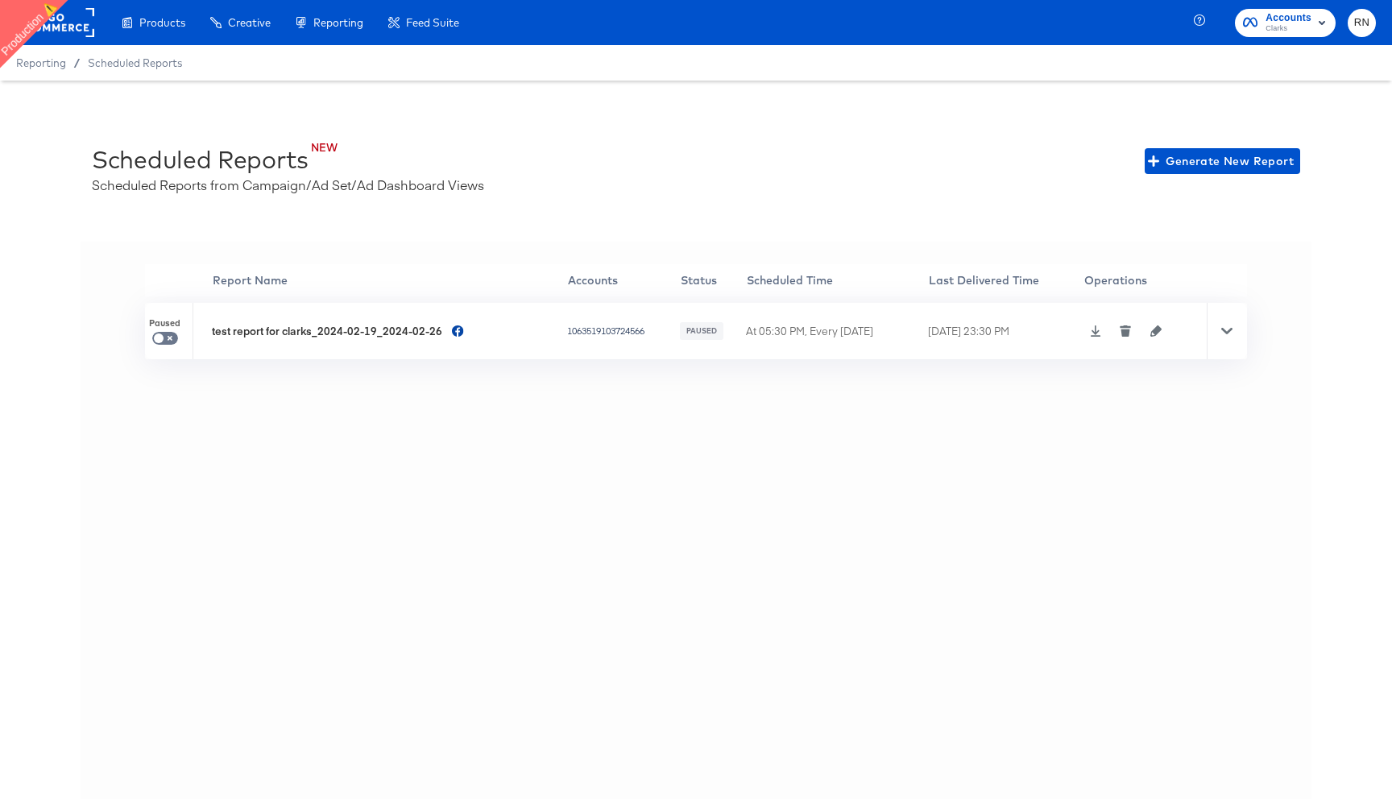
click at [72, 24] on rect at bounding box center [57, 22] width 74 height 29
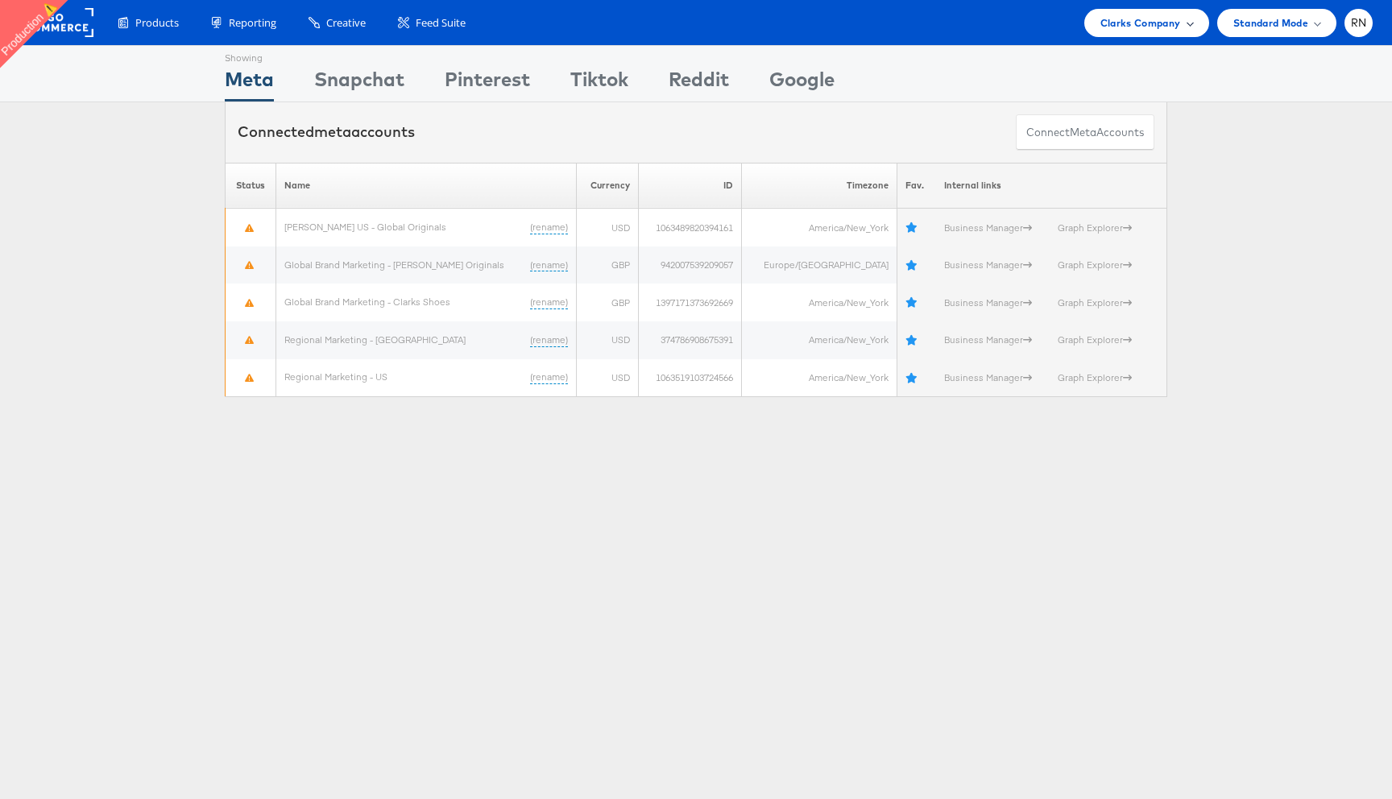
click at [1142, 27] on span "Clarks Company" at bounding box center [1141, 23] width 81 height 17
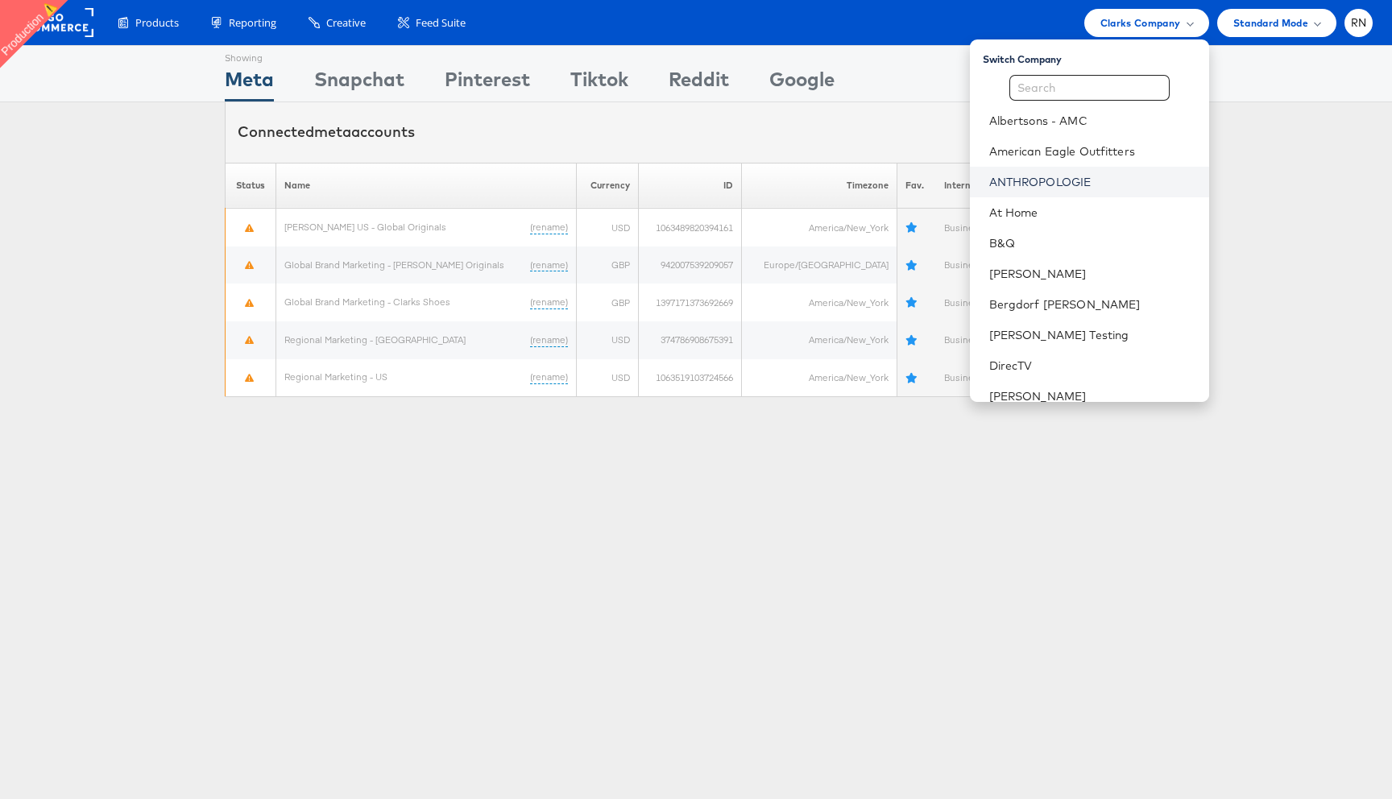
click at [1076, 185] on link "ANTHROPOLOGIE" at bounding box center [1092, 182] width 207 height 16
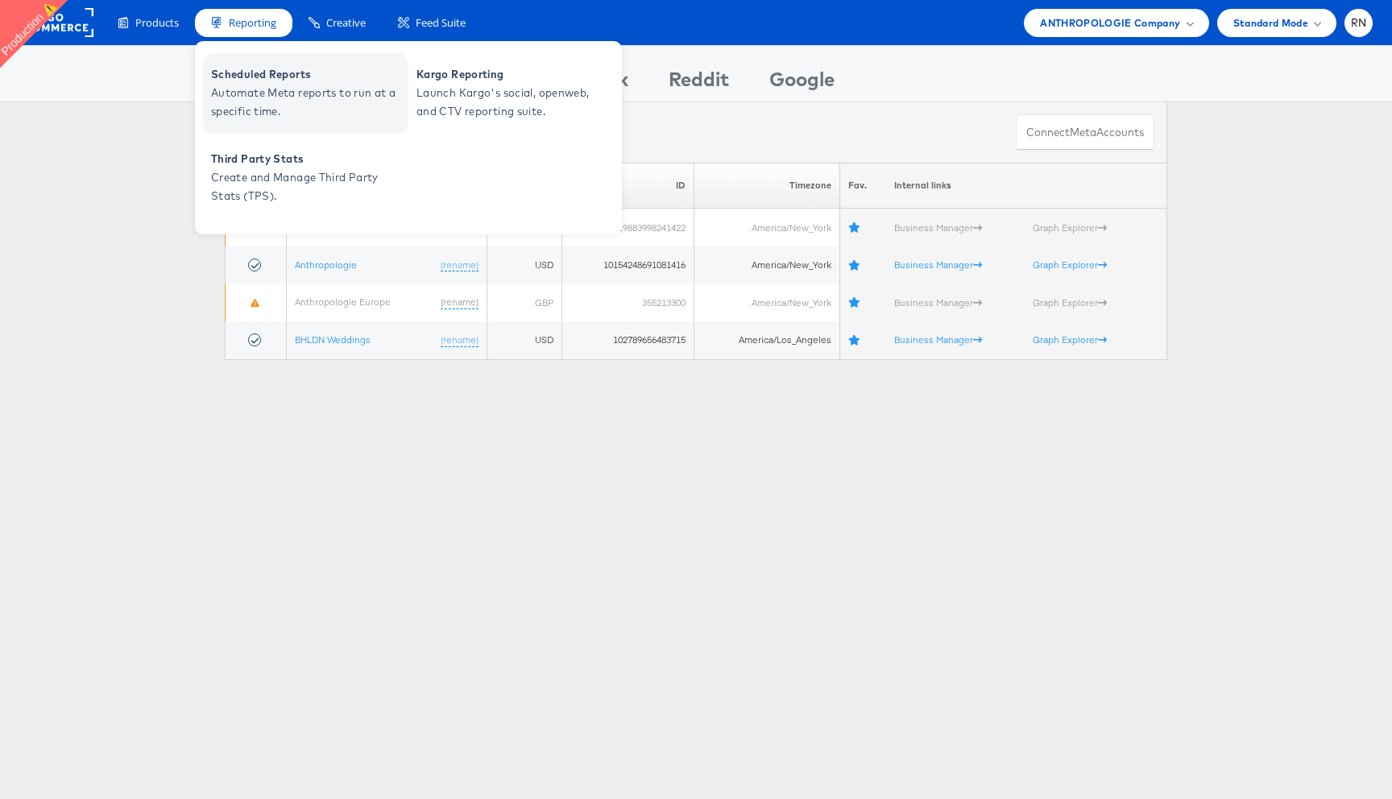
click at [292, 89] on span "Automate Meta reports to run at a specific time." at bounding box center [307, 102] width 193 height 37
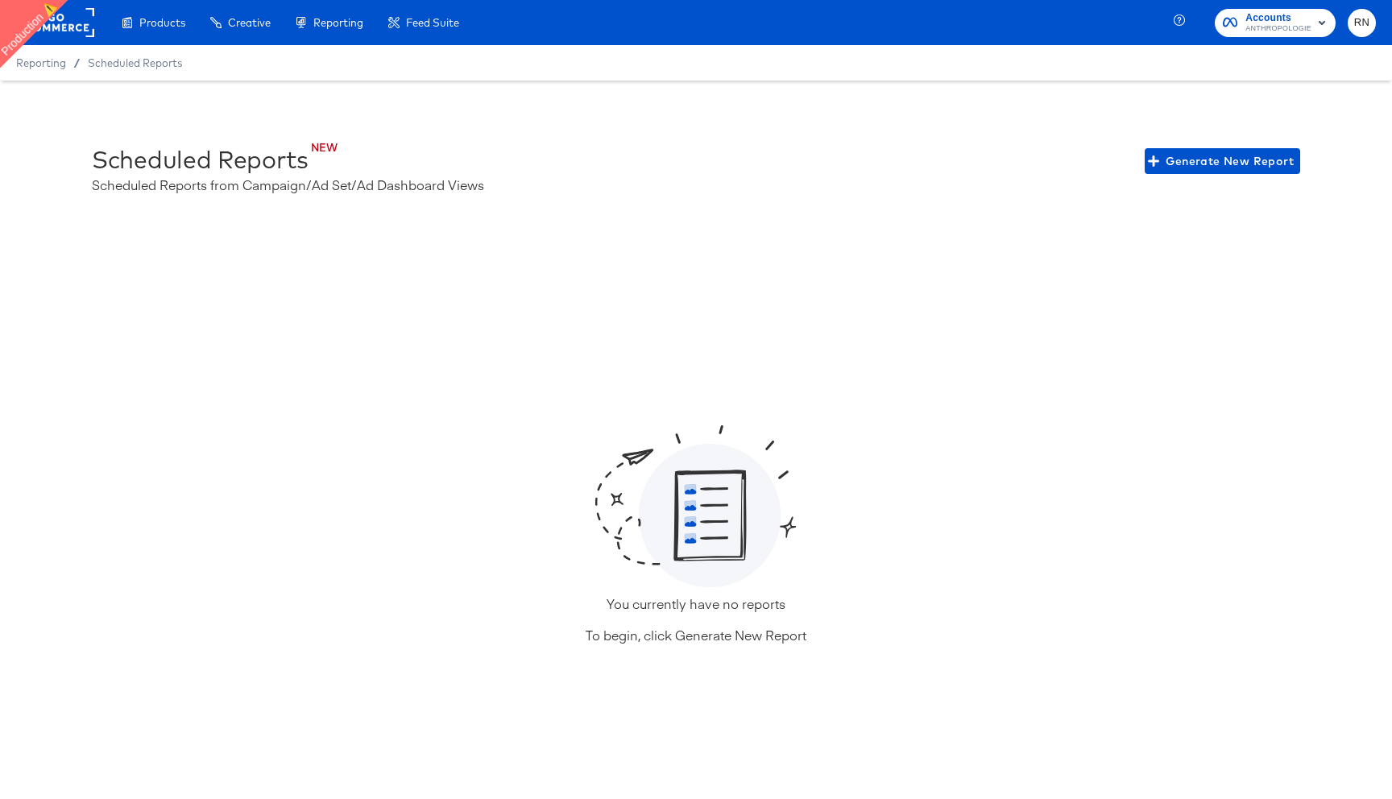
click at [82, 24] on rect at bounding box center [57, 22] width 74 height 29
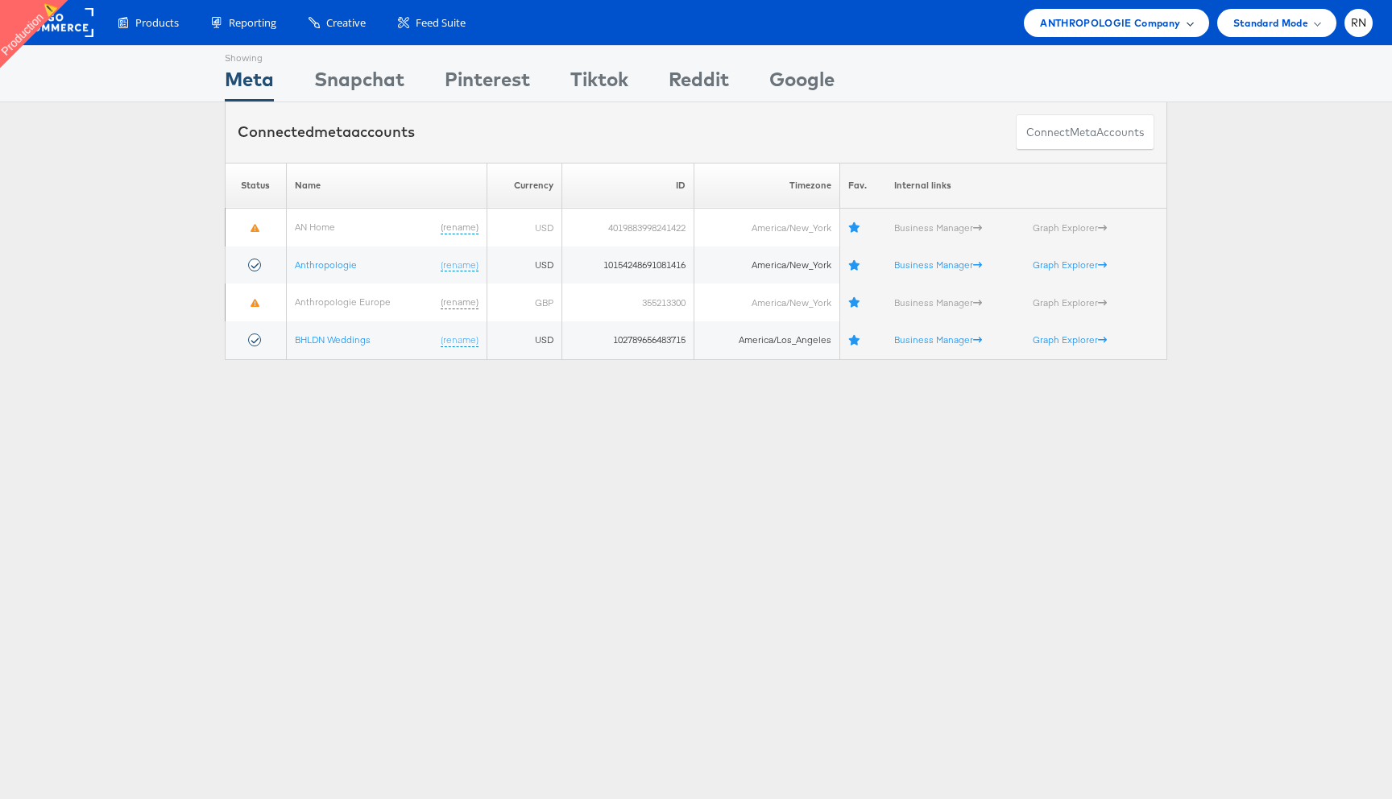
click at [1130, 20] on span "ANTHROPOLOGIE Company" at bounding box center [1110, 23] width 140 height 17
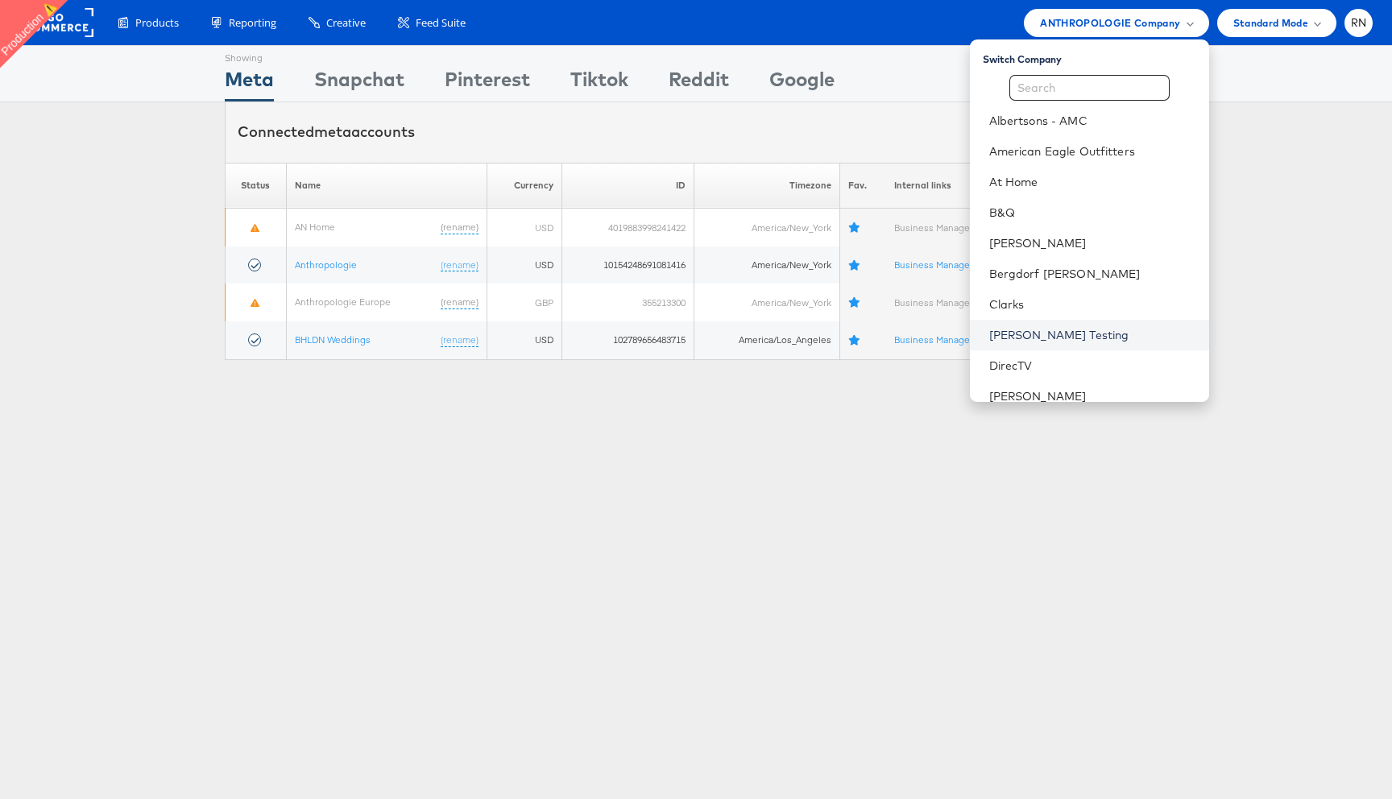
click at [1033, 334] on link "[PERSON_NAME] Testing" at bounding box center [1092, 335] width 207 height 16
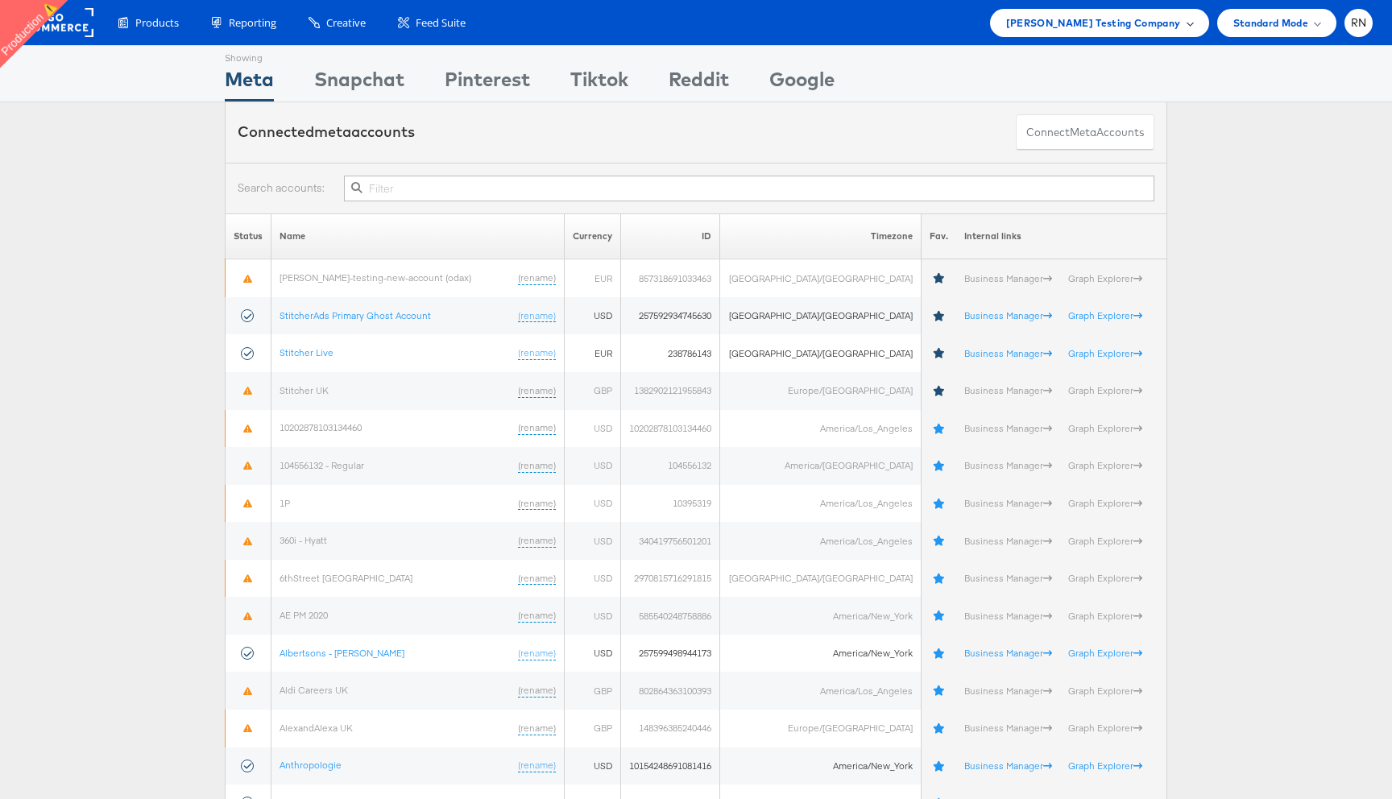
click at [1130, 27] on span "Colin Clarke Testing Company" at bounding box center [1093, 23] width 175 height 17
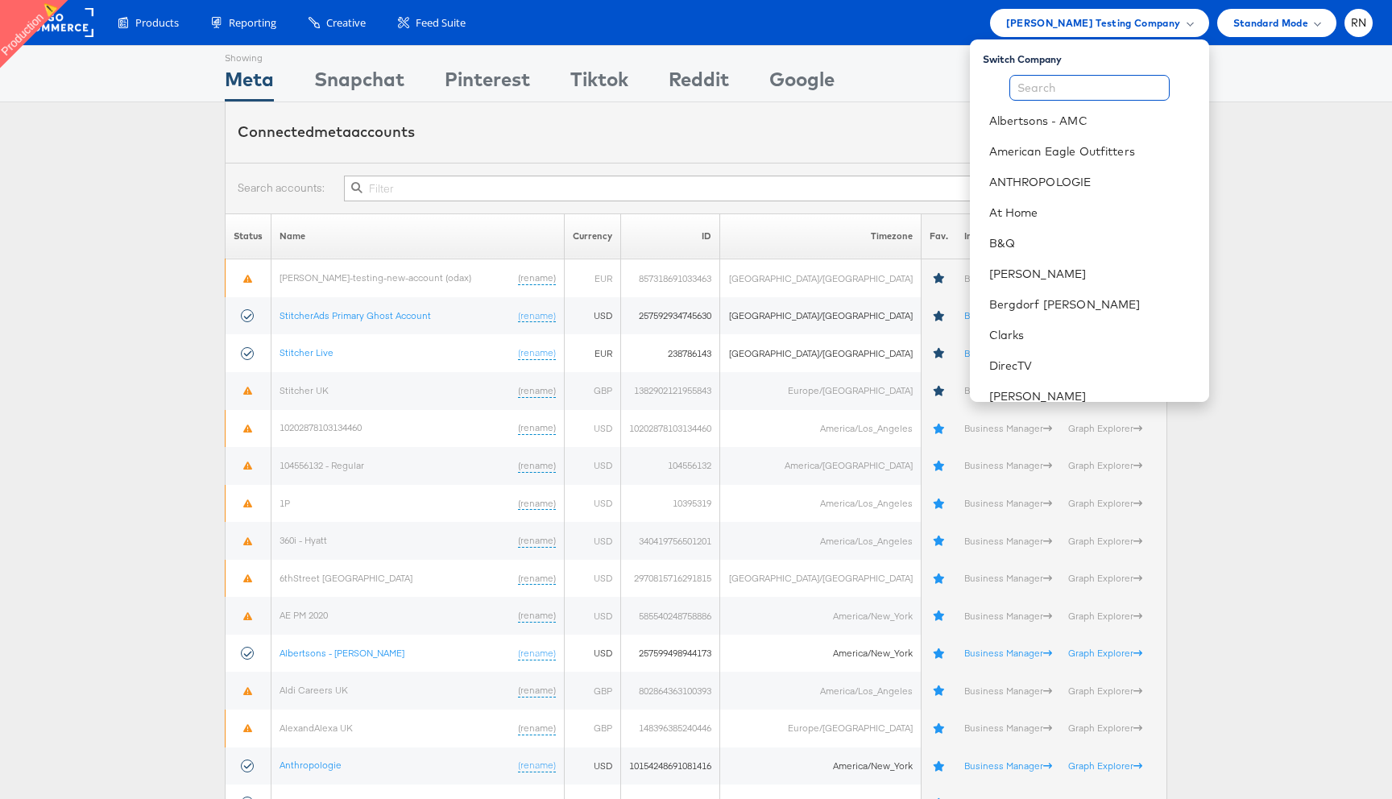
click at [1085, 95] on input "text" at bounding box center [1089, 88] width 160 height 26
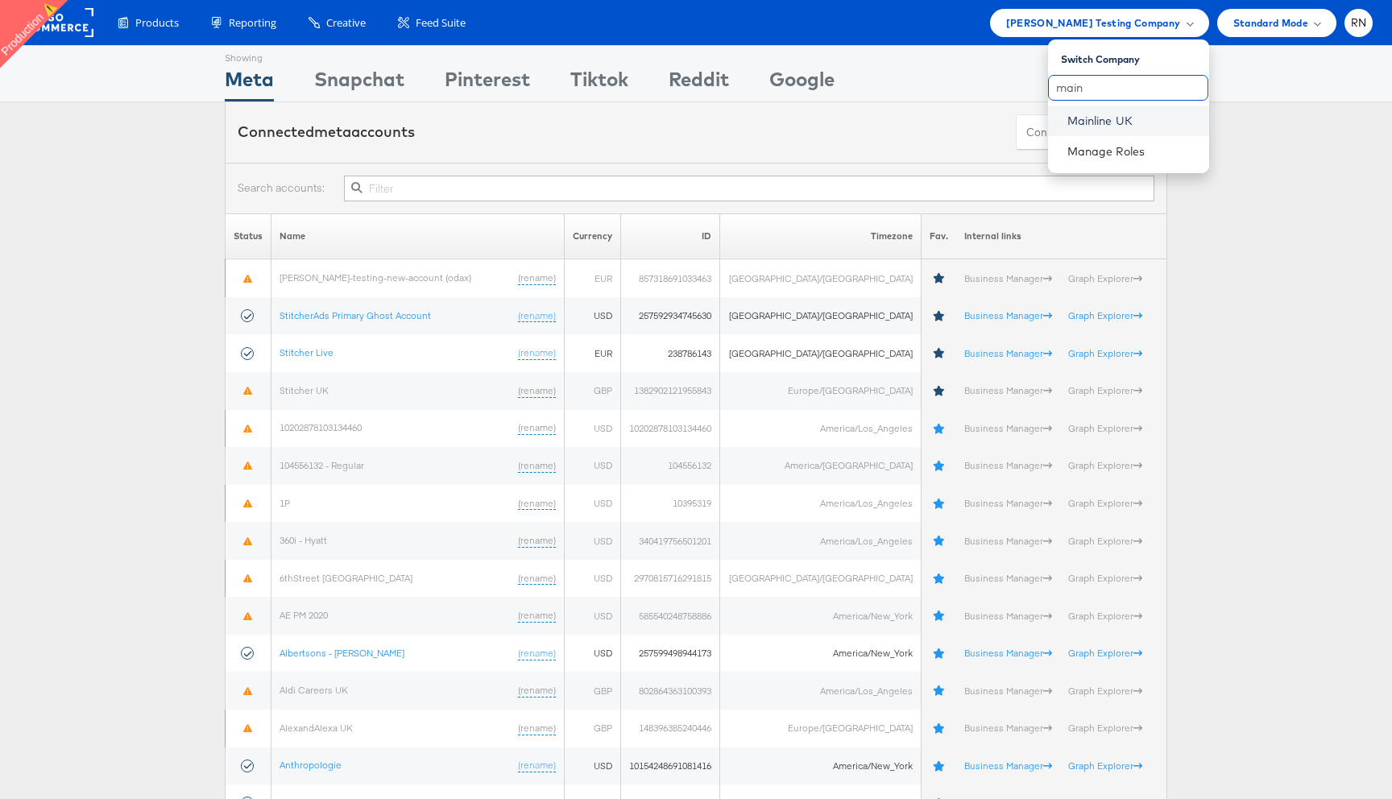
type input "main"
click at [1090, 121] on link "Mainline UK" at bounding box center [1131, 121] width 129 height 16
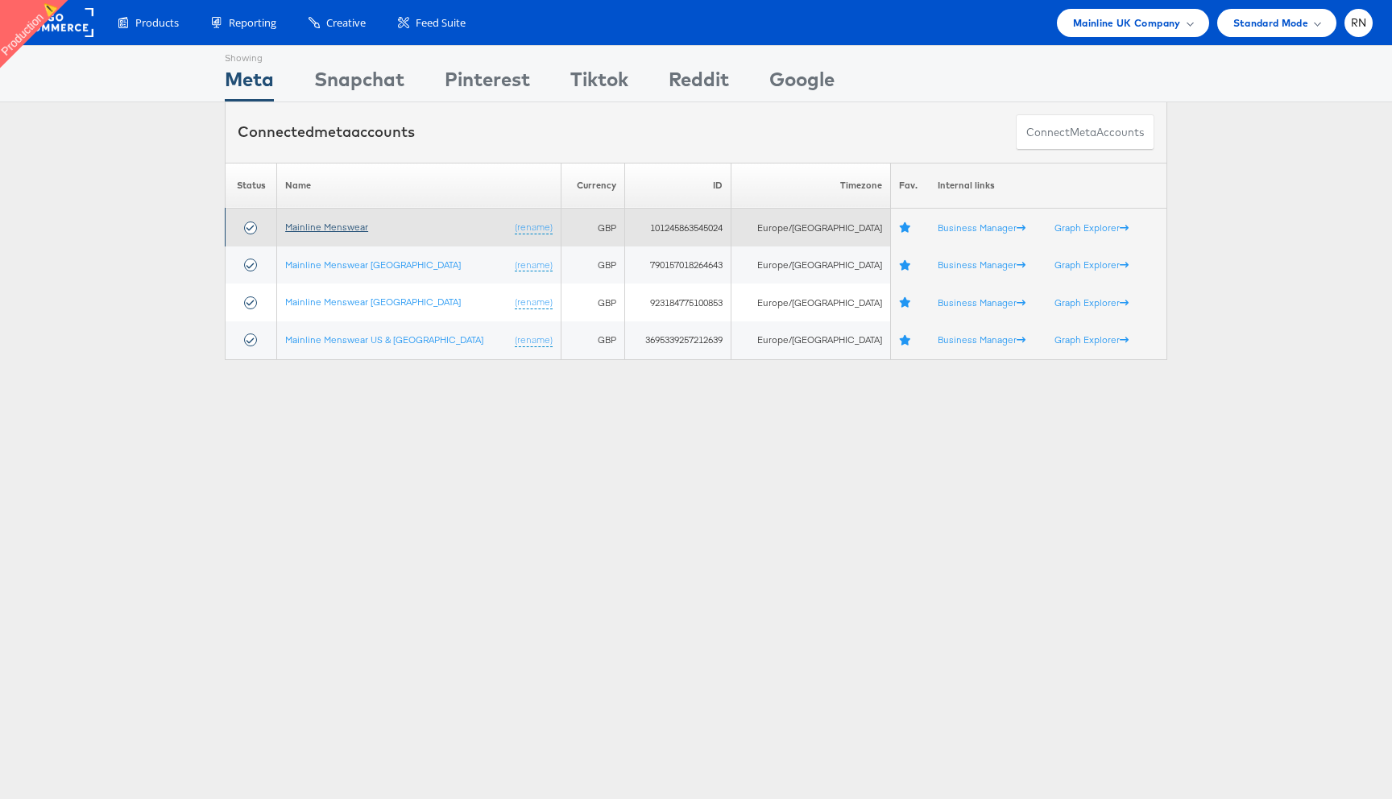
click at [360, 222] on link "Mainline Menswear" at bounding box center [326, 227] width 83 height 12
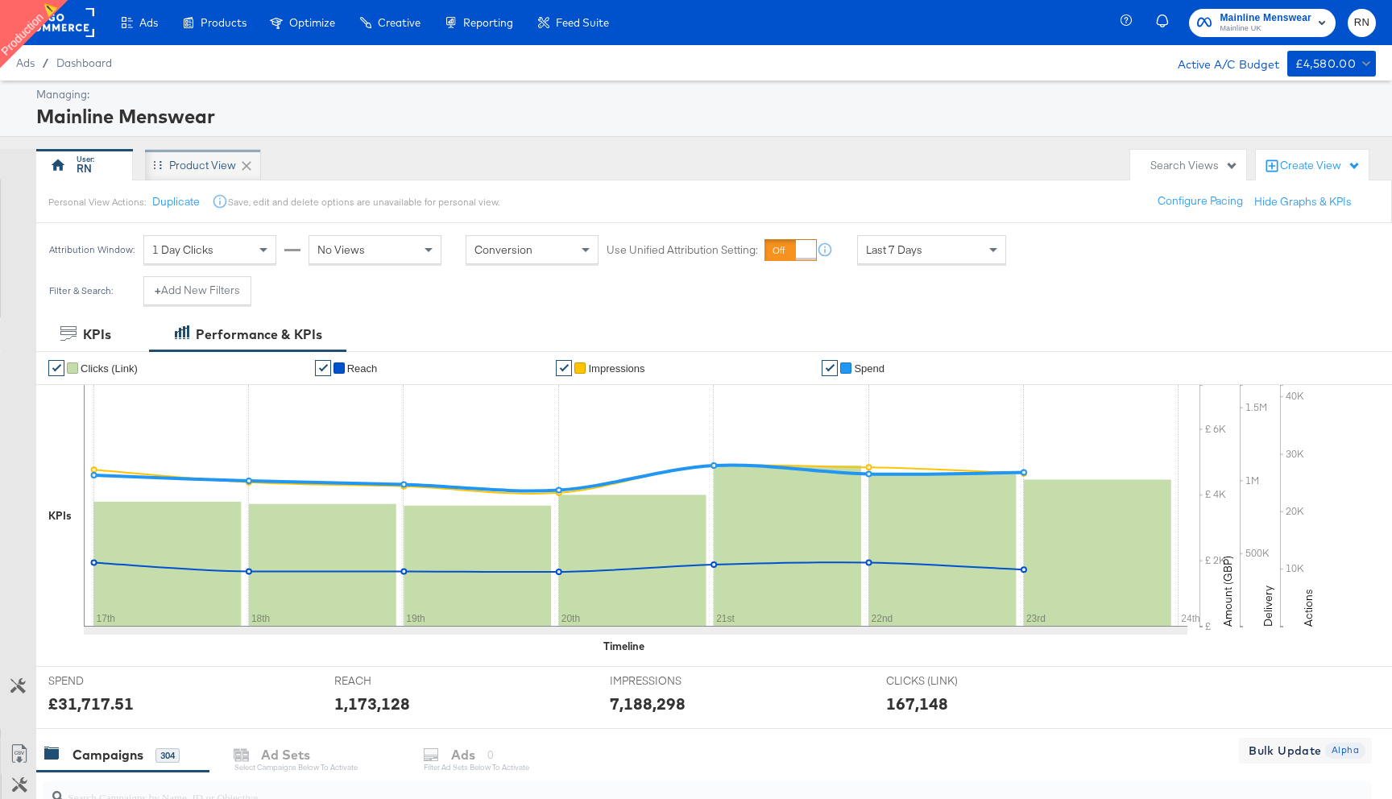
click at [190, 163] on div "Product View" at bounding box center [202, 165] width 67 height 15
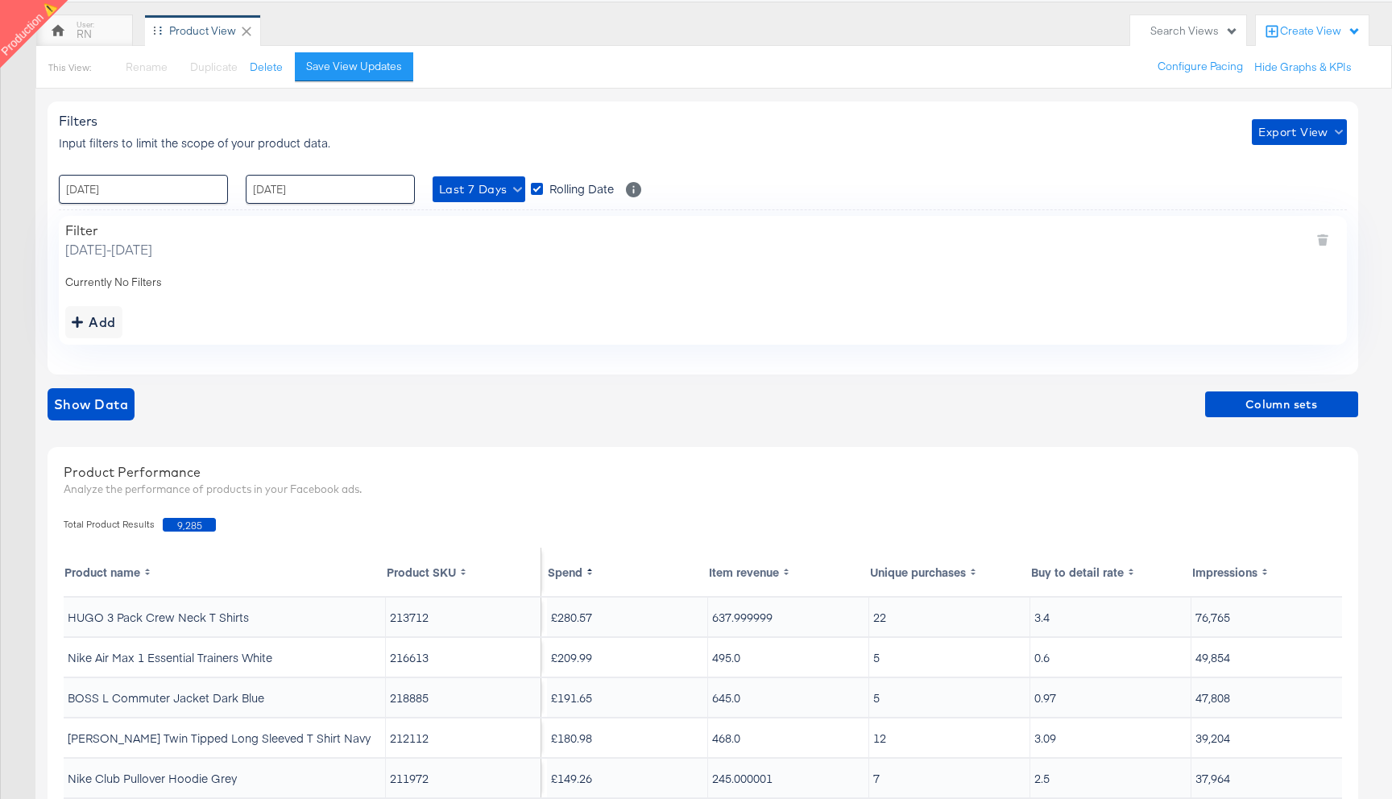
scroll to position [135, 0]
click at [464, 189] on span "Last 7 Days" at bounding box center [479, 189] width 80 height 20
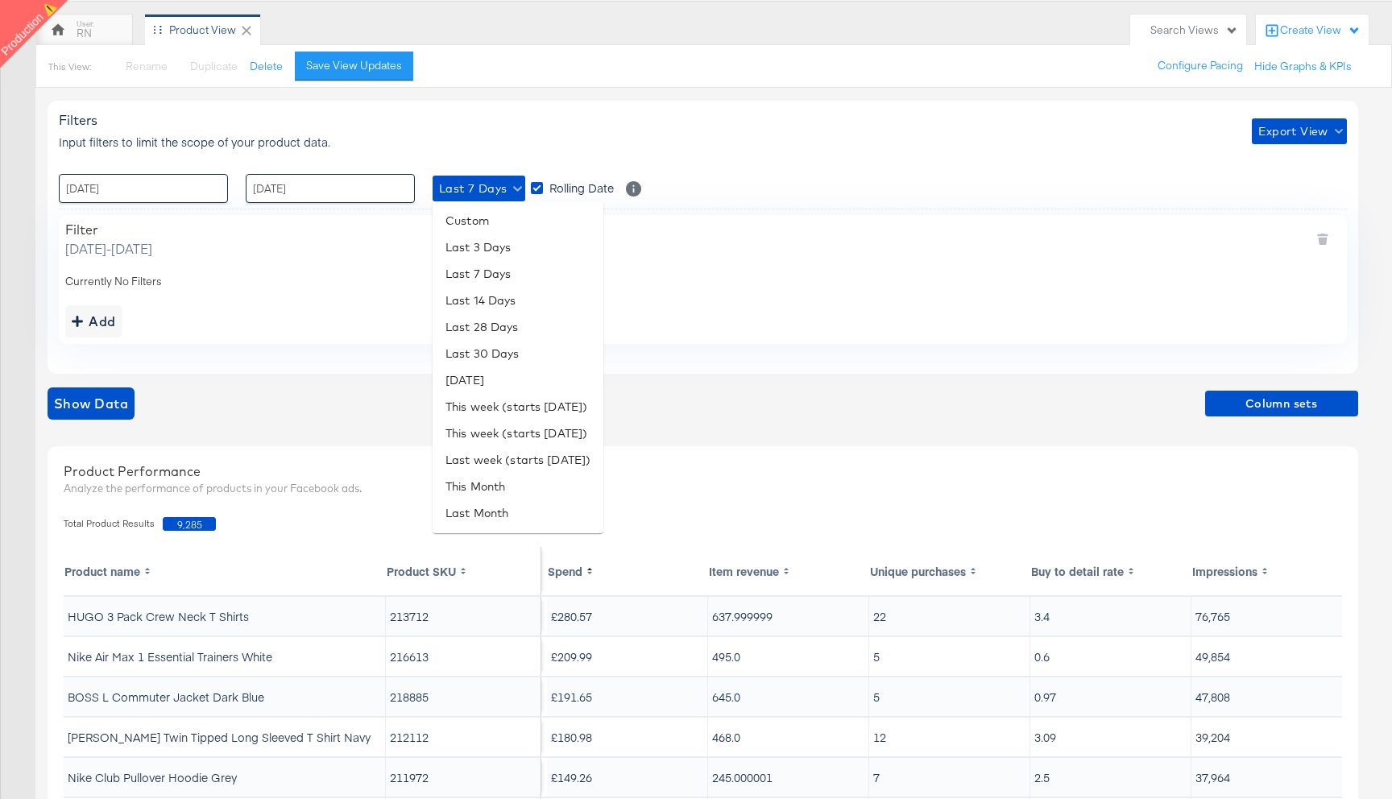
click at [184, 300] on div at bounding box center [696, 399] width 1392 height 799
drag, startPoint x: 77, startPoint y: 249, endPoint x: 475, endPoint y: 251, distance: 398.0
click at [477, 251] on div "Filter Wednesday, September 17 2025 - Tuesday, September 23 2025" at bounding box center [702, 240] width 1275 height 36
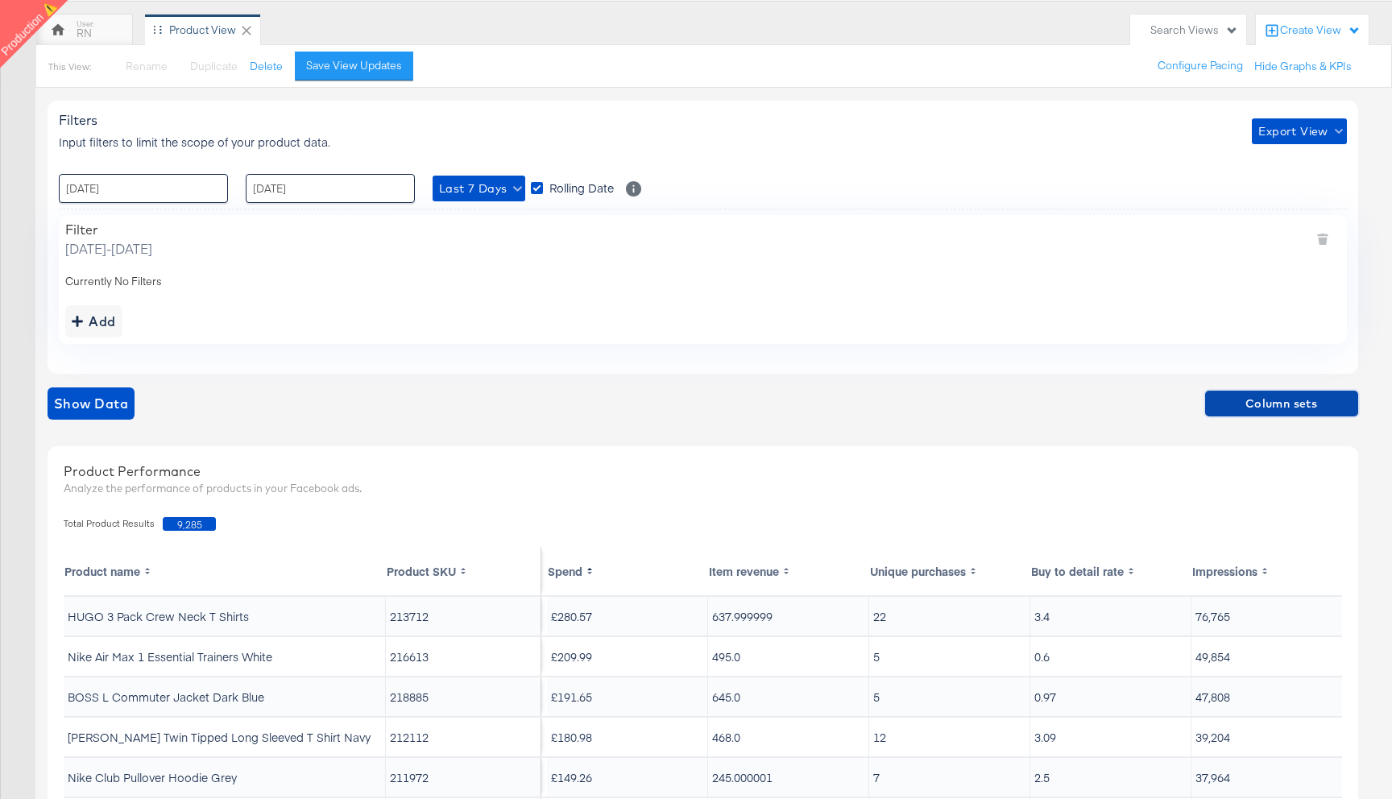
click at [1270, 407] on span "Column sets" at bounding box center [1282, 404] width 140 height 20
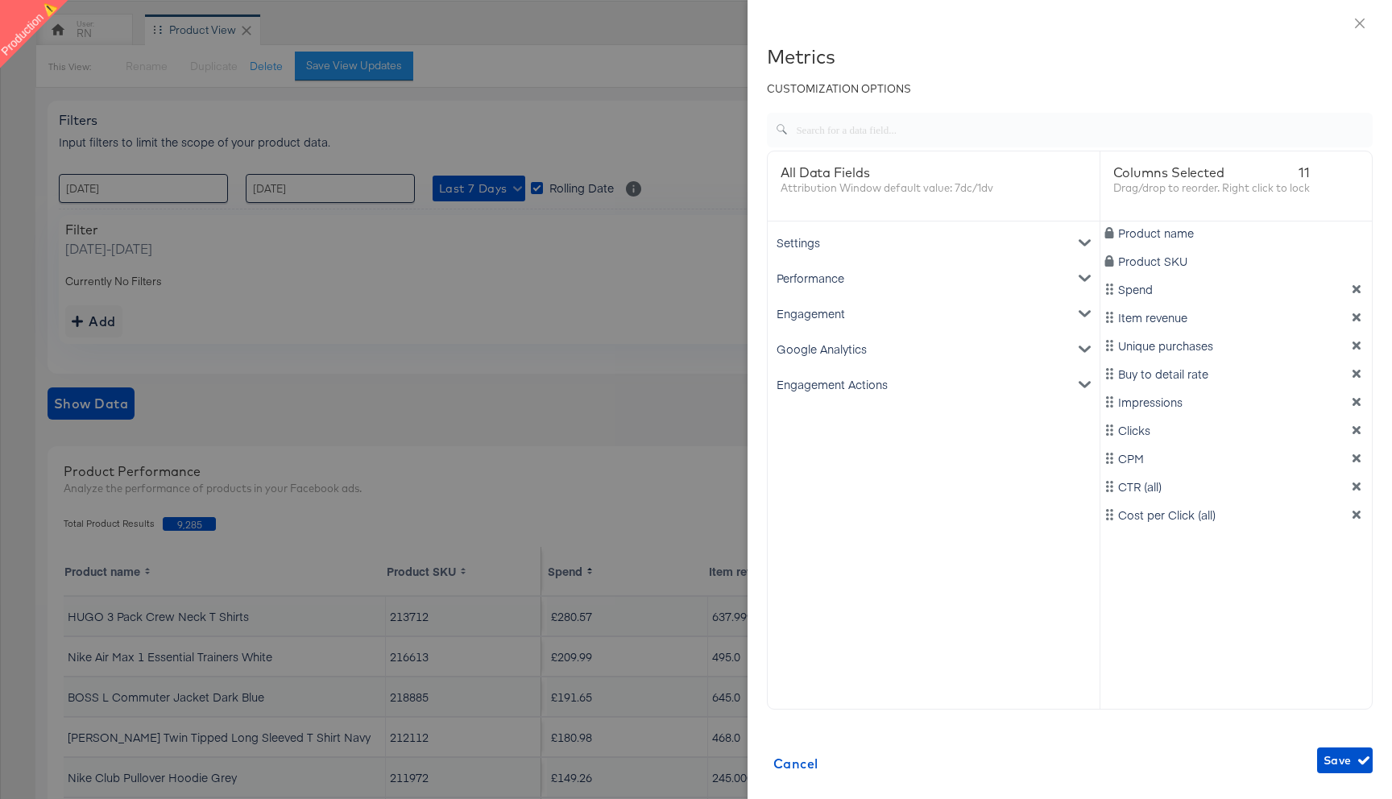
click at [898, 344] on div "Google Analytics" at bounding box center [933, 348] width 325 height 35
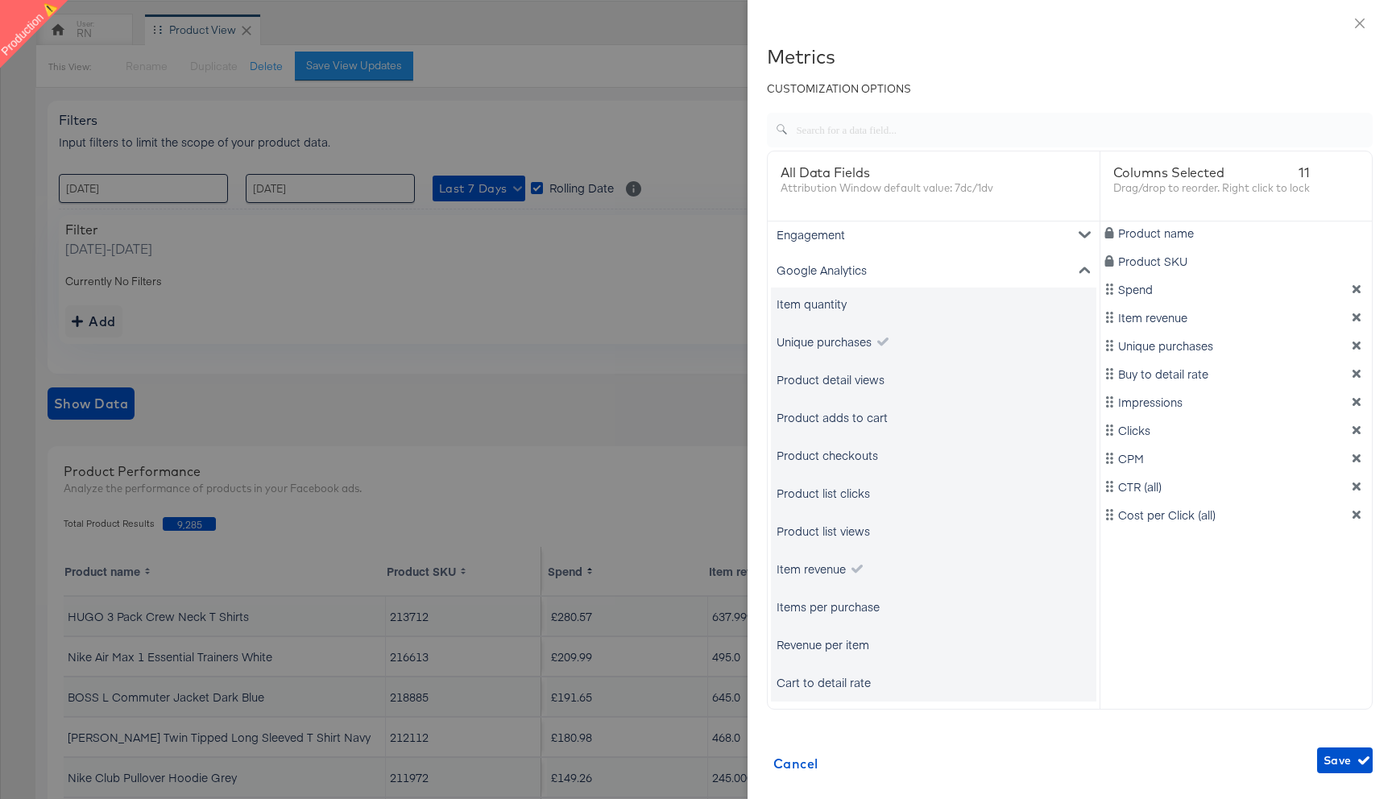
scroll to position [59, 0]
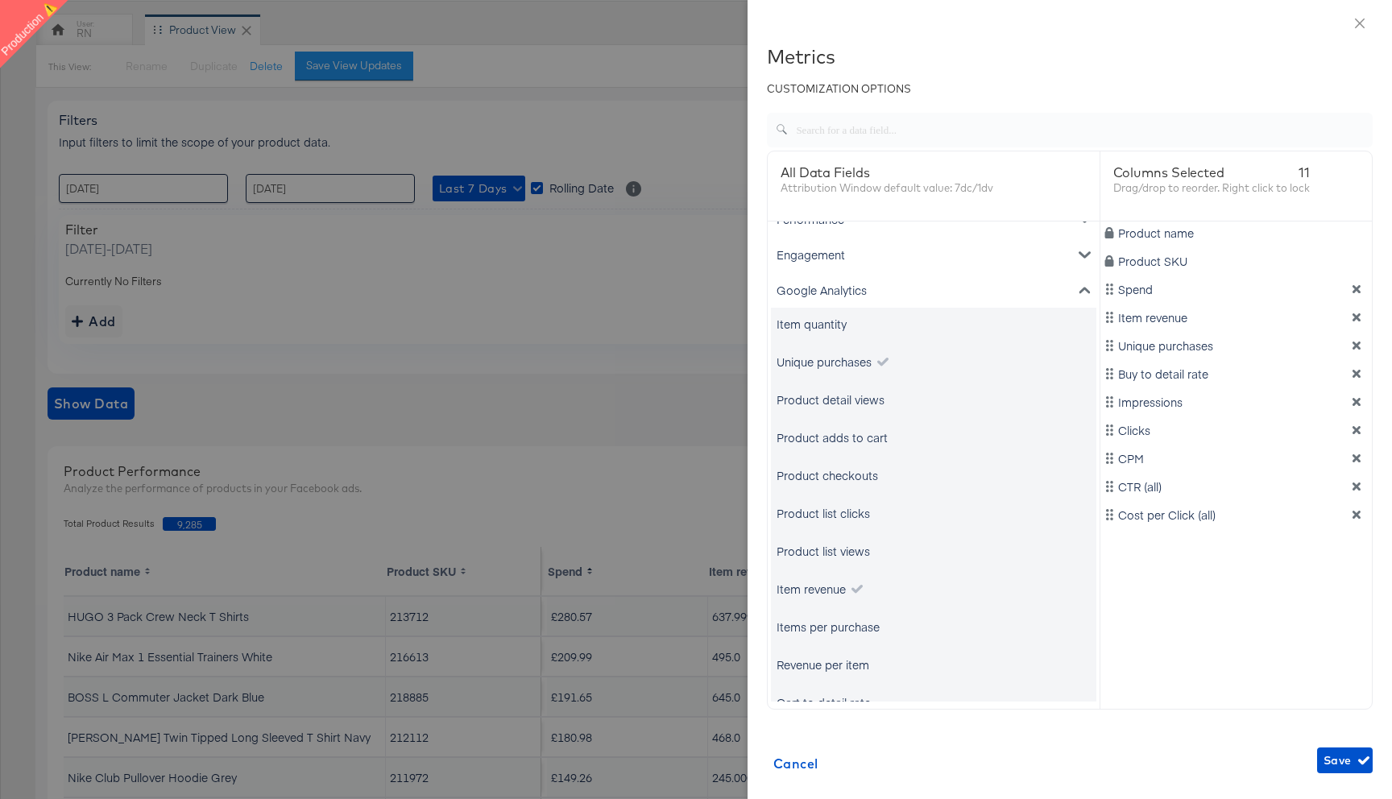
click at [837, 324] on div "Item quantity" at bounding box center [812, 324] width 70 height 16
click at [831, 325] on div "Item quantity" at bounding box center [812, 324] width 70 height 16
click at [1333, 760] on span "Save" at bounding box center [1345, 761] width 43 height 20
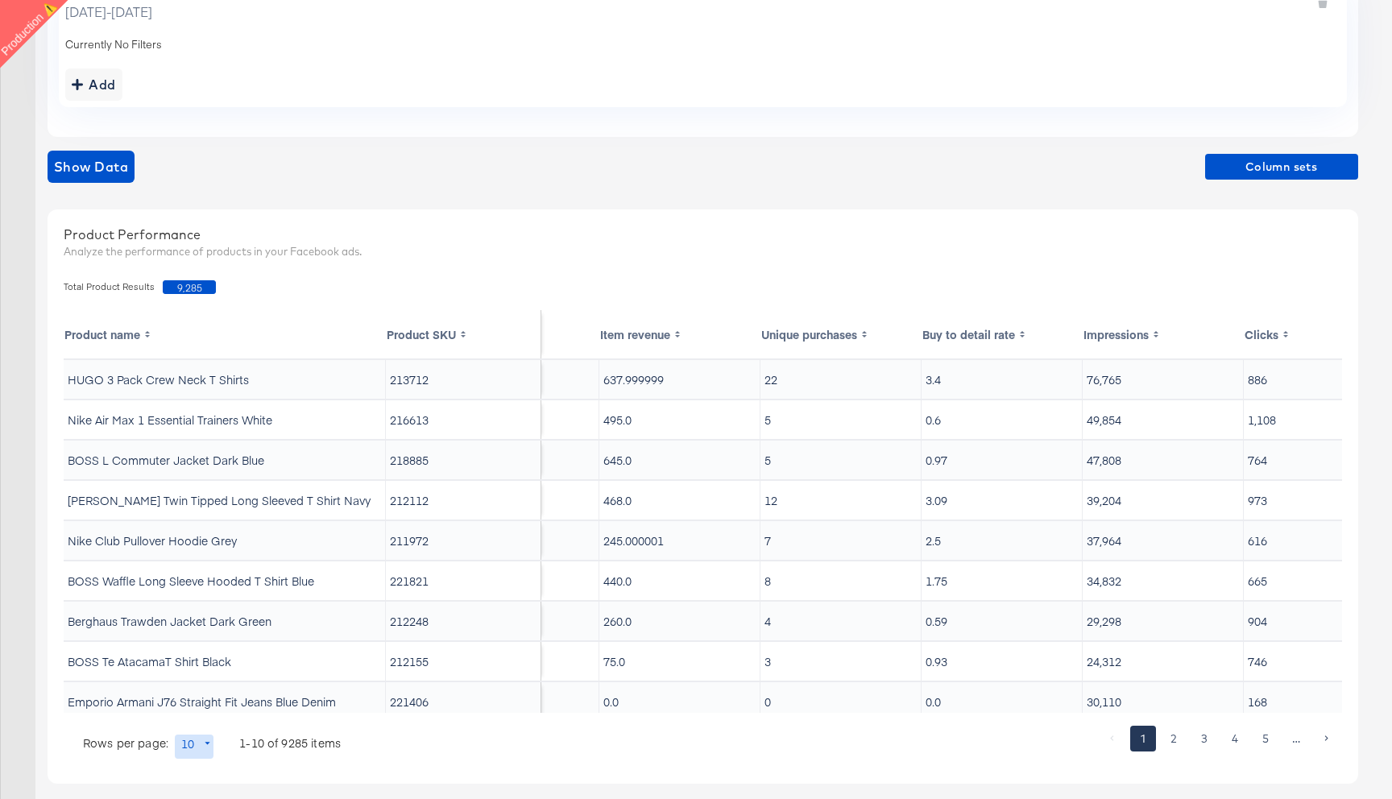
scroll to position [0, 95]
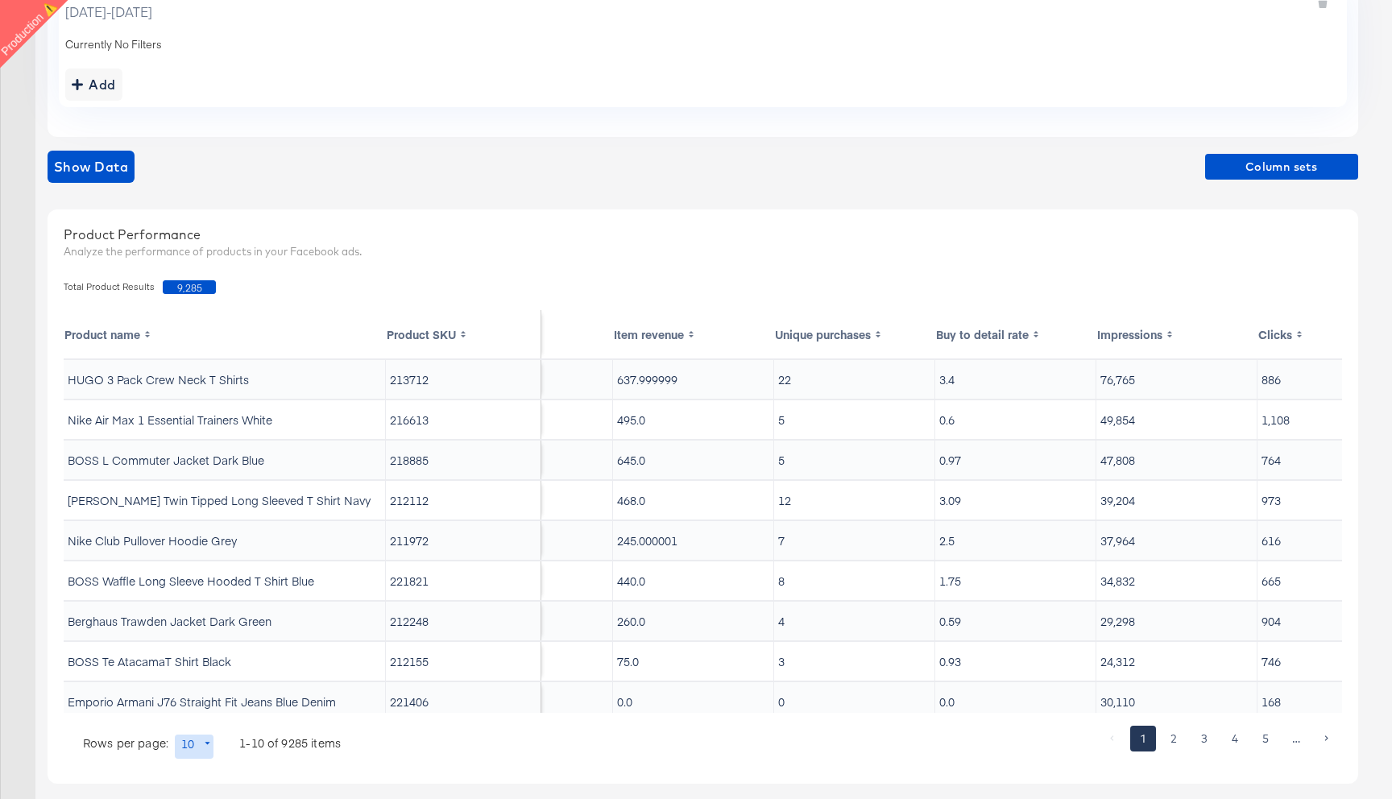
click at [420, 382] on td "213712" at bounding box center [463, 379] width 155 height 39
copy td "213712"
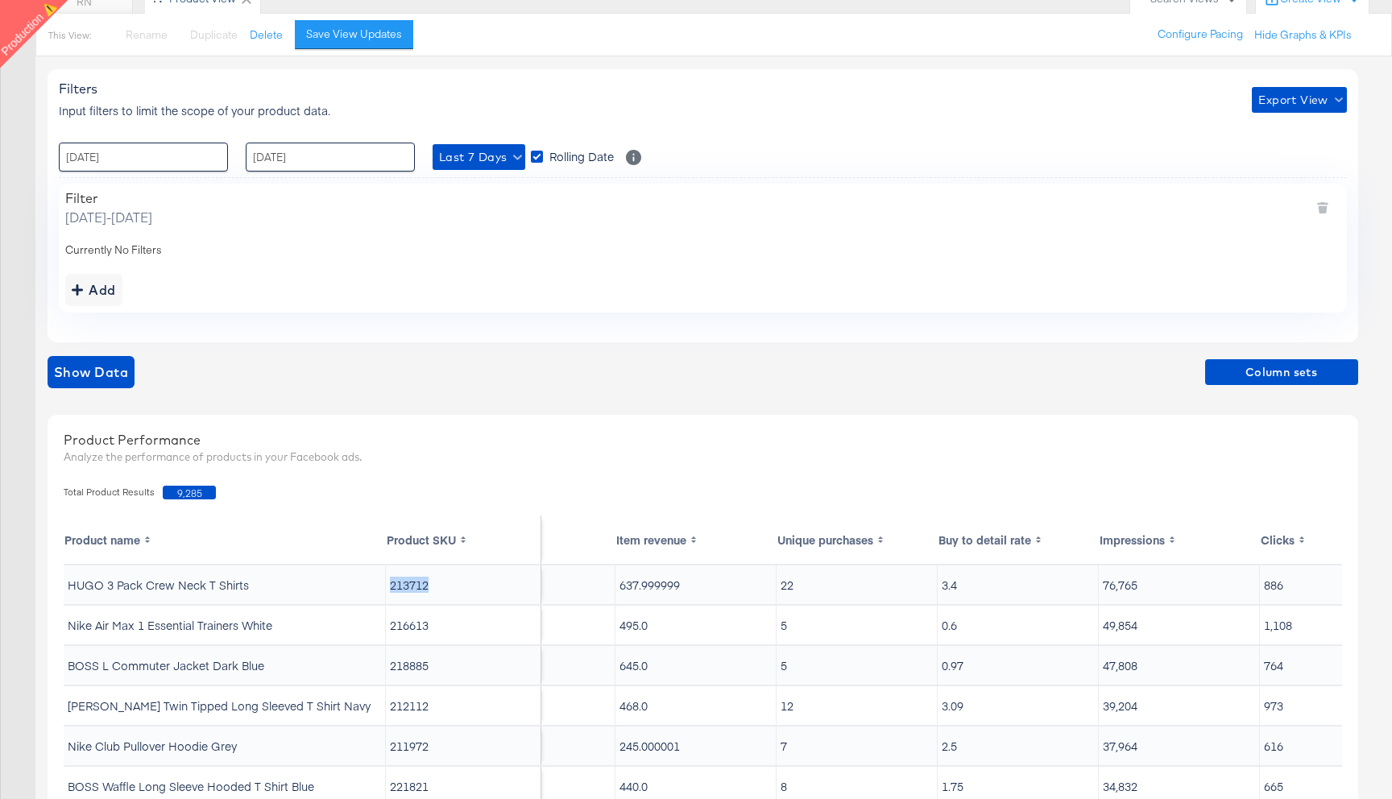
scroll to position [182, 0]
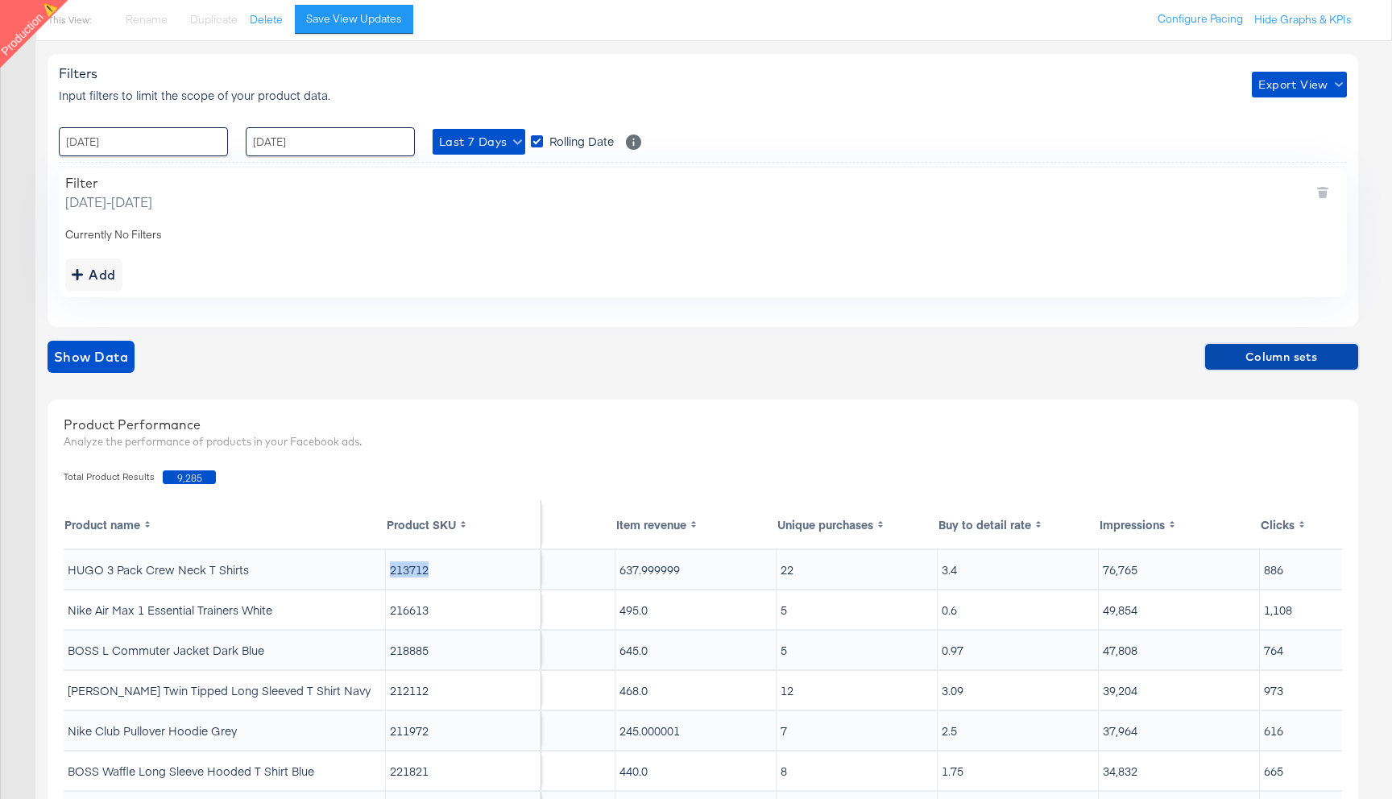
click at [1244, 349] on span "Column sets" at bounding box center [1282, 357] width 140 height 20
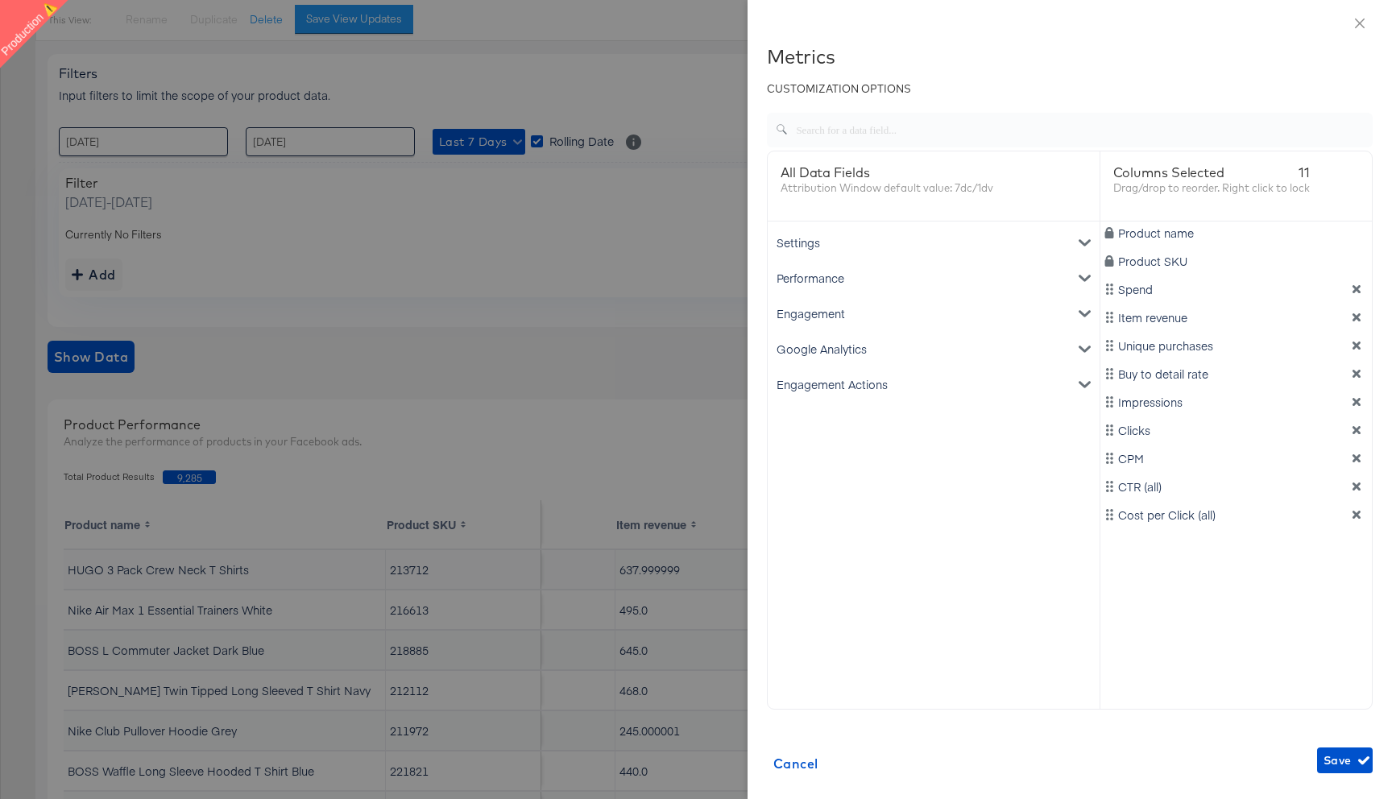
click at [879, 261] on div "Performance" at bounding box center [933, 277] width 325 height 35
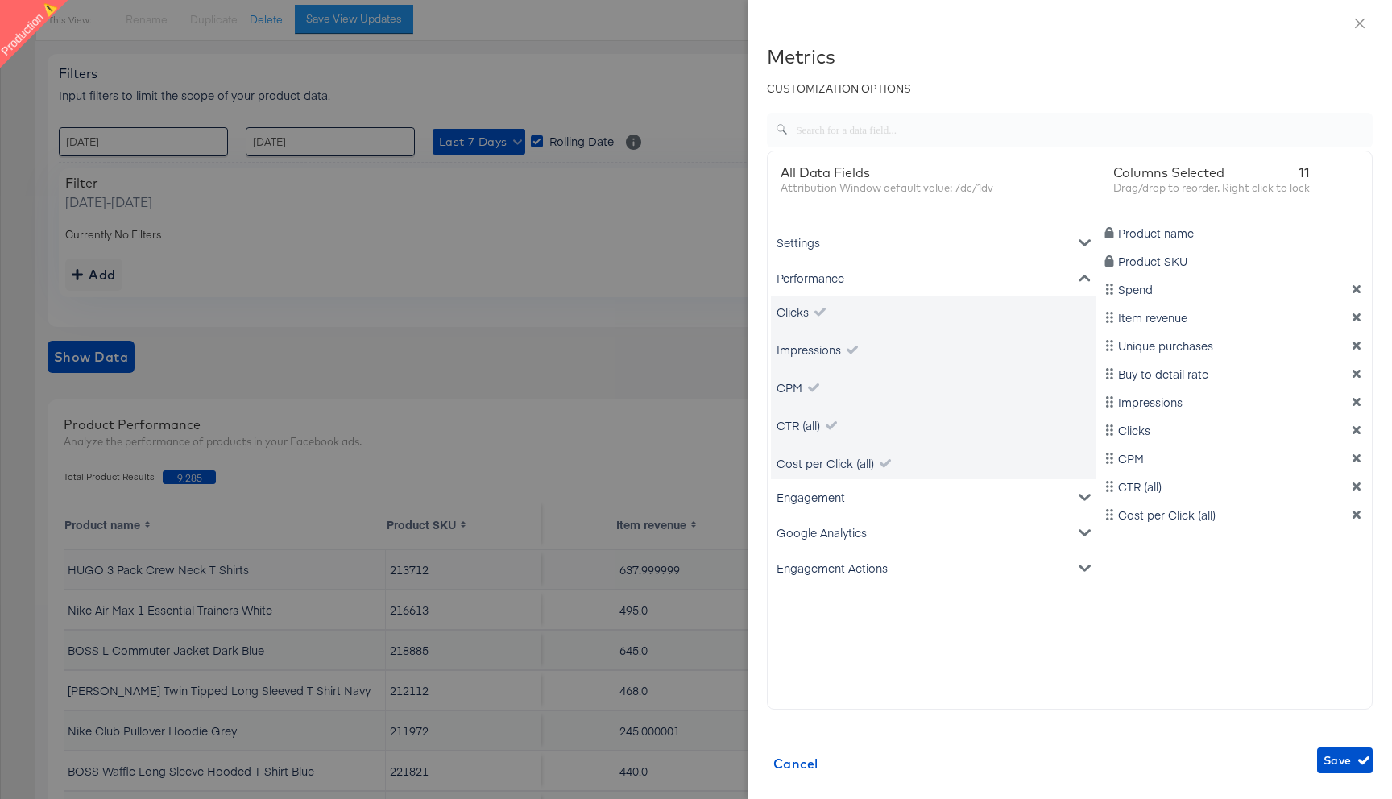
scroll to position [61, 0]
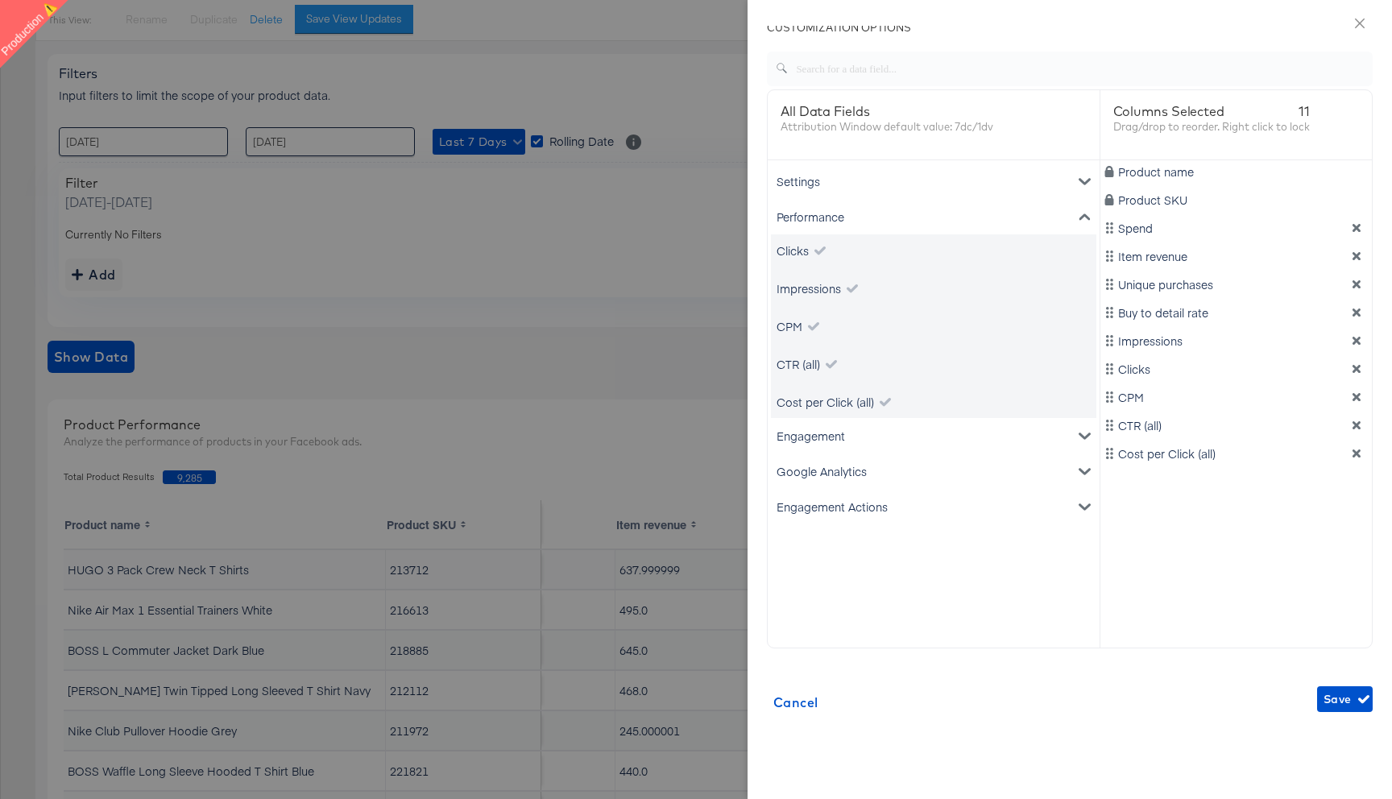
click at [849, 436] on div "Engagement" at bounding box center [933, 435] width 325 height 35
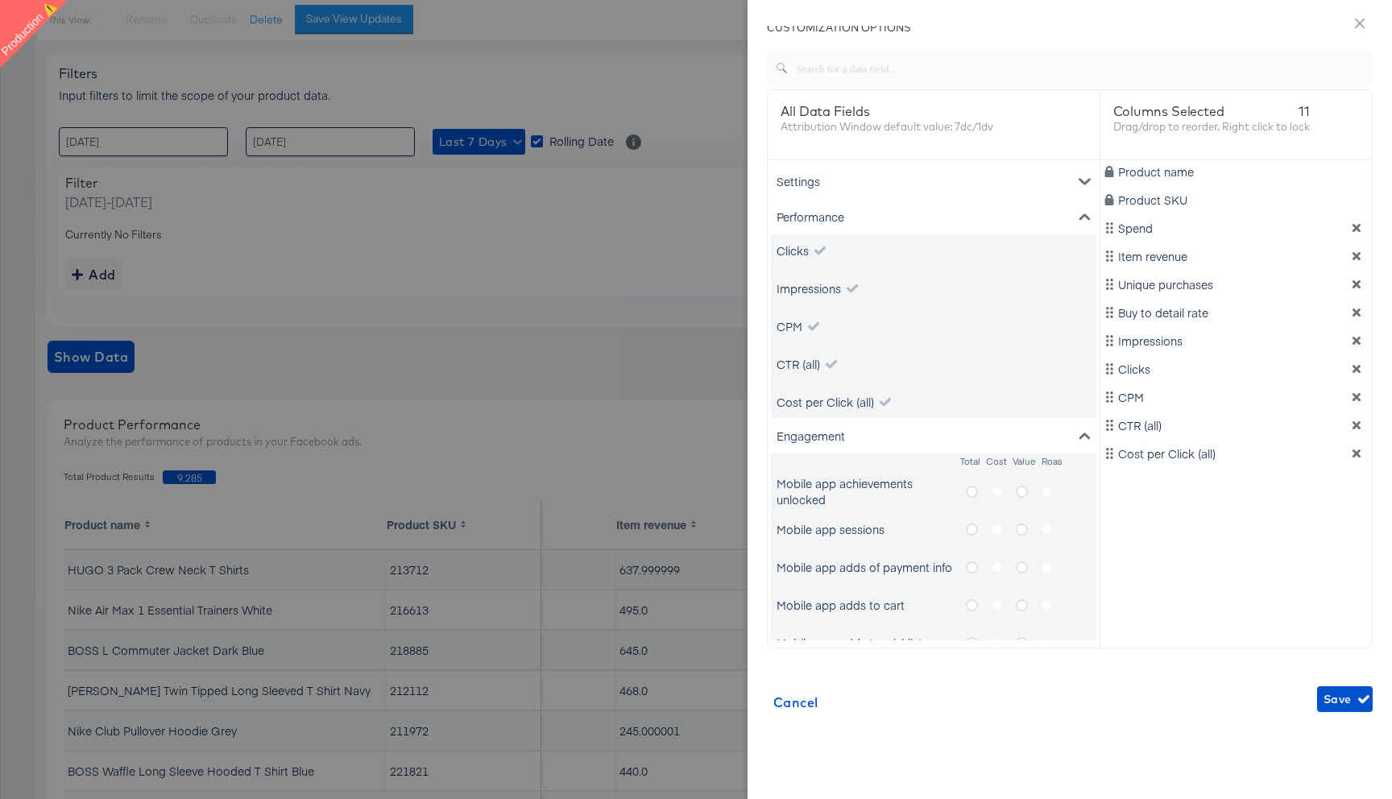
click at [866, 434] on div "Engagement" at bounding box center [933, 435] width 325 height 35
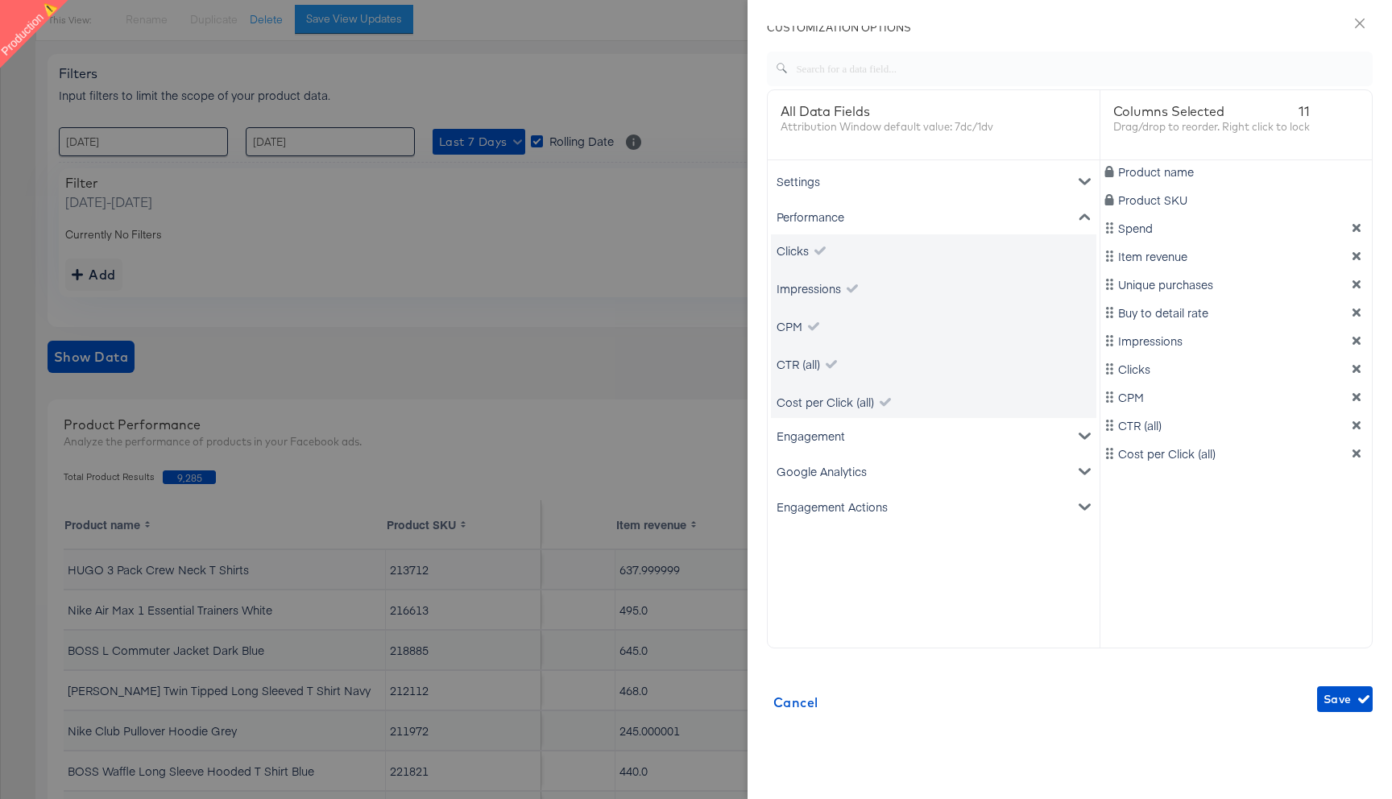
click at [839, 502] on div "Engagement Actions" at bounding box center [933, 506] width 325 height 35
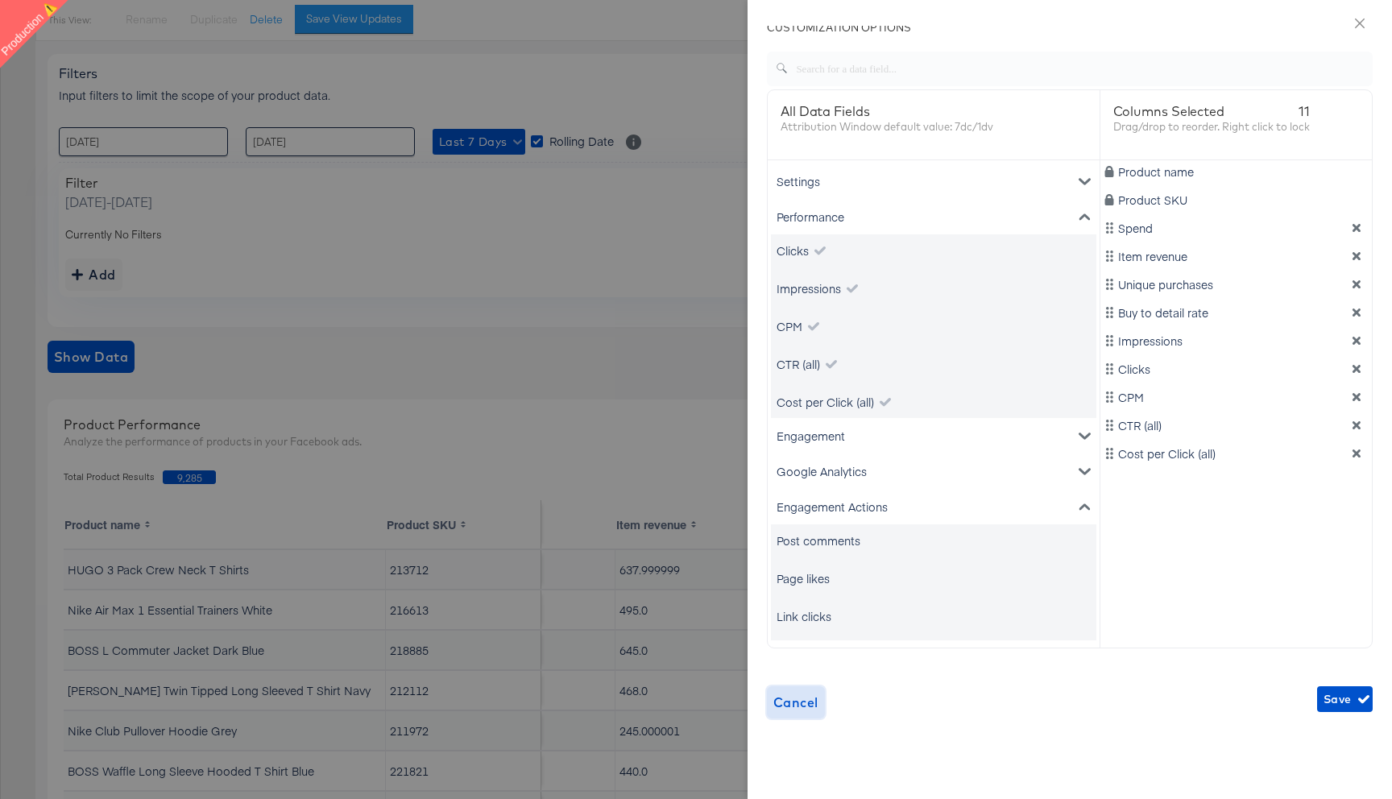
click at [791, 711] on span "Cancel" at bounding box center [795, 702] width 45 height 23
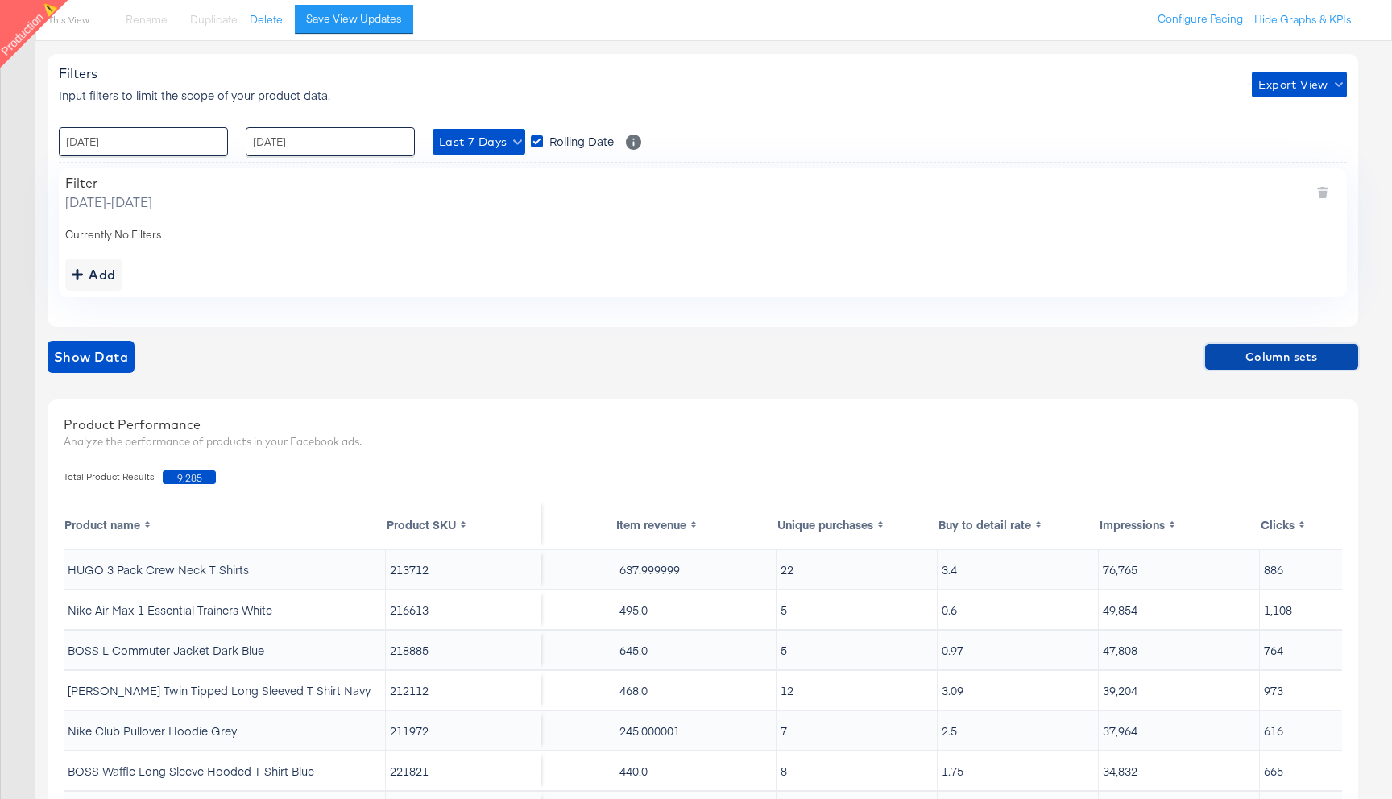
scroll to position [0, 0]
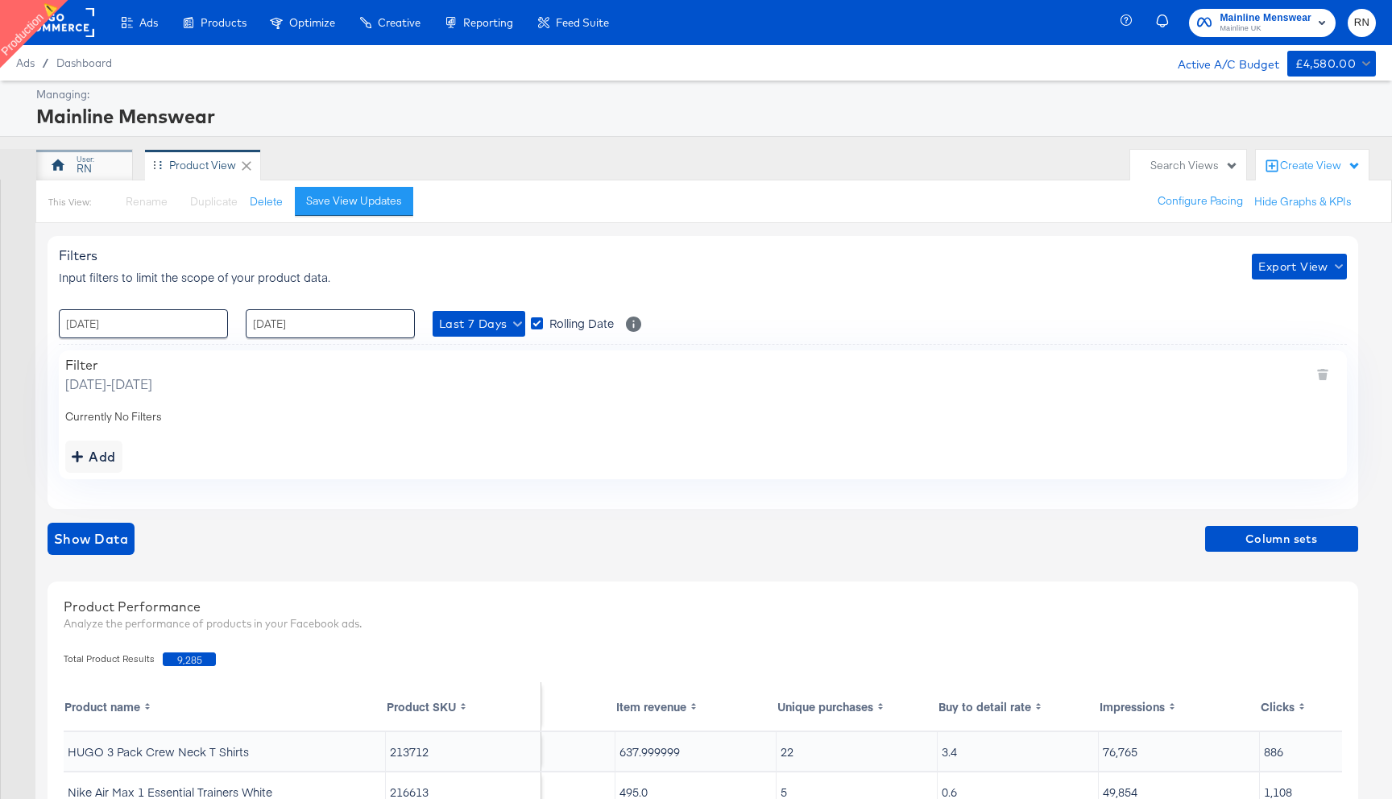
click at [91, 167] on div "RN" at bounding box center [84, 168] width 15 height 15
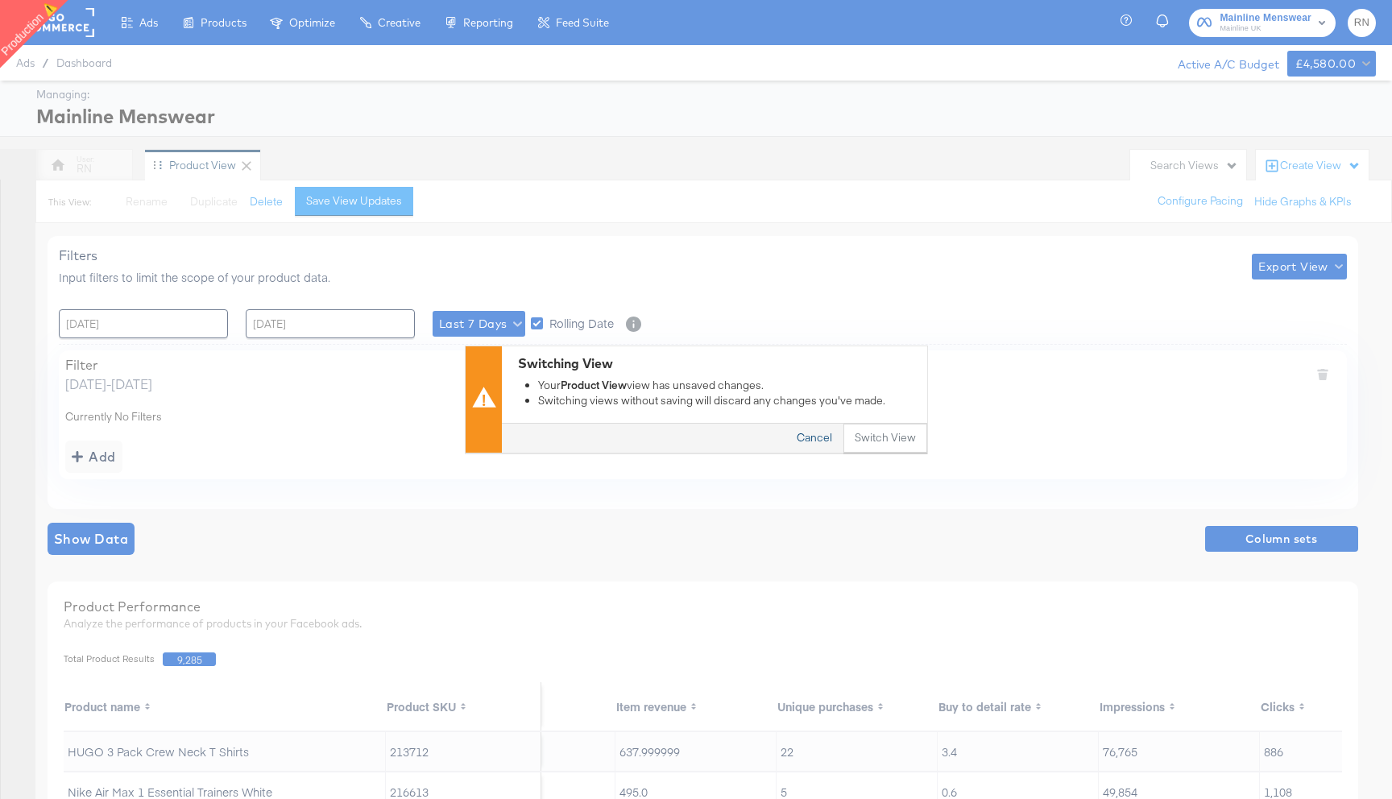
click at [817, 437] on button "Cancel" at bounding box center [815, 439] width 58 height 29
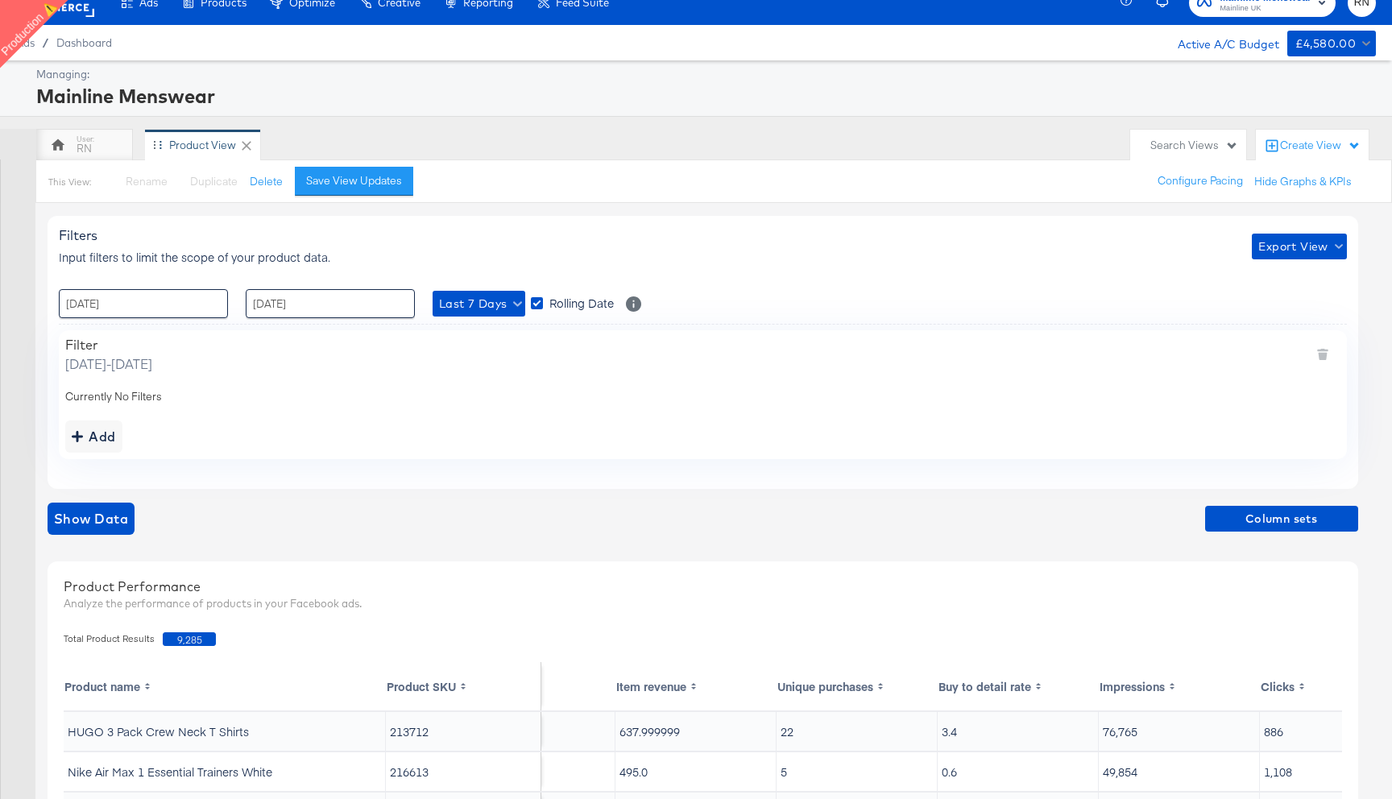
scroll to position [22, 0]
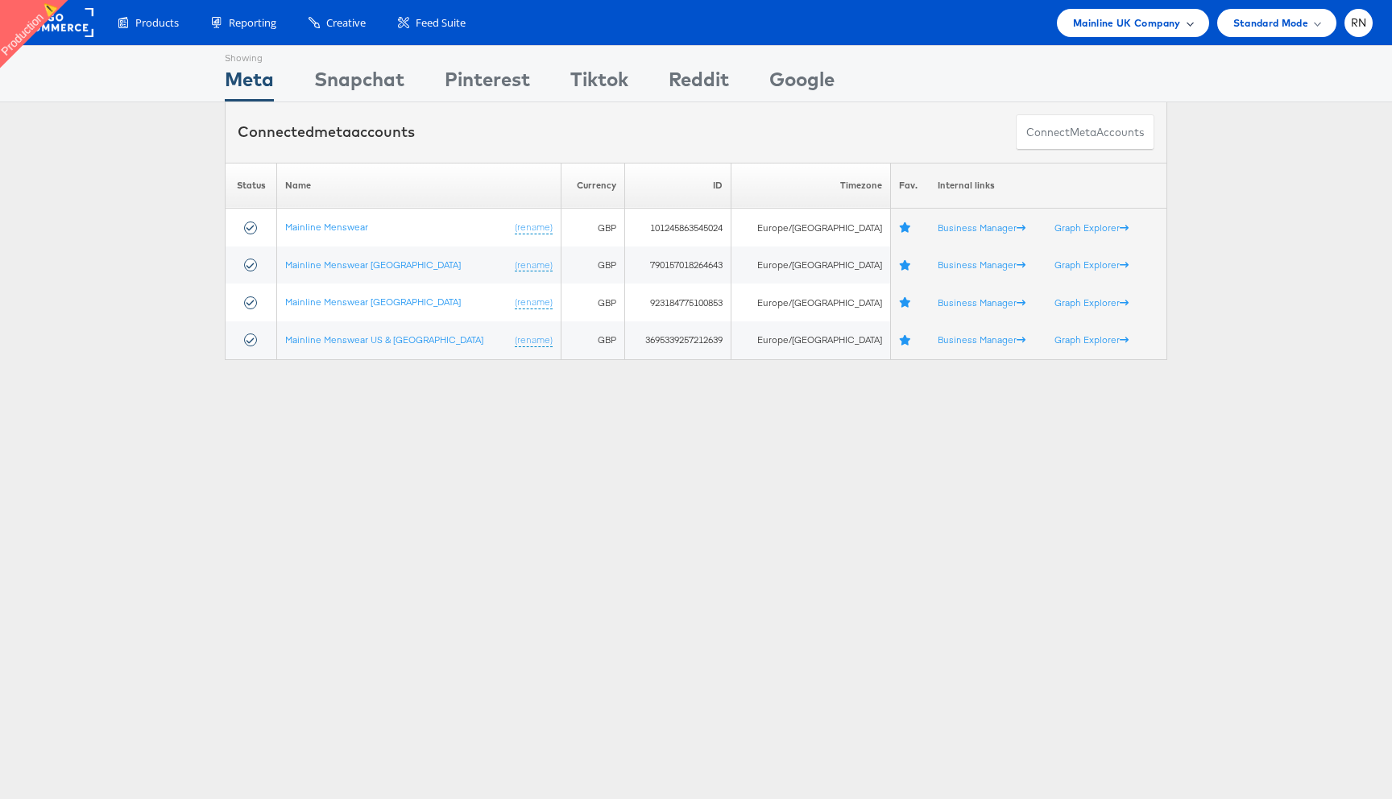
click at [1148, 17] on span "Mainline UK Company" at bounding box center [1127, 23] width 108 height 17
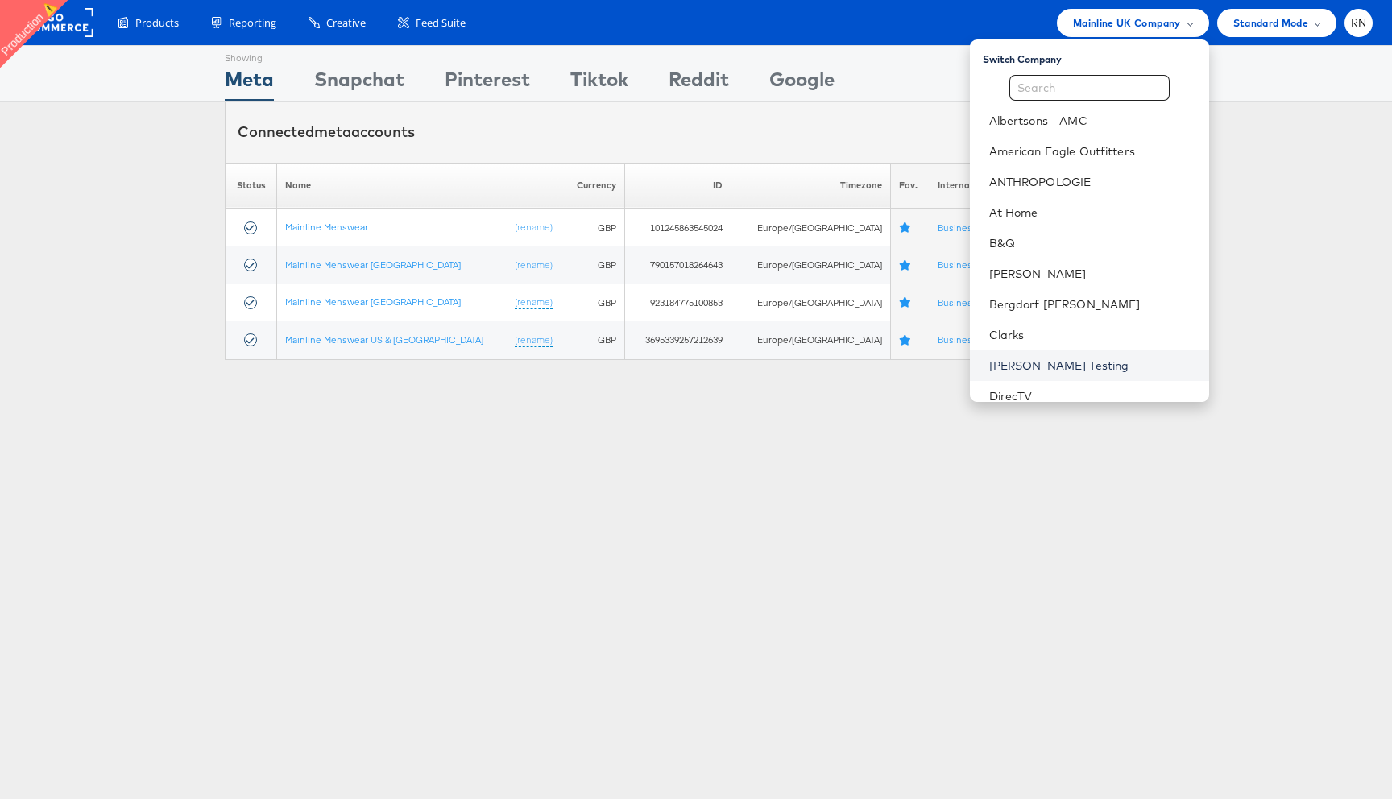
click at [1056, 358] on link "[PERSON_NAME] Testing" at bounding box center [1092, 366] width 207 height 16
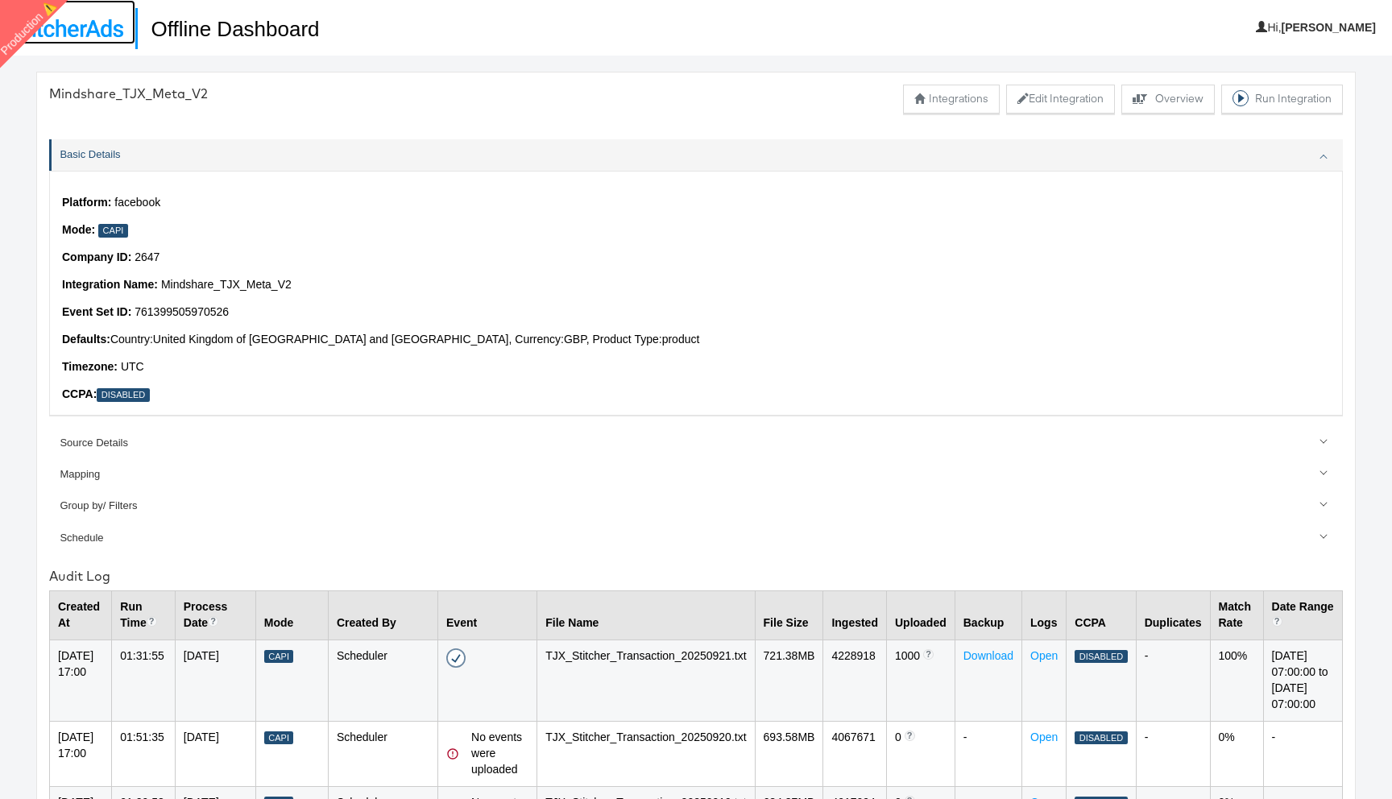
click at [56, 23] on img at bounding box center [67, 28] width 111 height 18
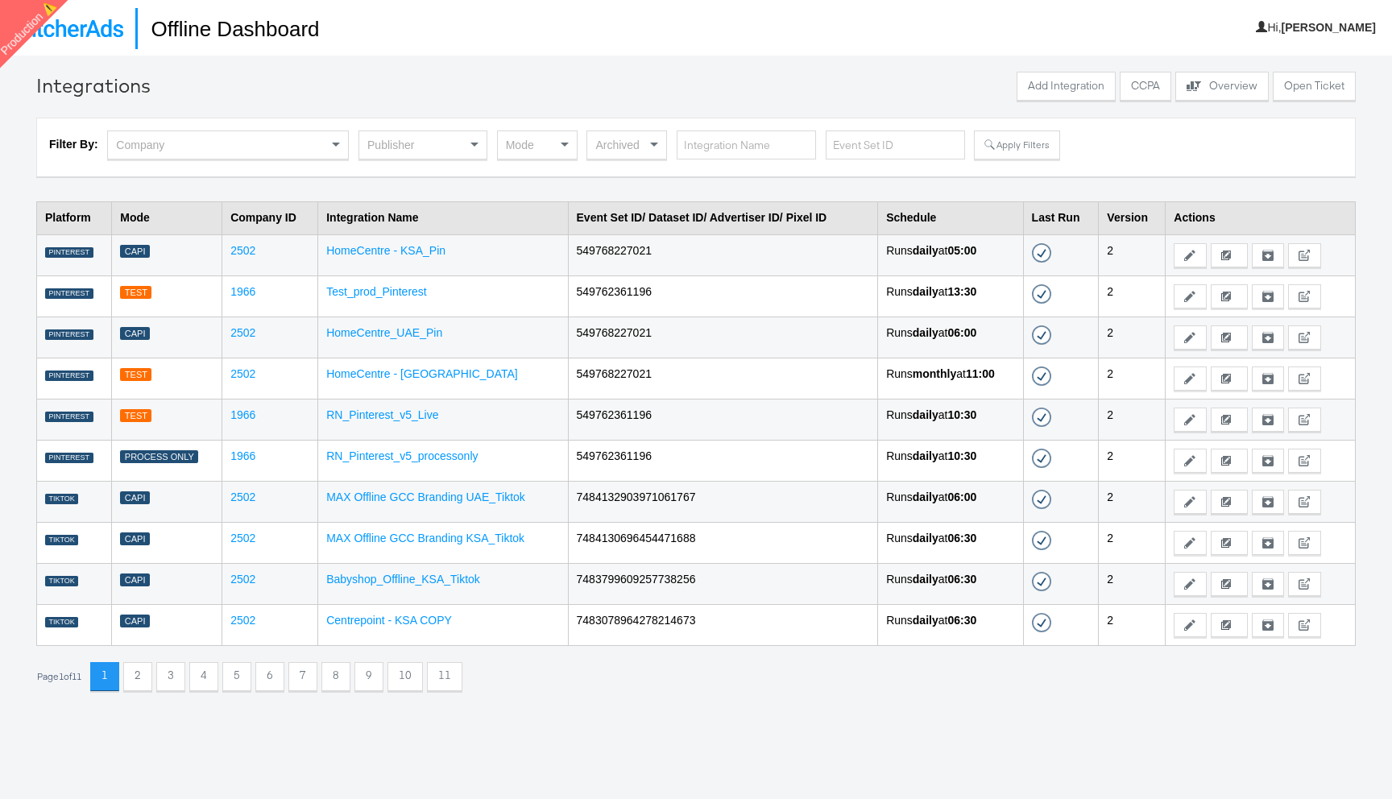
click at [319, 147] on div "Company" at bounding box center [228, 144] width 240 height 27
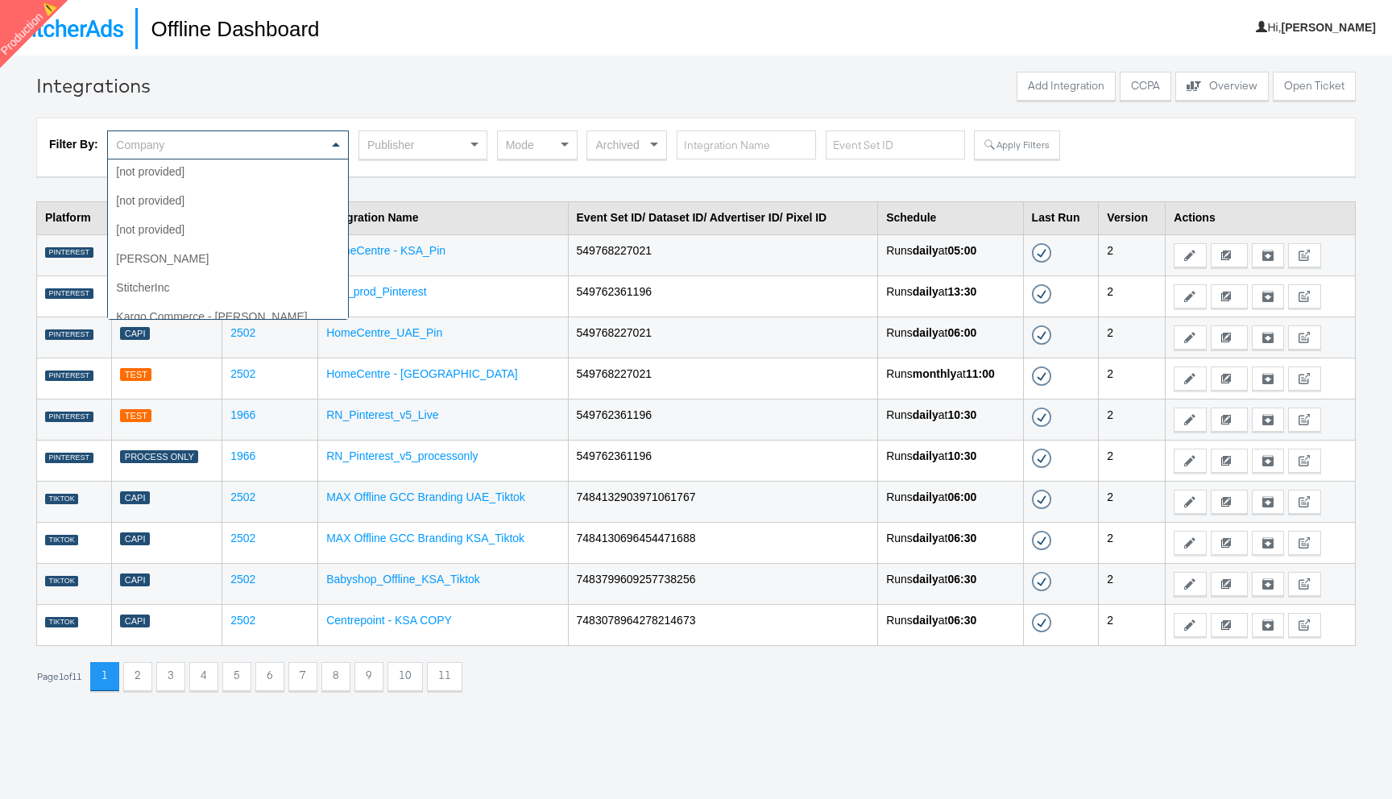
scroll to position [757, 0]
type input "jd"
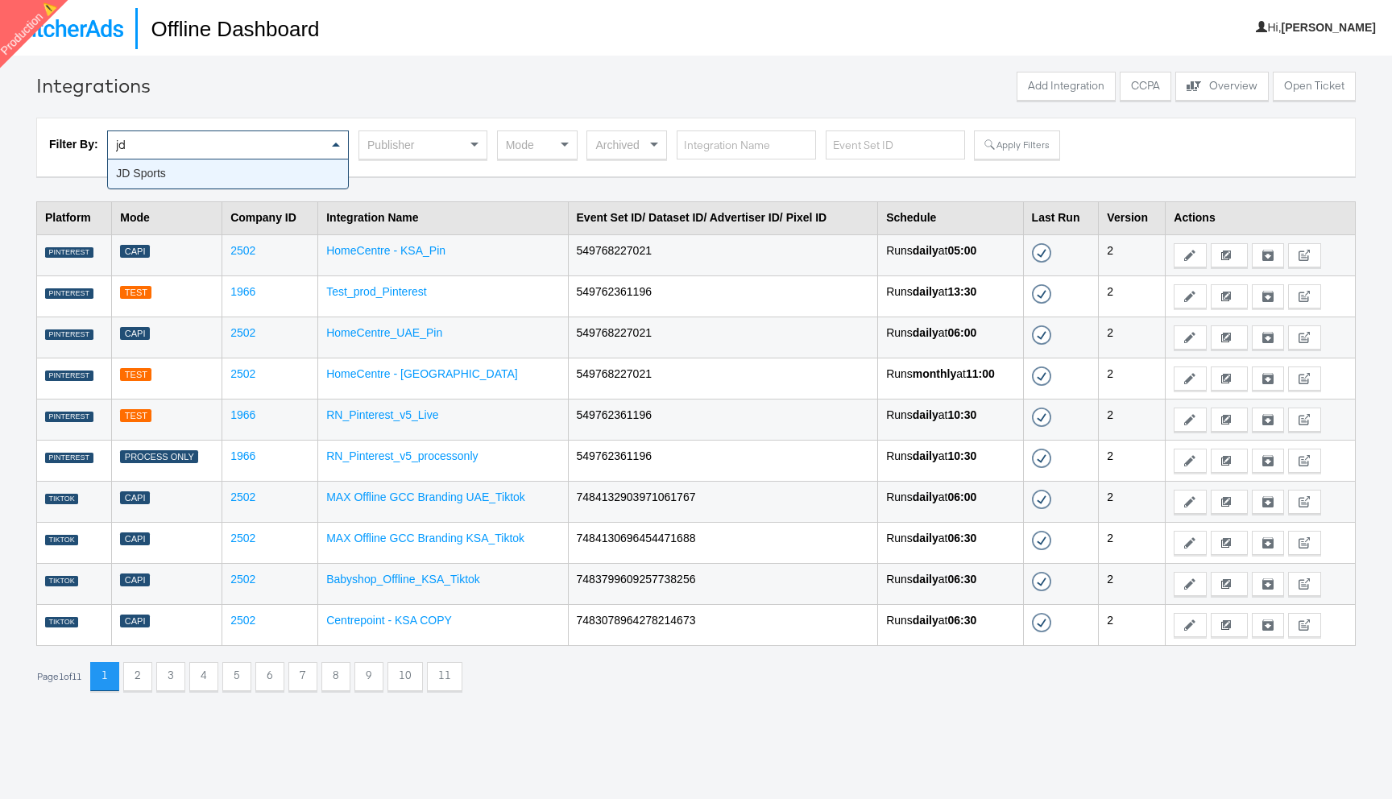
scroll to position [0, 0]
click at [1006, 150] on button "Apply Filters" at bounding box center [1016, 145] width 85 height 29
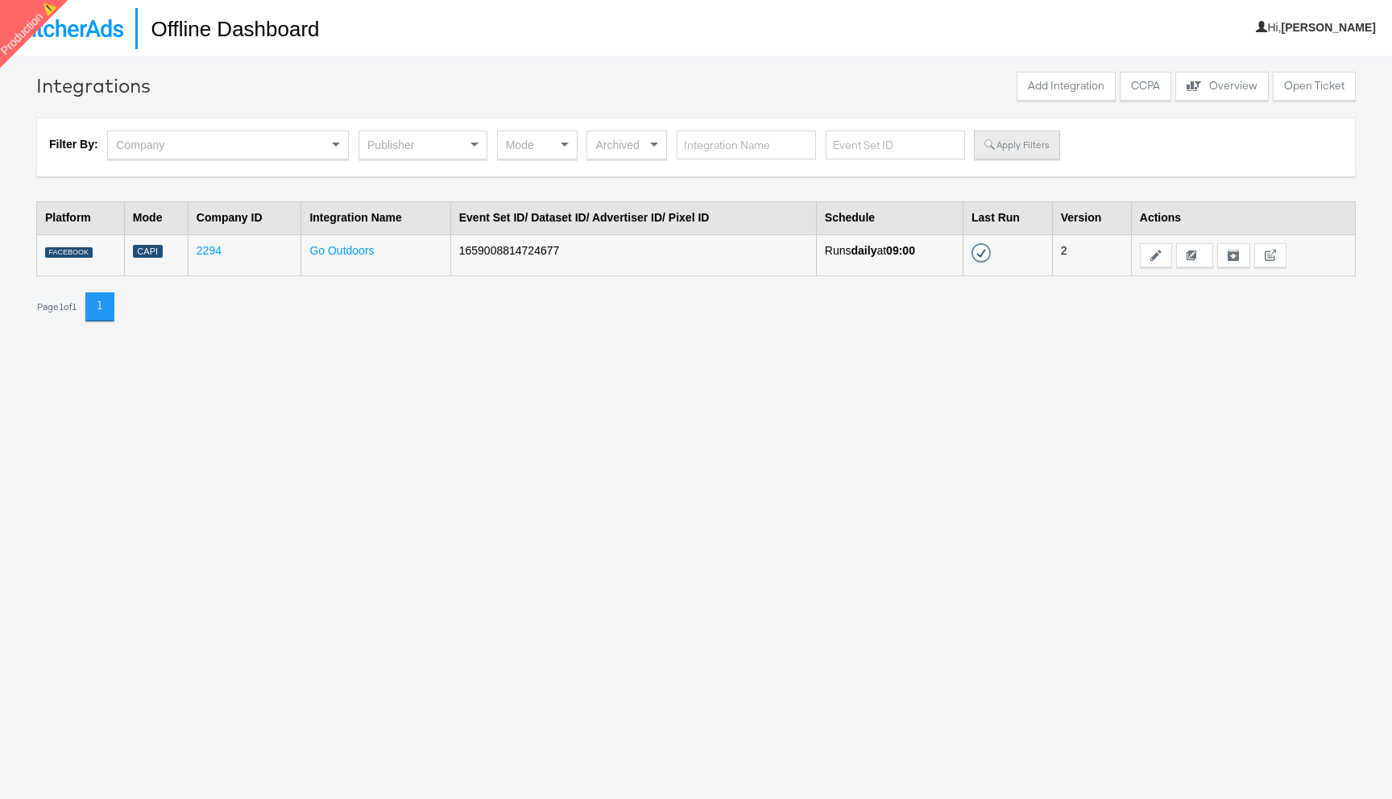
click at [1026, 139] on button "Apply Filters" at bounding box center [1016, 145] width 85 height 29
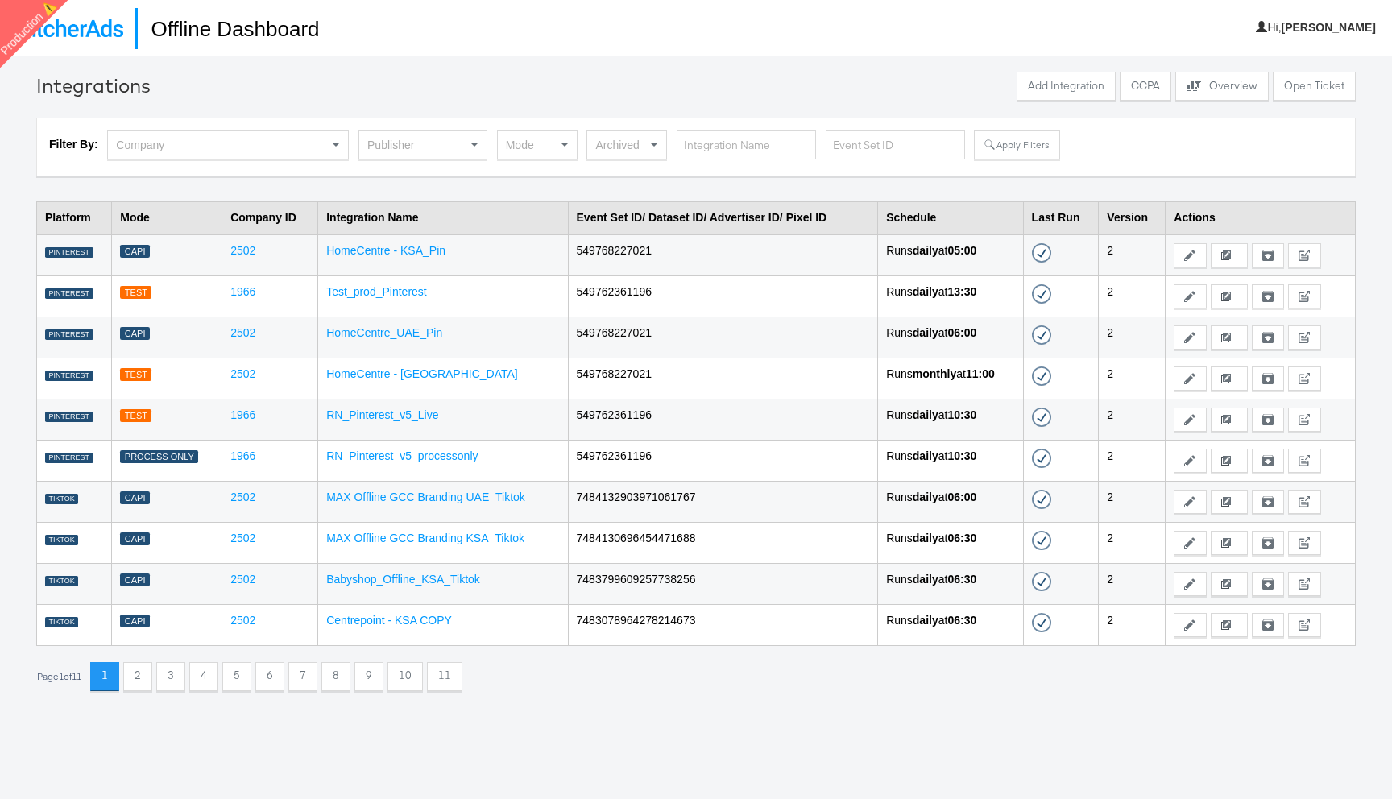
click at [401, 150] on div "Publisher" at bounding box center [422, 144] width 127 height 27
click at [996, 137] on button "Apply Filters" at bounding box center [1016, 145] width 85 height 29
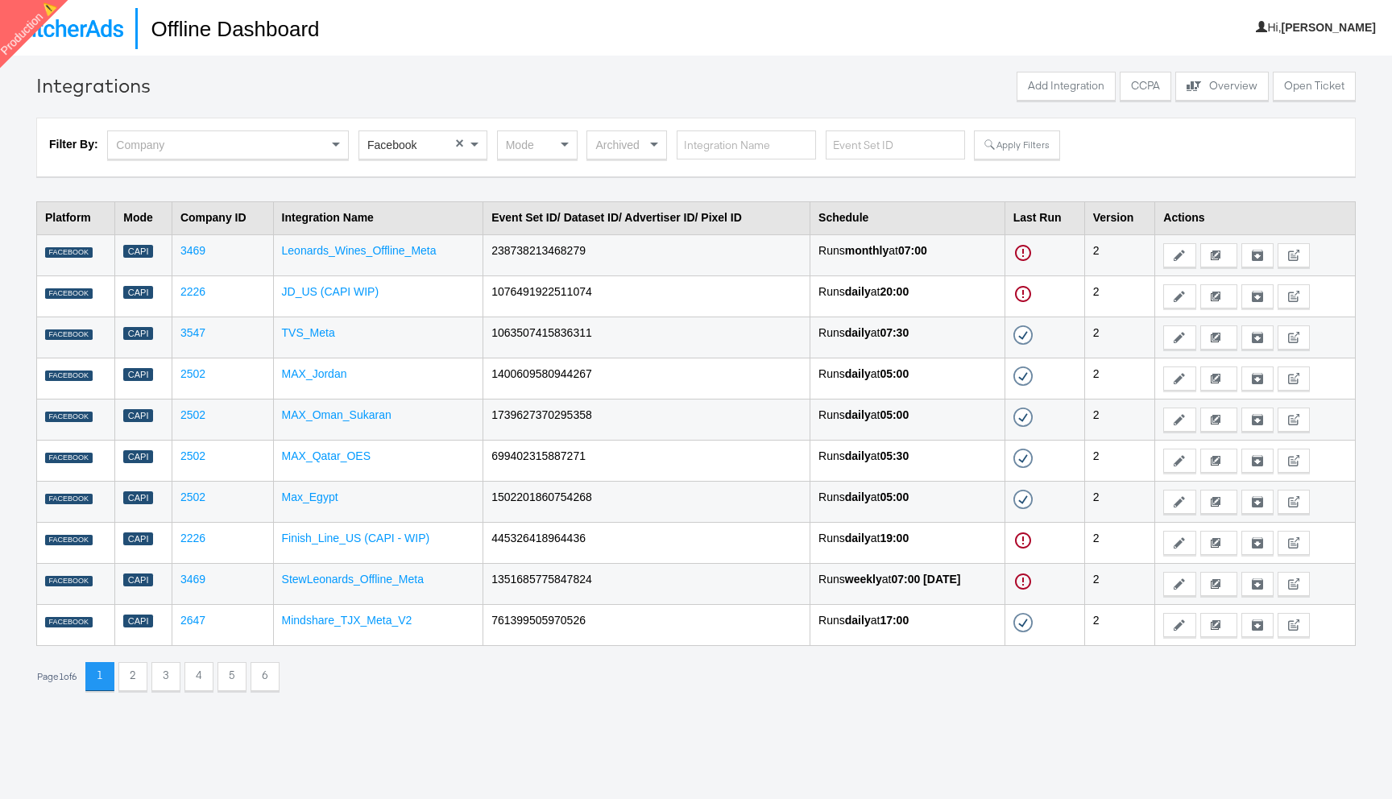
click at [528, 143] on div "Mode" at bounding box center [537, 144] width 79 height 27
click at [1007, 132] on button "Apply Filters" at bounding box center [1016, 145] width 85 height 29
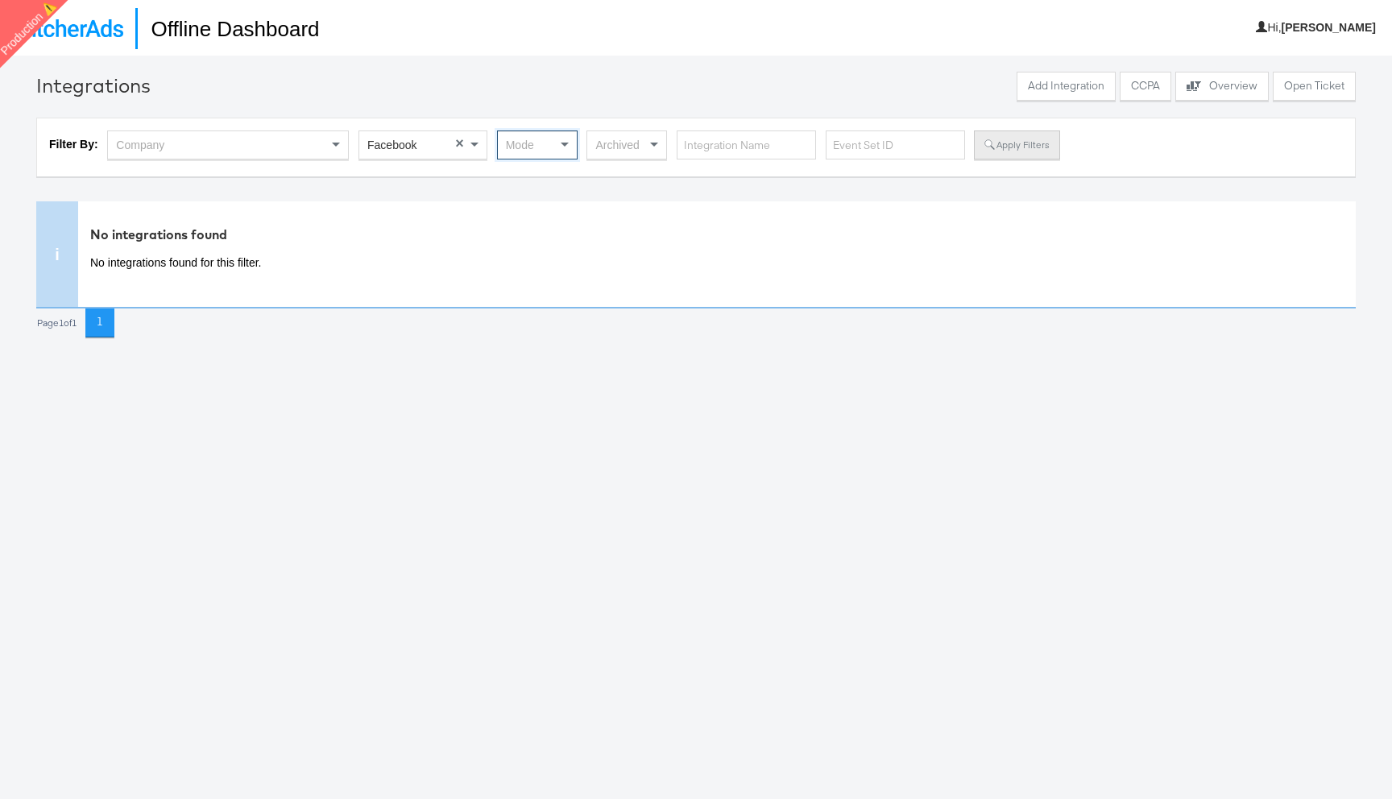
click at [997, 152] on button "Apply Filters" at bounding box center [1016, 145] width 85 height 29
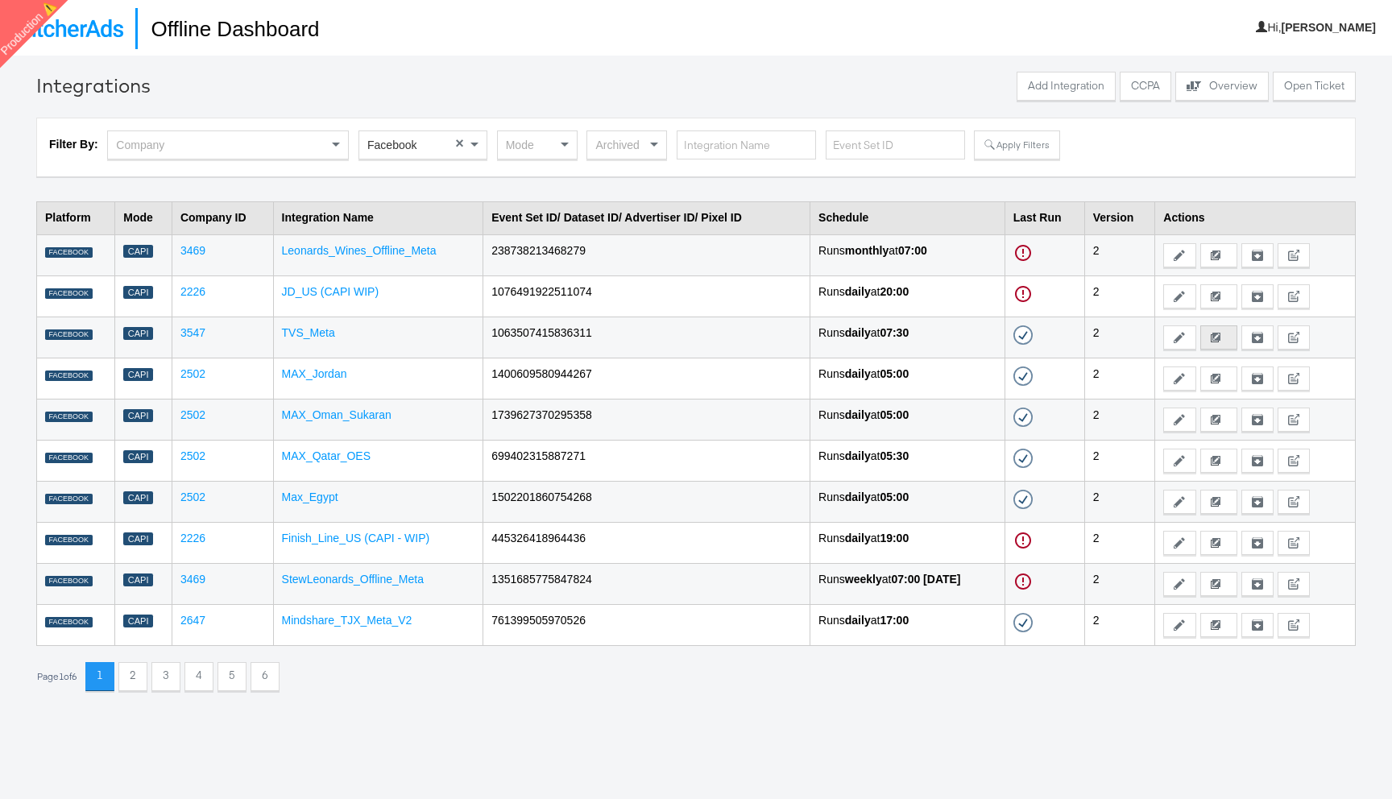
click at [1222, 331] on button "Duplicate and Edit" at bounding box center [1218, 337] width 37 height 24
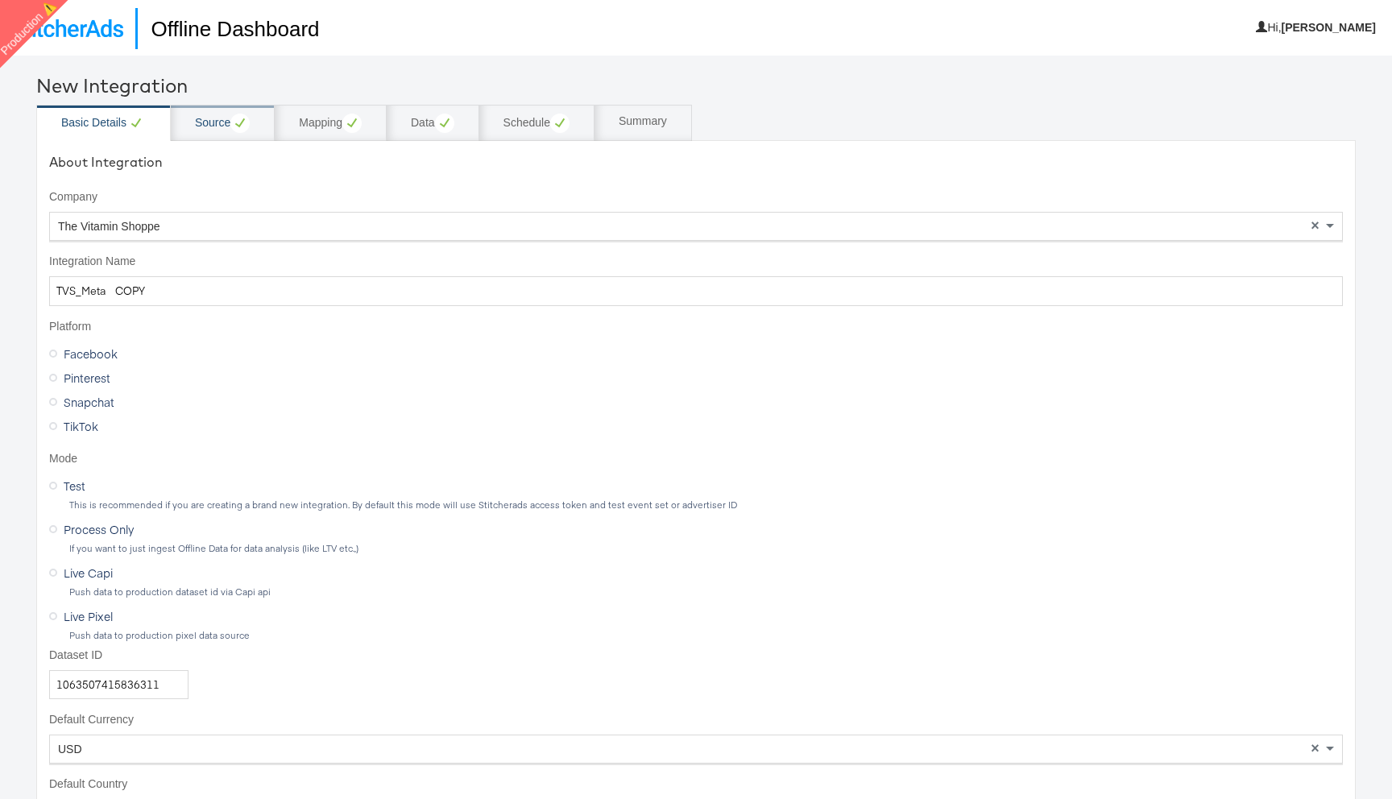
click at [226, 123] on div "Source" at bounding box center [222, 123] width 55 height 19
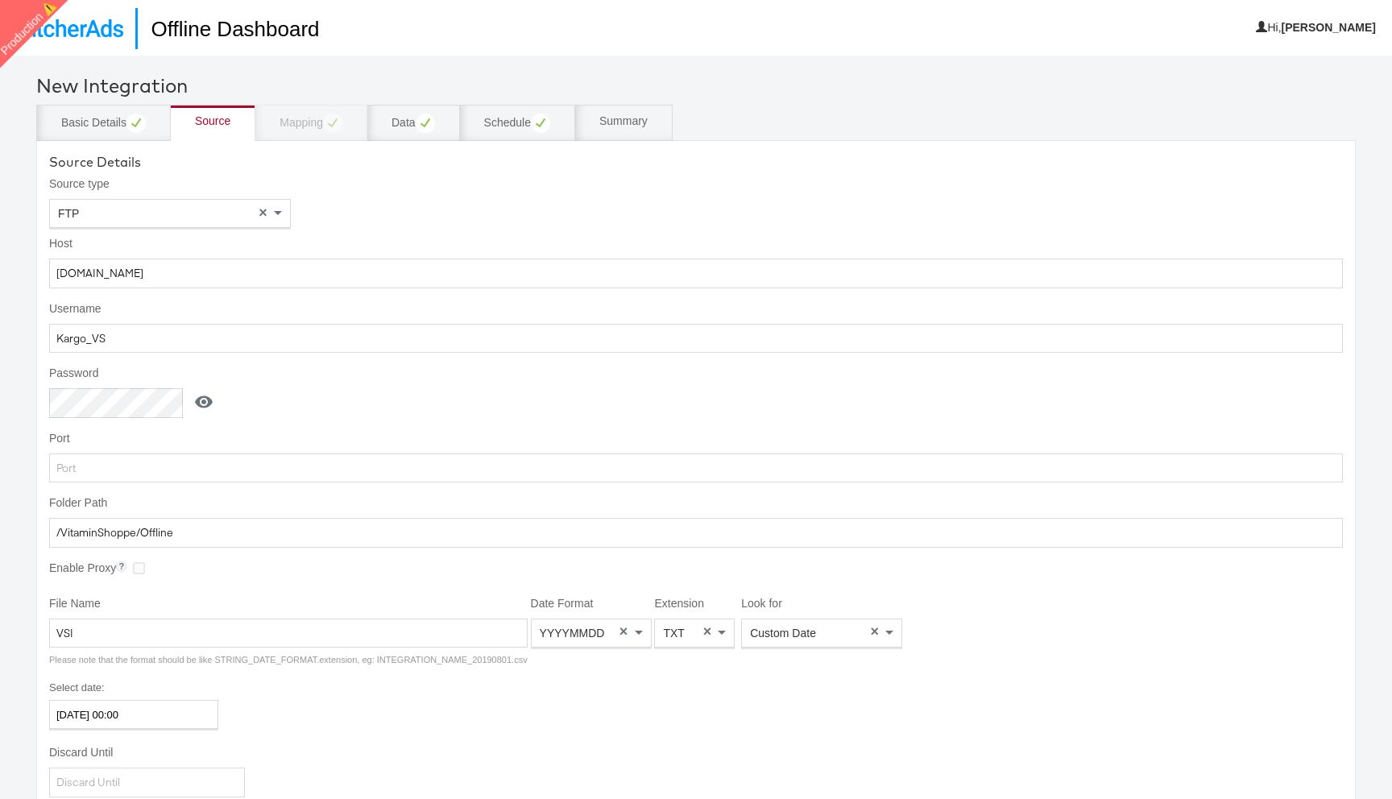
scroll to position [130, 0]
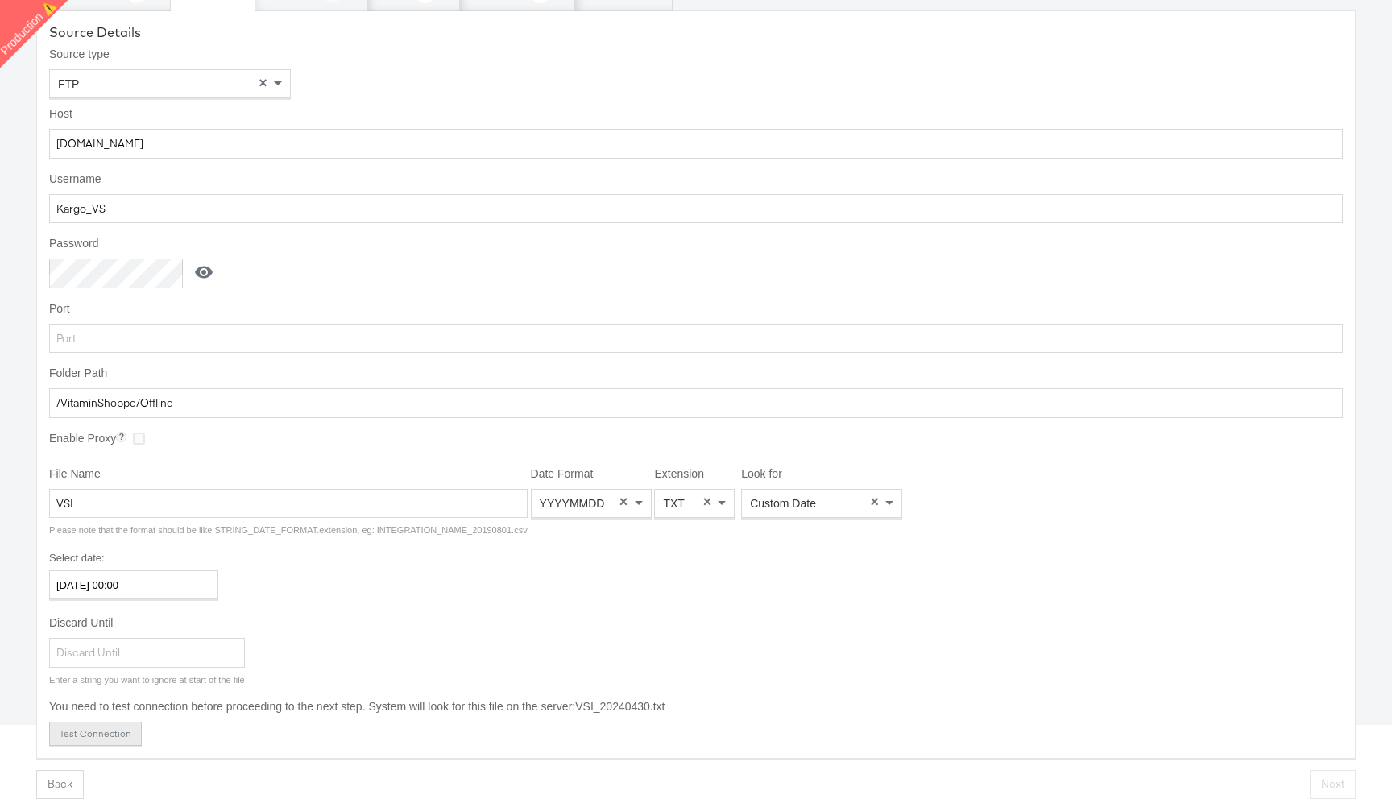
click at [100, 735] on button "Test Connection" at bounding box center [95, 734] width 93 height 24
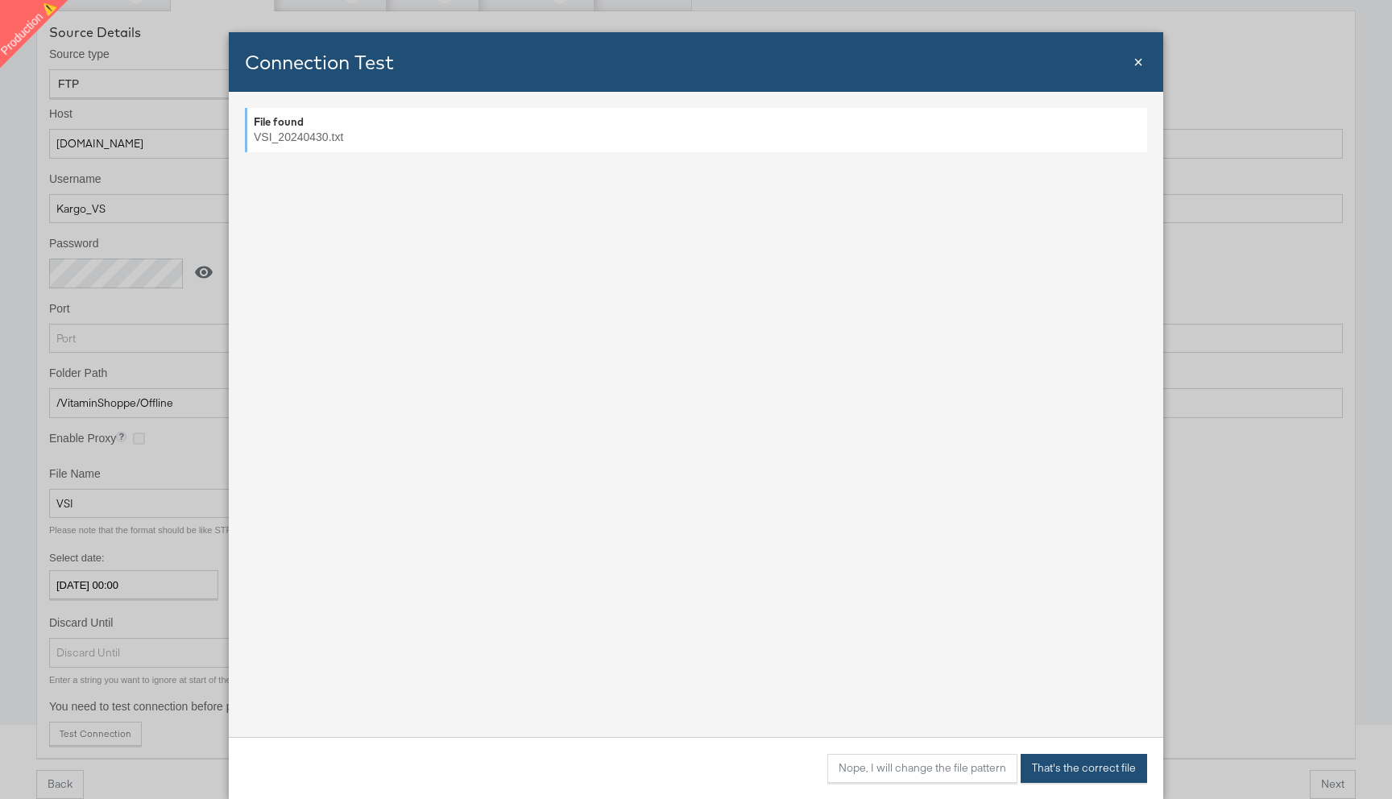
click at [1081, 764] on button "That's the correct file" at bounding box center [1084, 768] width 126 height 29
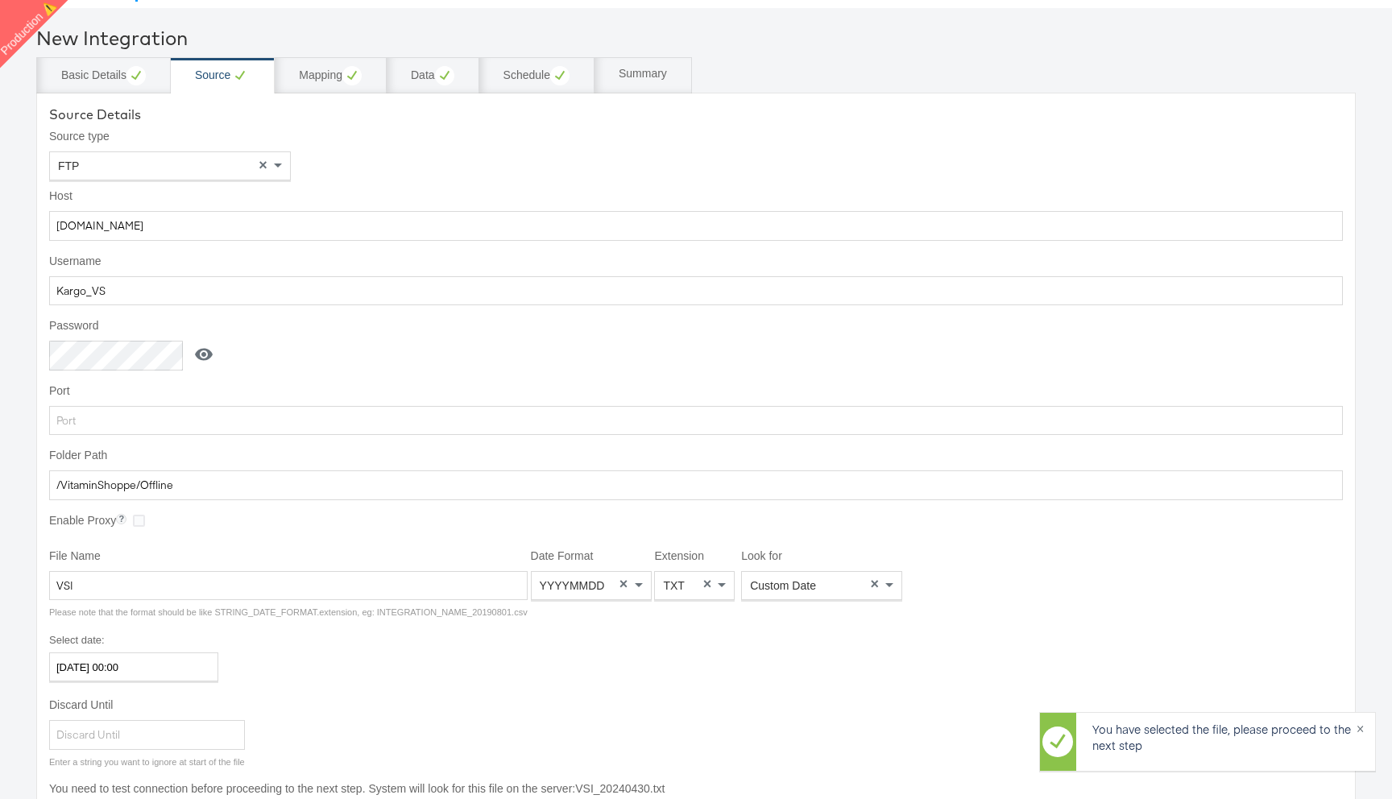
scroll to position [0, 0]
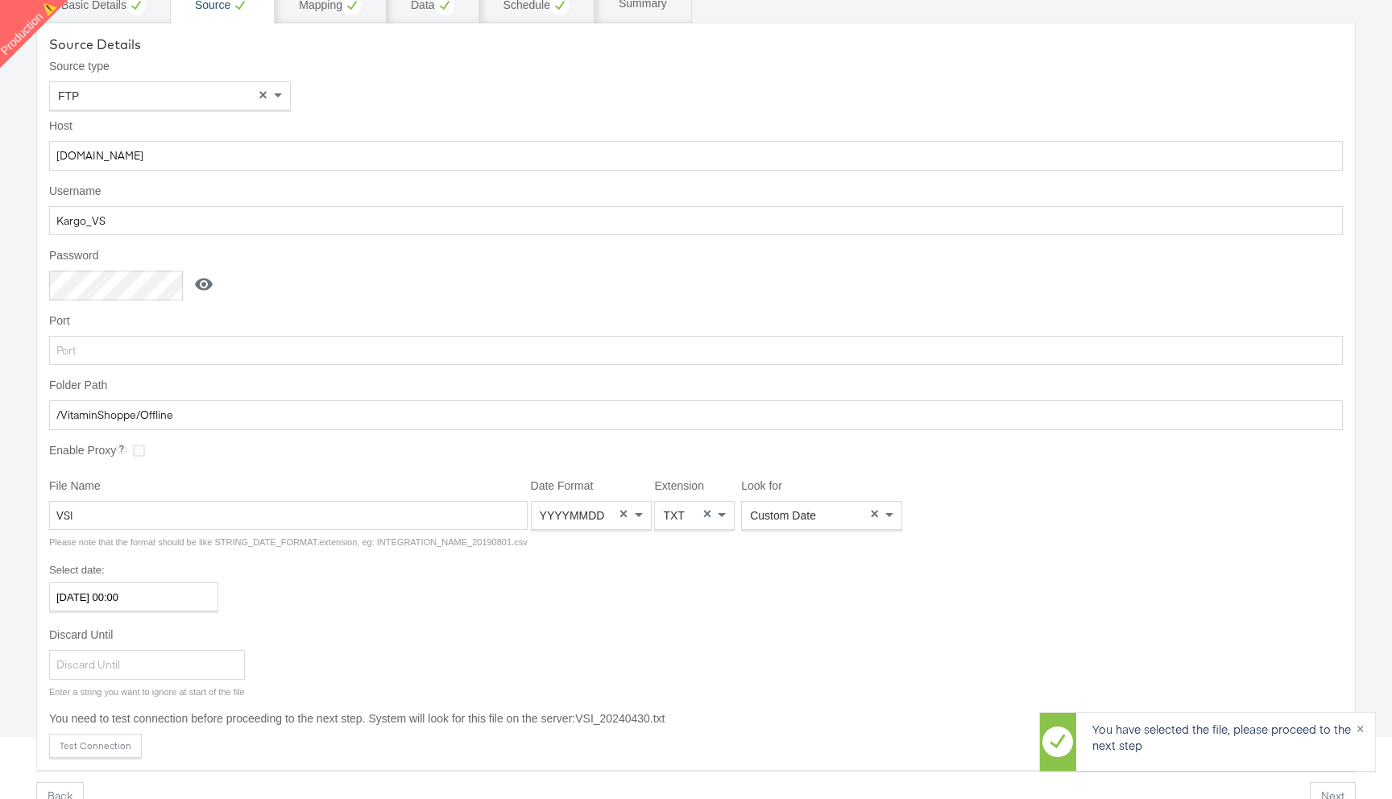
click at [353, 126] on label "Host" at bounding box center [696, 126] width 1294 height 16
click at [353, 141] on input "stitcherads.files.com" at bounding box center [696, 156] width 1294 height 30
click at [344, 9] on icon at bounding box center [351, 7] width 19 height 19
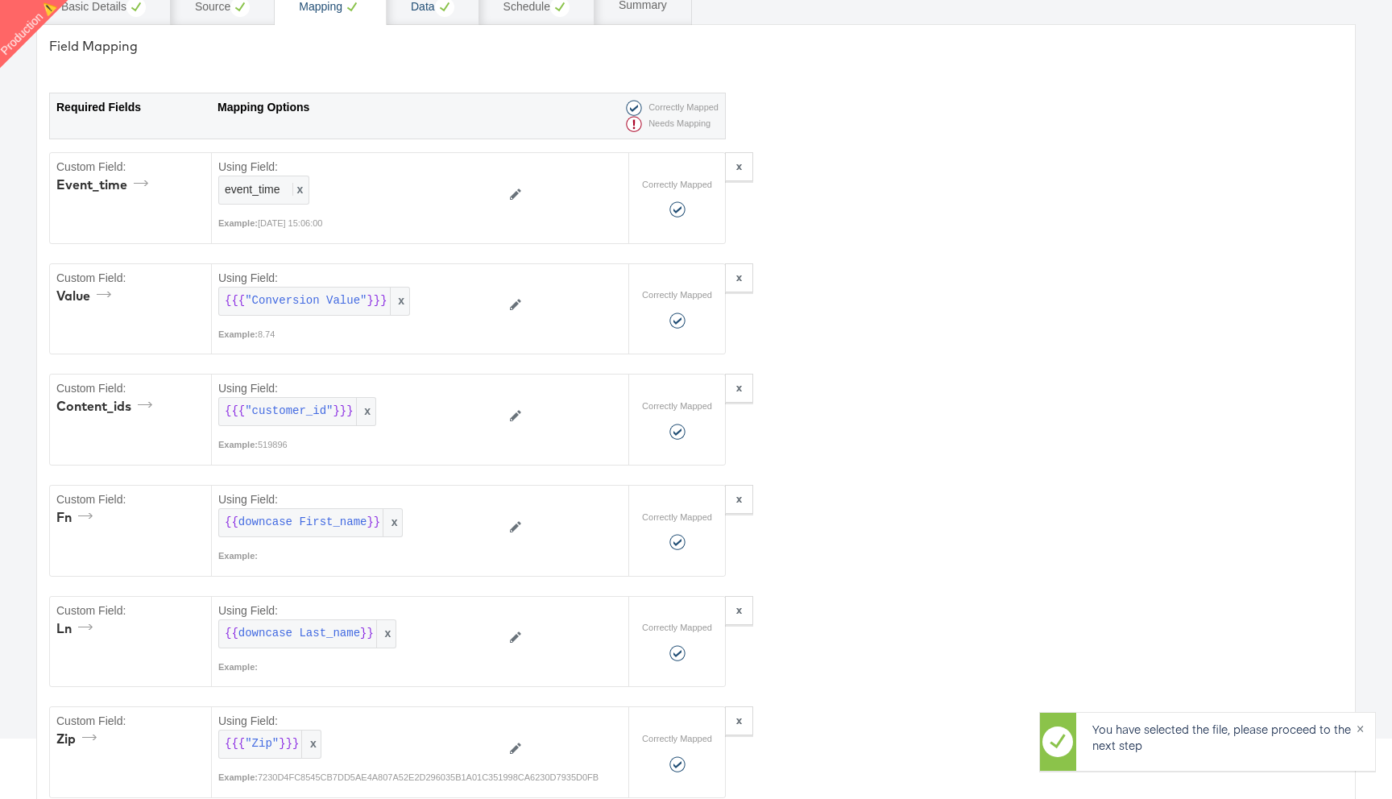
click at [421, 10] on div "Data" at bounding box center [433, 7] width 44 height 19
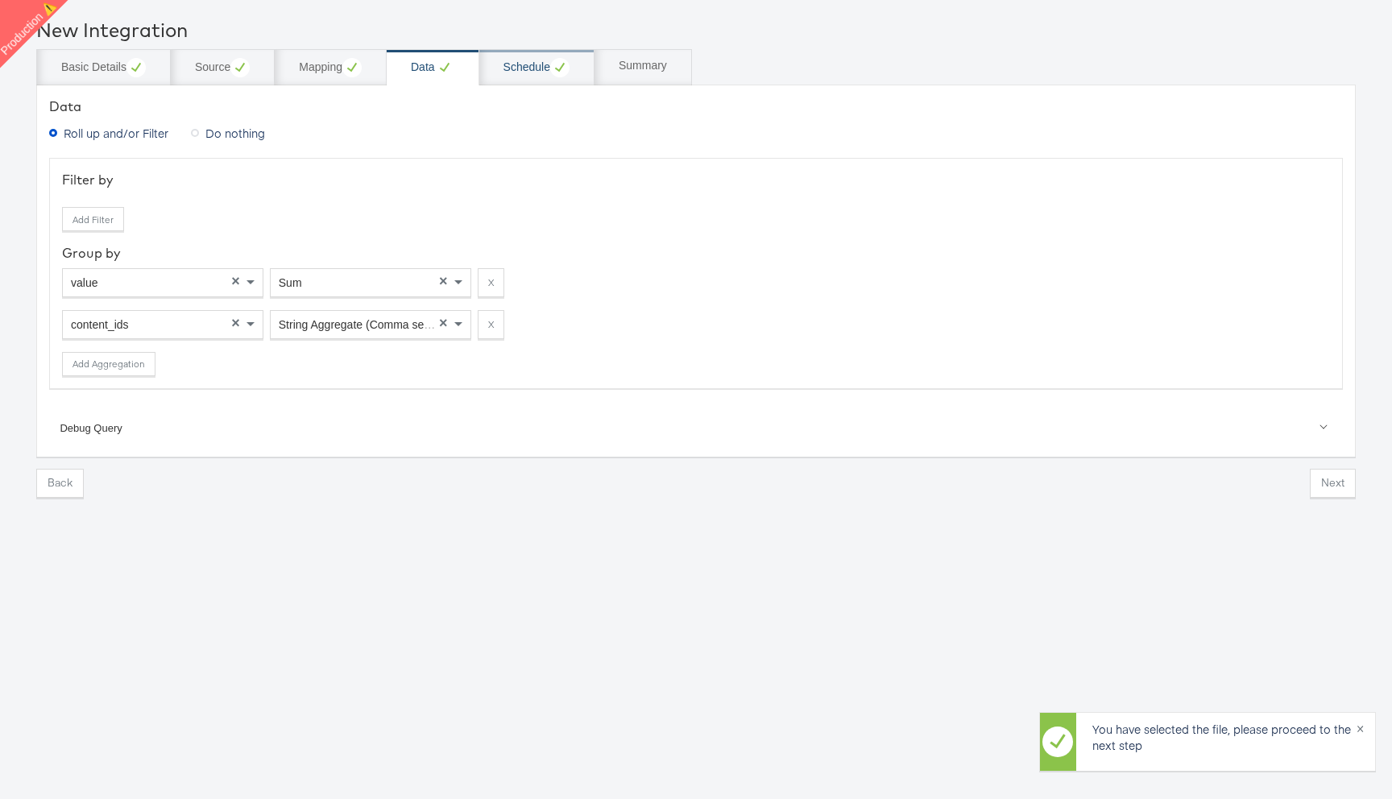
click at [530, 71] on div "Schedule" at bounding box center [537, 67] width 66 height 19
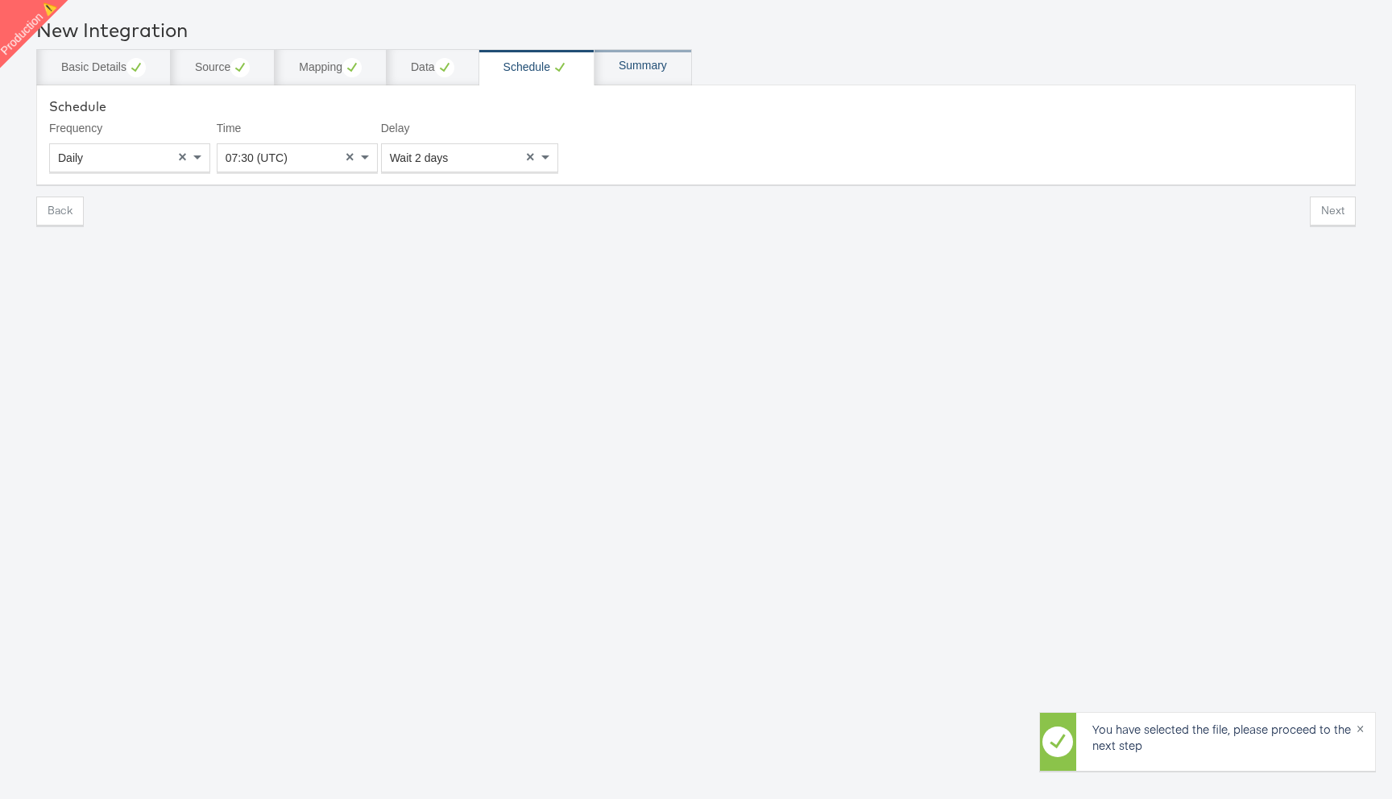
click at [658, 70] on div "Summary" at bounding box center [643, 66] width 48 height 16
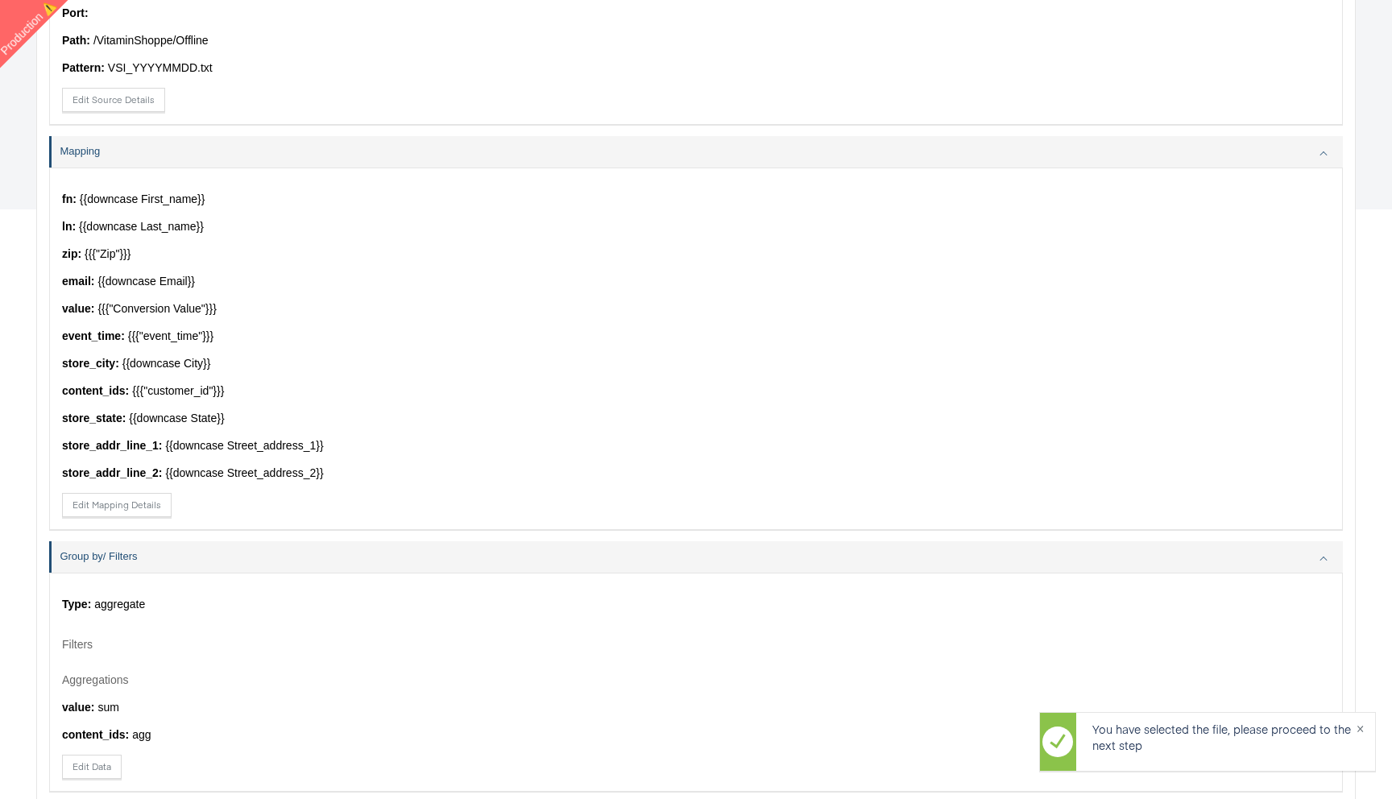
scroll to position [858, 0]
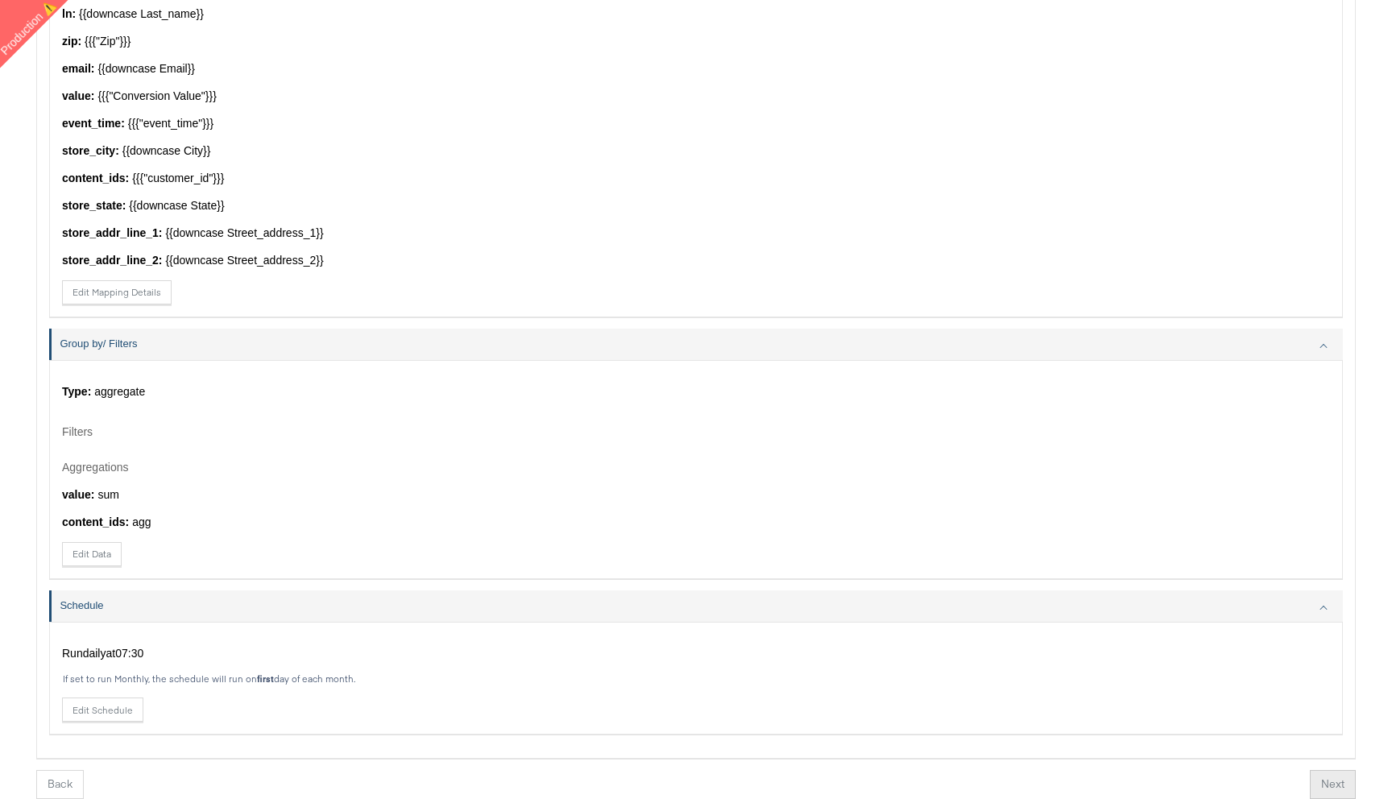
click at [1333, 777] on button "Next" at bounding box center [1333, 784] width 46 height 29
click at [1332, 777] on button "Finish" at bounding box center [1326, 784] width 52 height 29
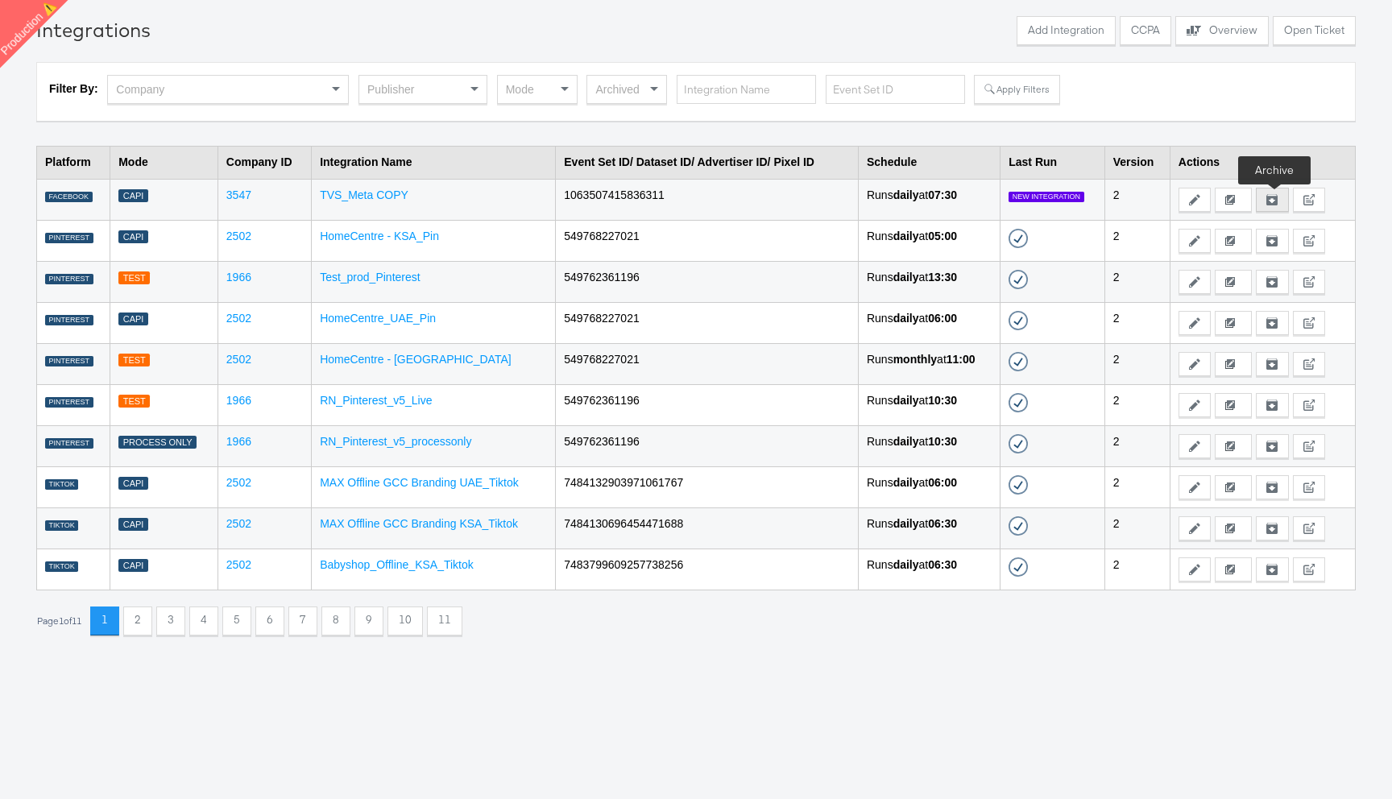
click at [1275, 199] on icon at bounding box center [1272, 200] width 7 height 5
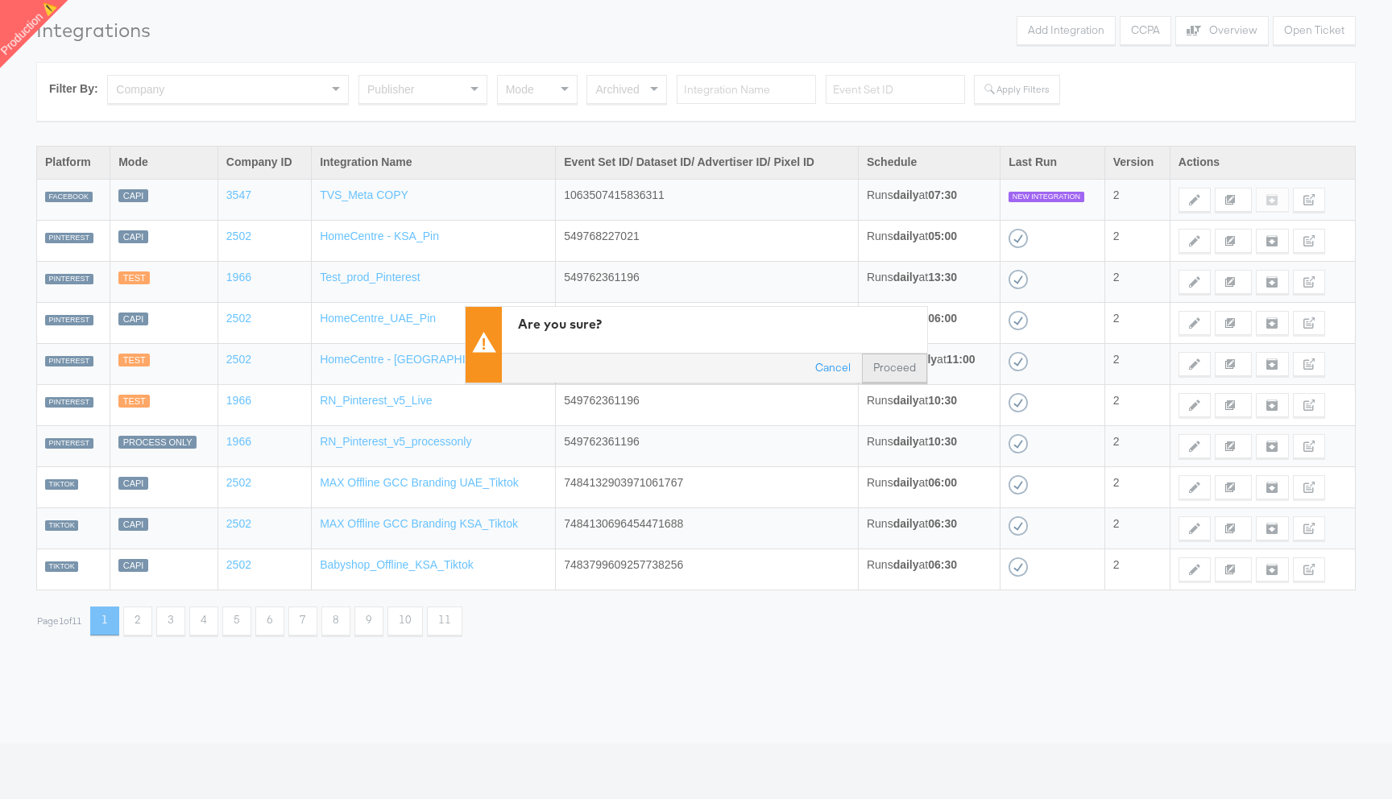
click at [891, 362] on button "Proceed" at bounding box center [894, 367] width 65 height 29
